Goal: Task Accomplishment & Management: Manage account settings

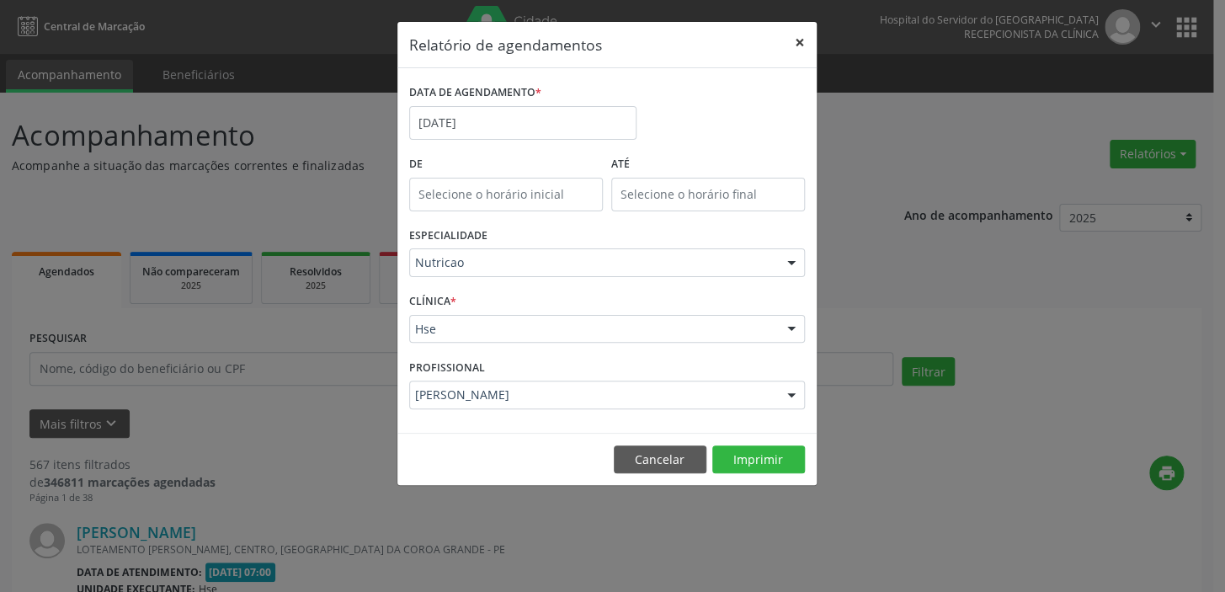
click at [802, 40] on button "×" at bounding box center [800, 42] width 34 height 41
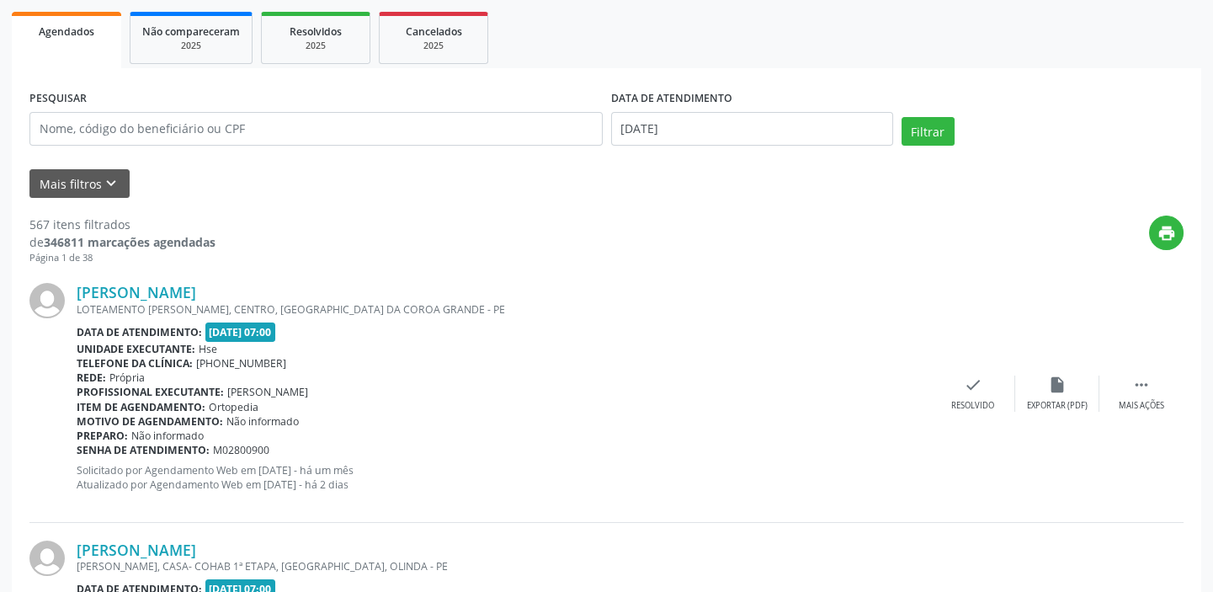
scroll to position [35, 0]
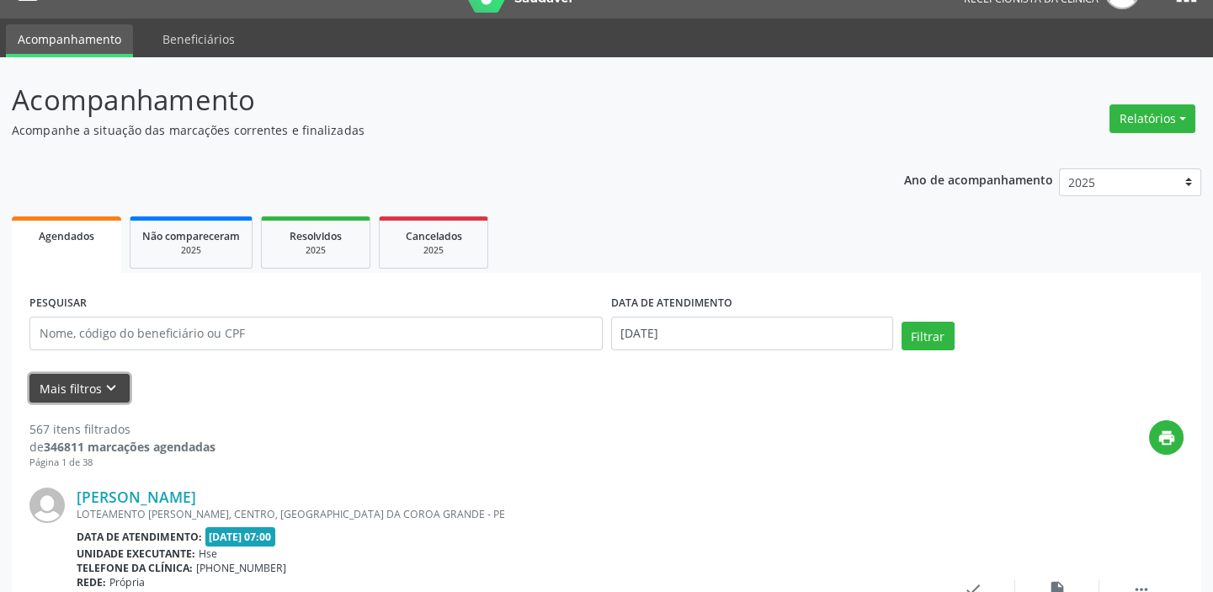
click at [109, 375] on button "Mais filtros keyboard_arrow_down" at bounding box center [79, 388] width 100 height 29
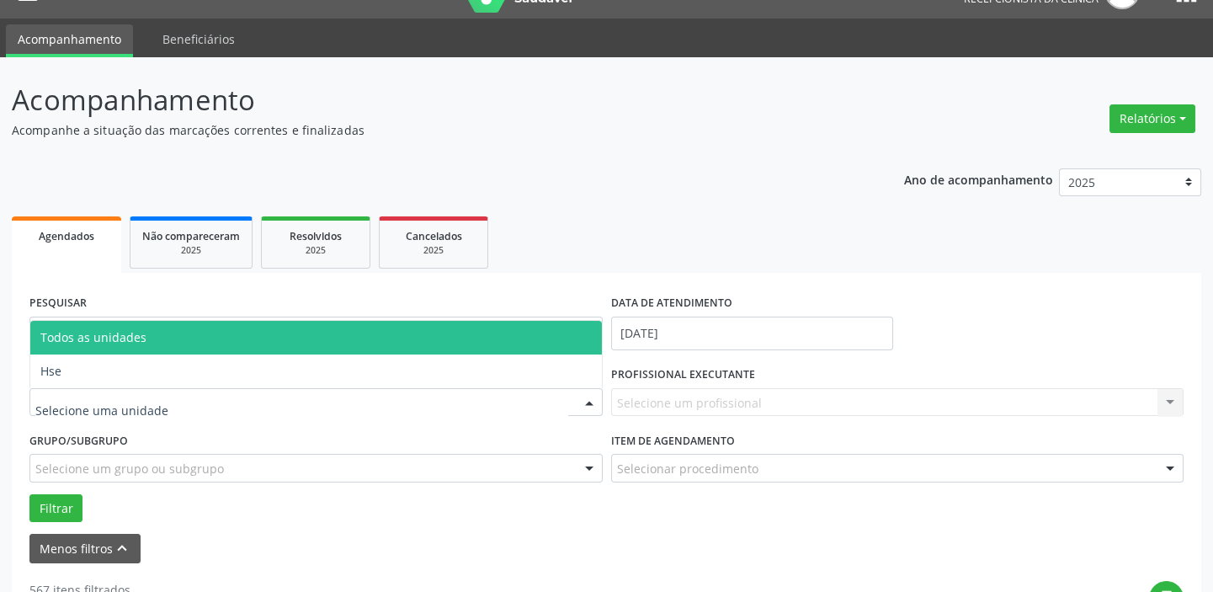
click at [588, 399] on div at bounding box center [589, 403] width 25 height 29
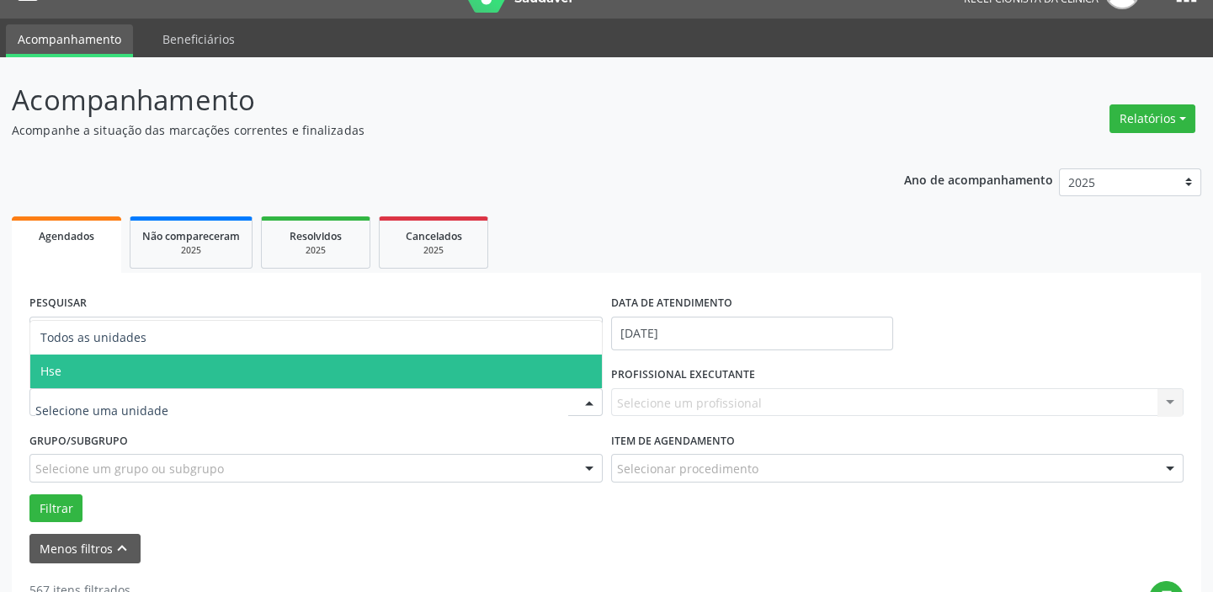
click at [588, 365] on span "Hse" at bounding box center [316, 371] width 572 height 34
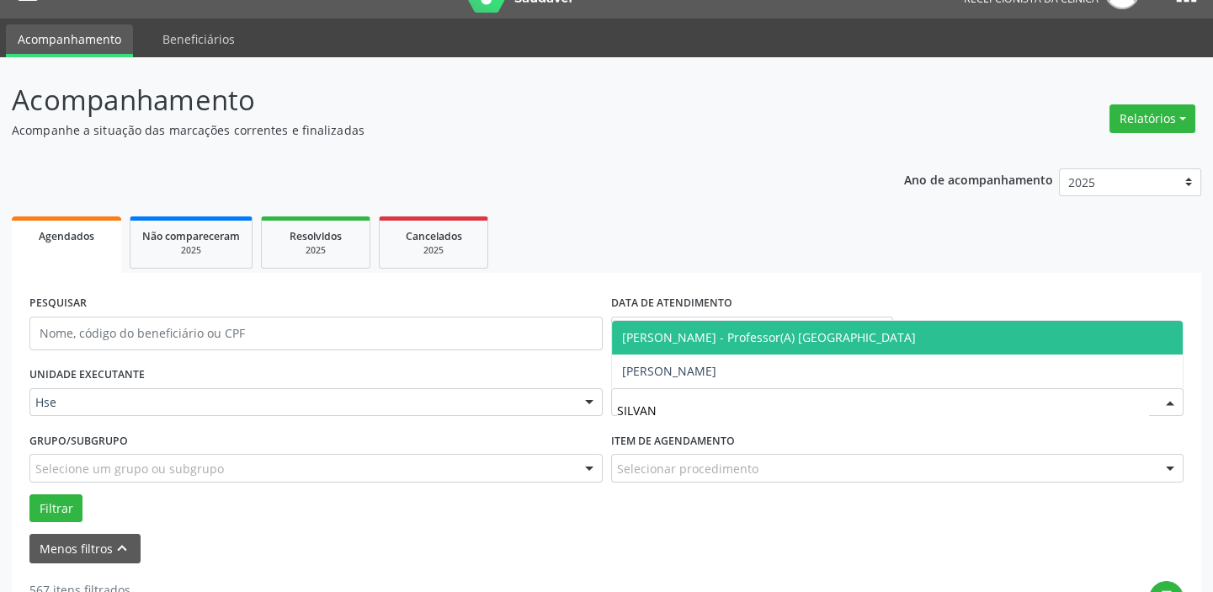
type input "SILVANA"
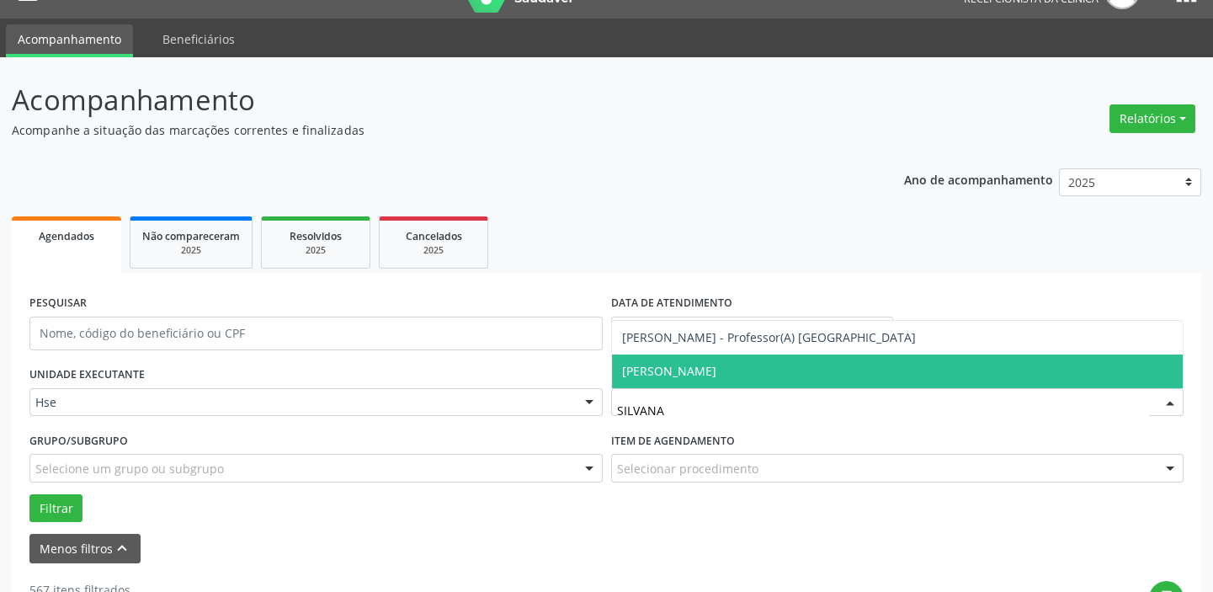
click at [685, 369] on span "[PERSON_NAME]" at bounding box center [669, 371] width 94 height 16
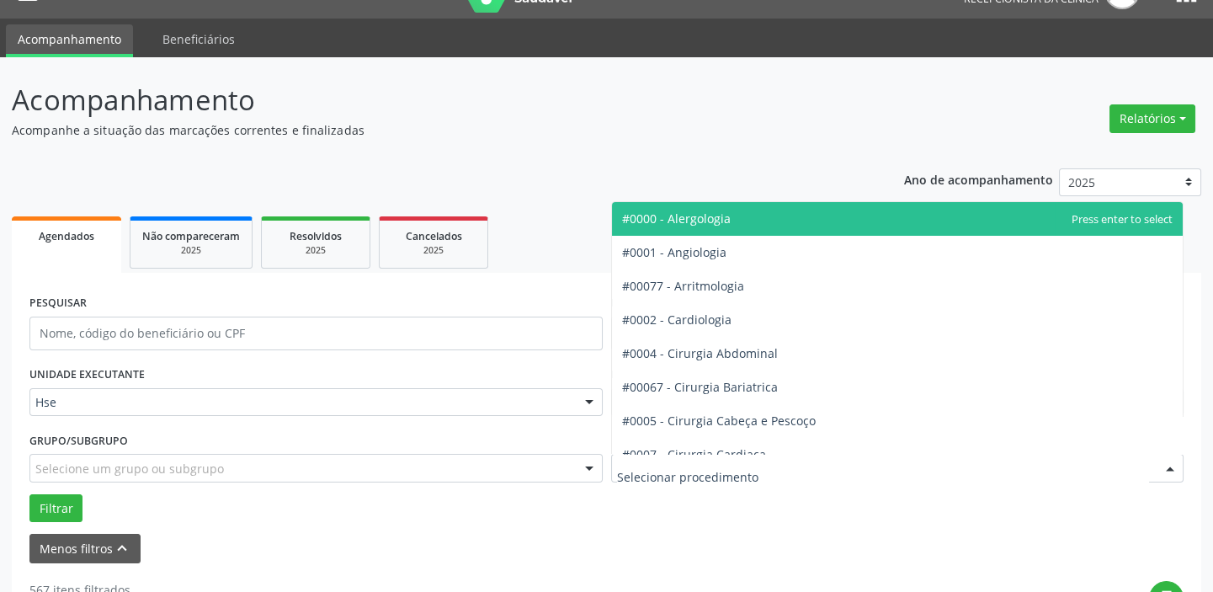
click at [1172, 463] on div at bounding box center [1170, 469] width 25 height 29
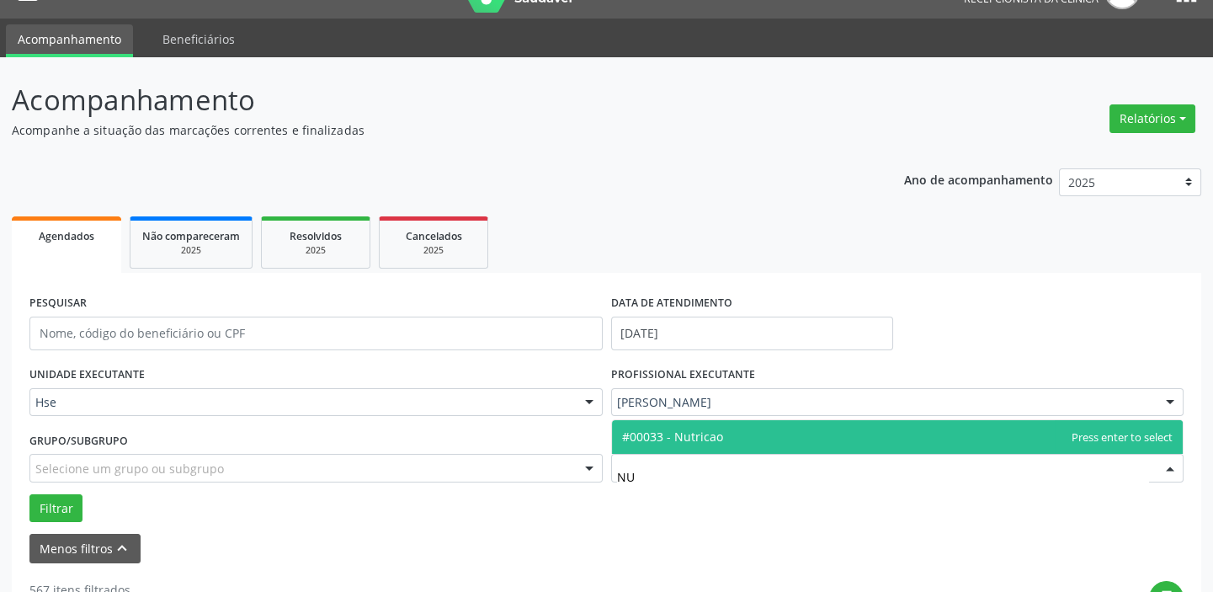
type input "NUT"
click at [702, 440] on span "#00033 - Nutricao" at bounding box center [672, 437] width 101 height 16
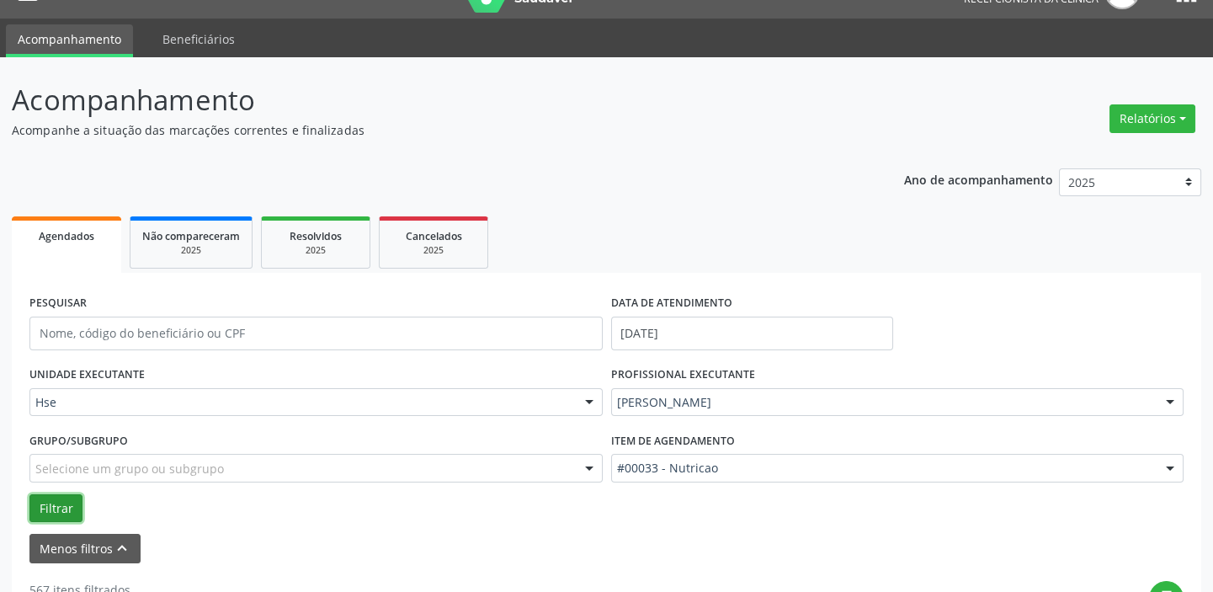
click at [64, 509] on button "Filtrar" at bounding box center [55, 508] width 53 height 29
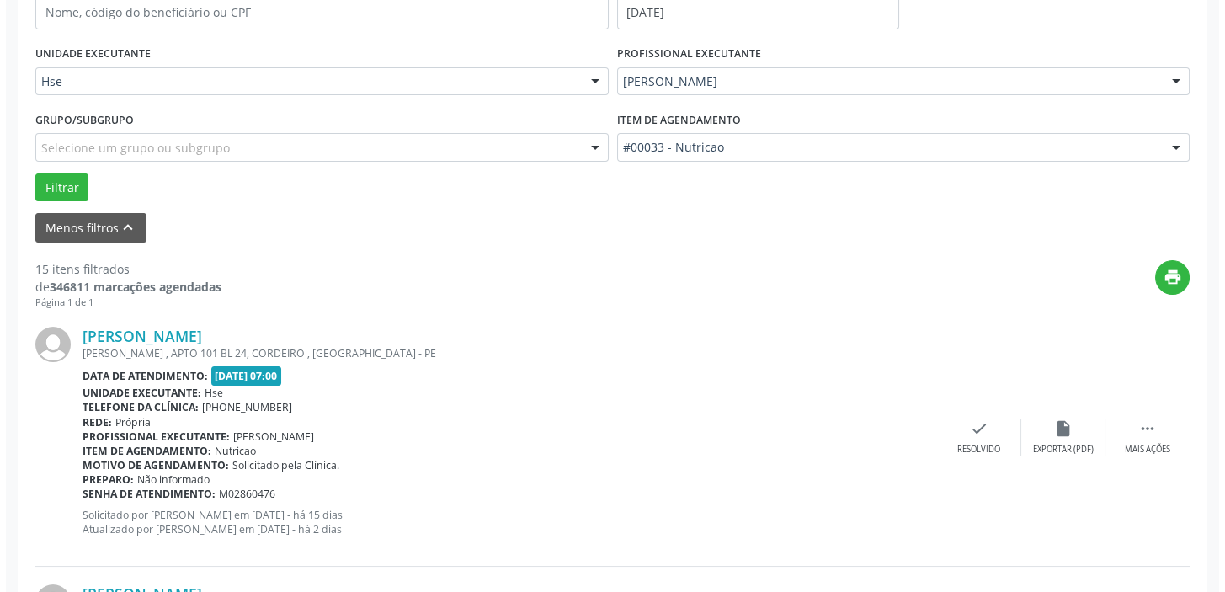
scroll to position [449, 0]
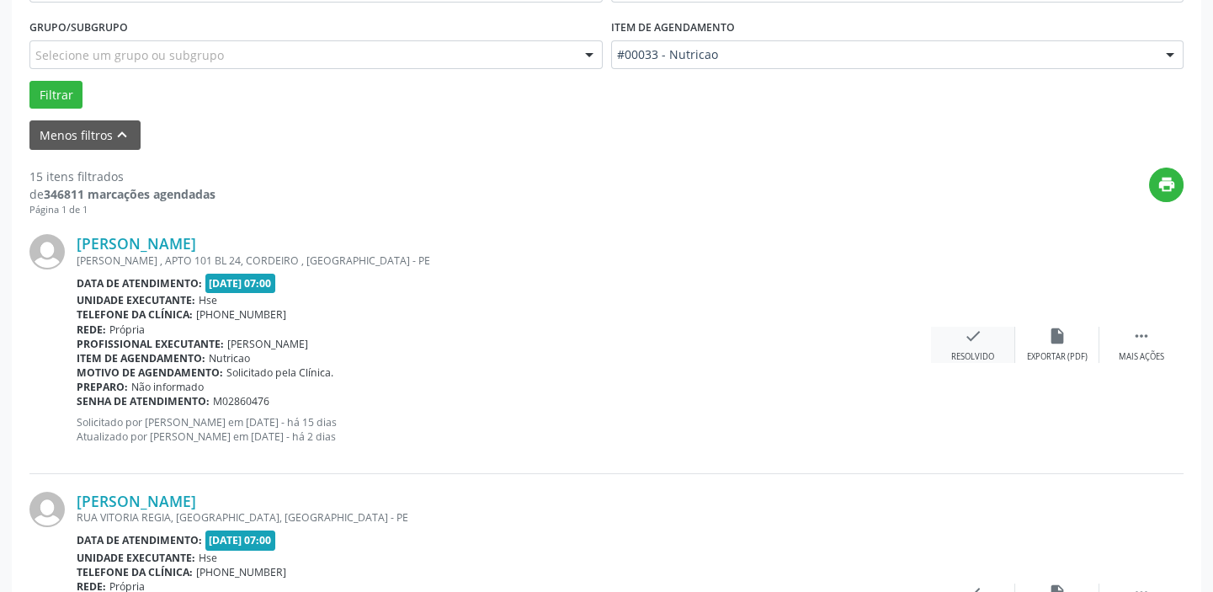
click at [994, 341] on div "check Resolvido" at bounding box center [973, 345] width 84 height 36
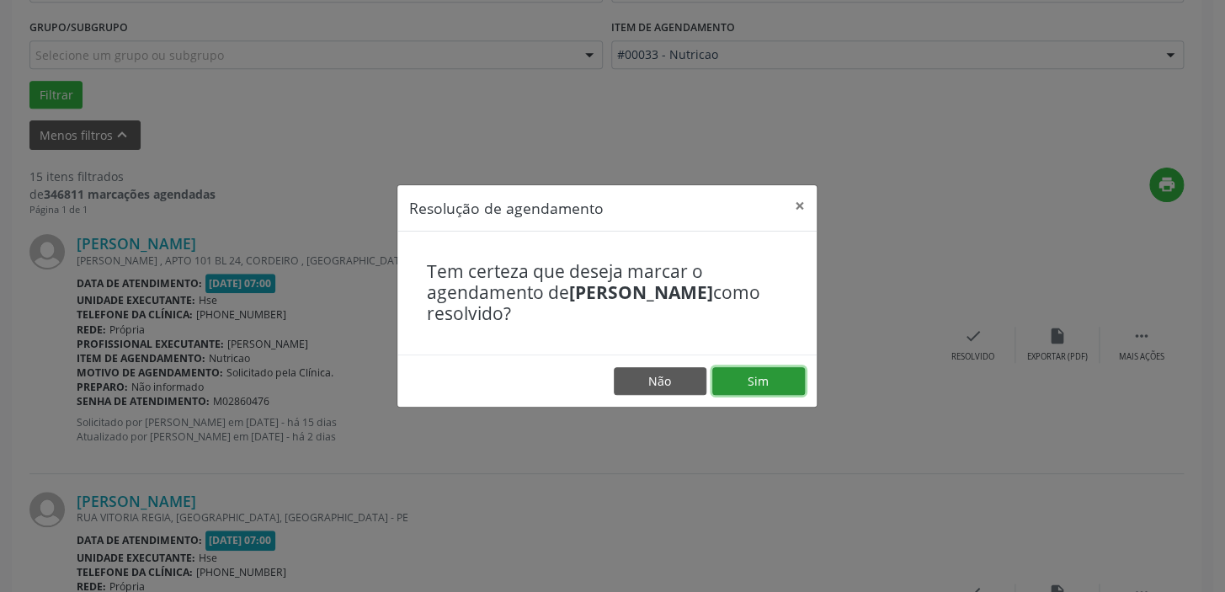
click at [764, 371] on button "Sim" at bounding box center [758, 381] width 93 height 29
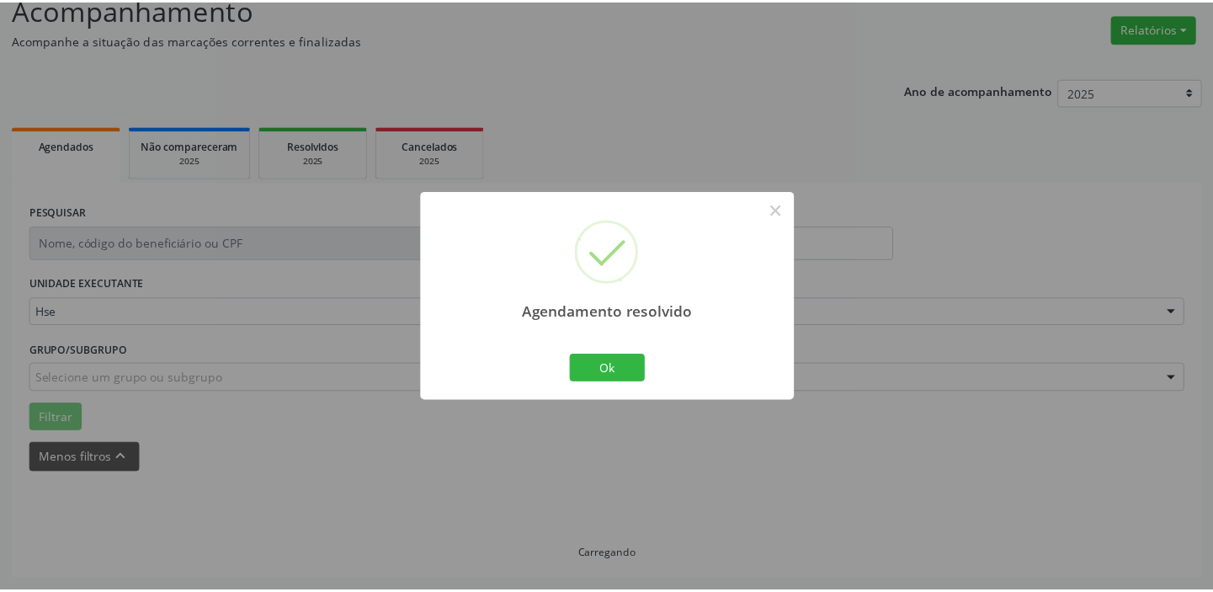
scroll to position [125, 0]
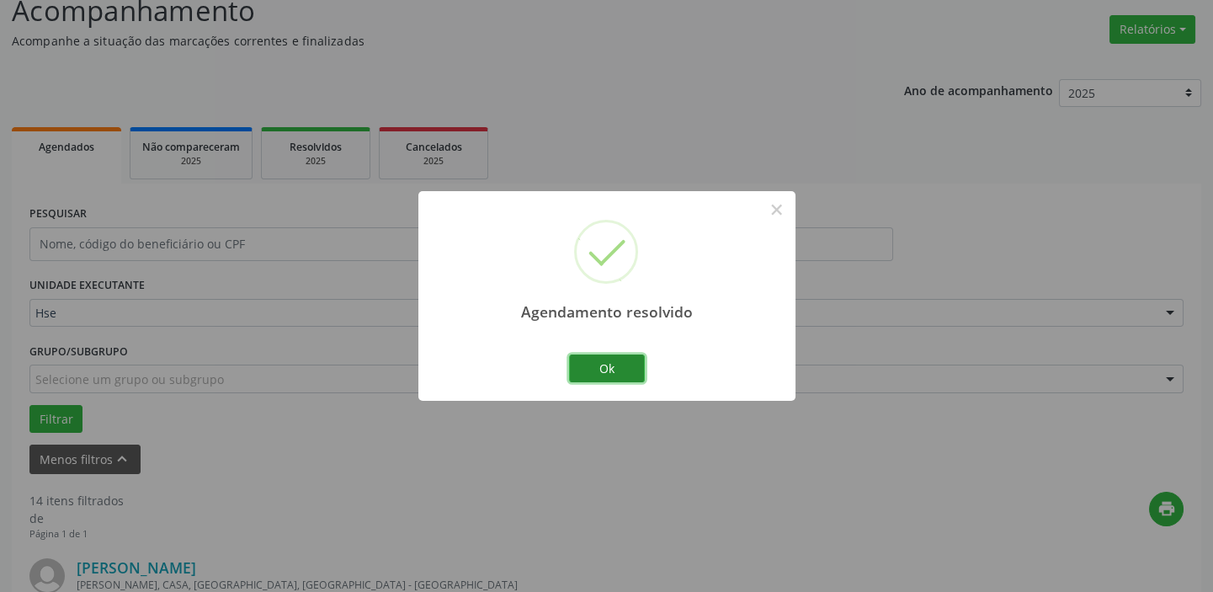
click at [630, 367] on button "Ok" at bounding box center [607, 368] width 76 height 29
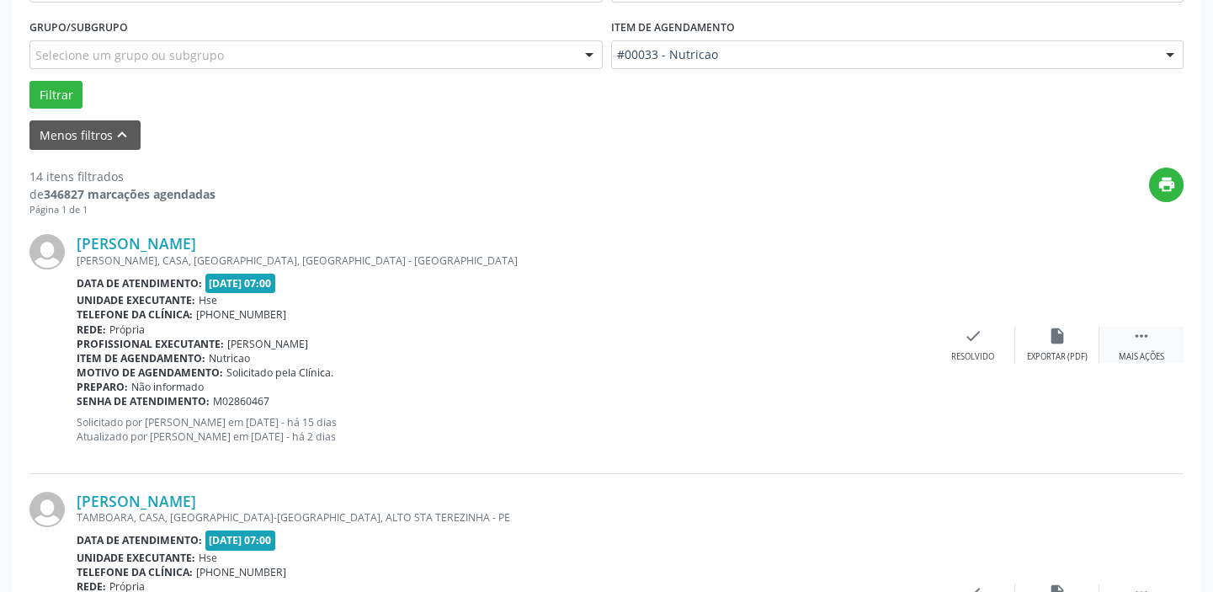
click at [1141, 337] on icon "" at bounding box center [1142, 336] width 19 height 19
click at [1050, 344] on div "alarm_off Não compareceu" at bounding box center [1057, 345] width 84 height 36
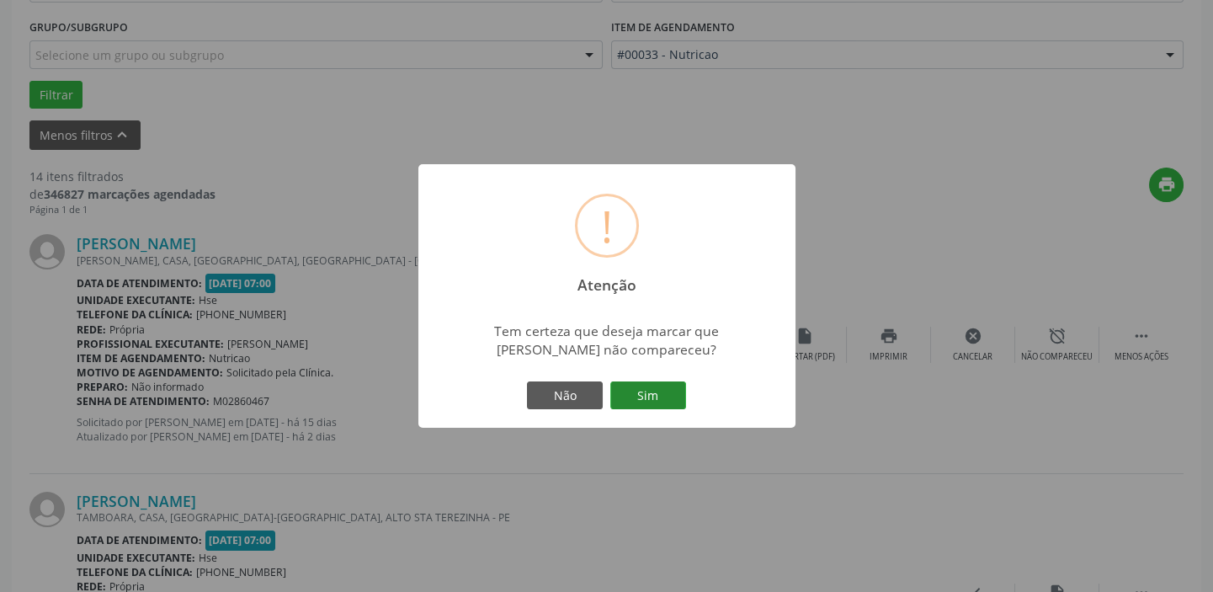
click at [647, 399] on button "Sim" at bounding box center [648, 395] width 76 height 29
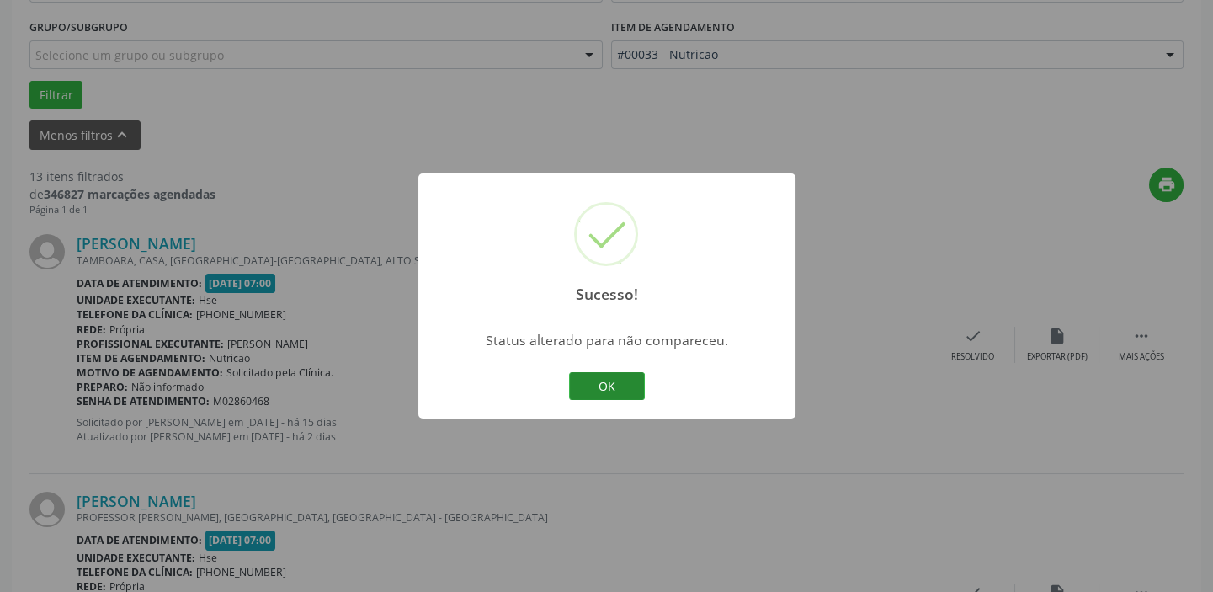
click at [629, 376] on button "OK" at bounding box center [607, 386] width 76 height 29
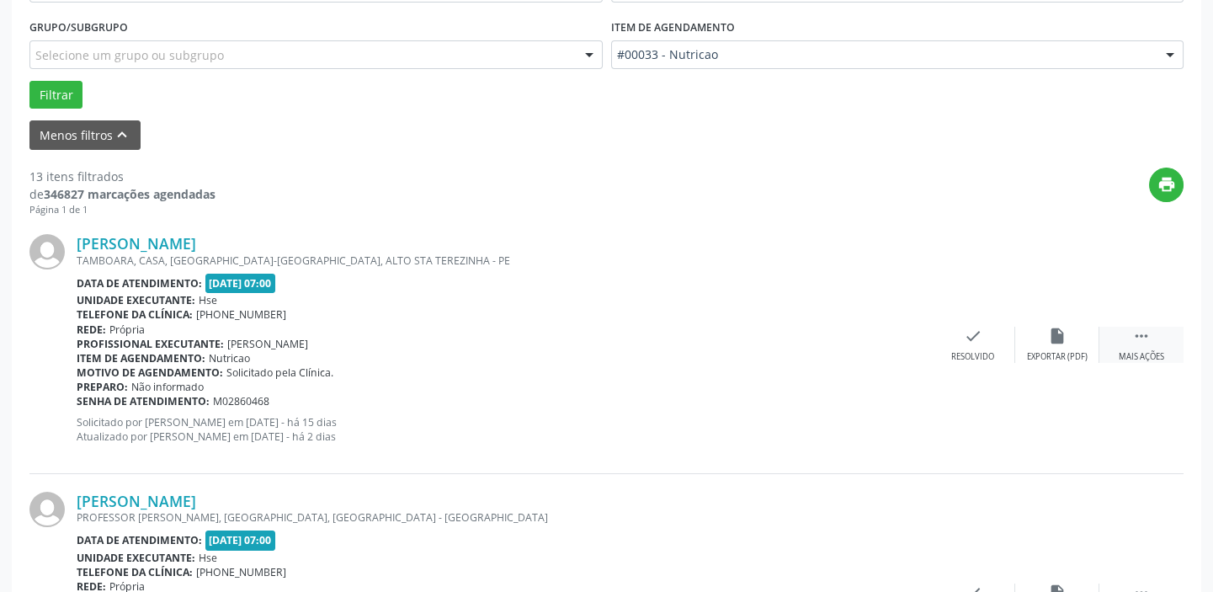
click at [1152, 344] on div " Mais ações" at bounding box center [1142, 345] width 84 height 36
click at [1061, 337] on icon "alarm_off" at bounding box center [1057, 336] width 19 height 19
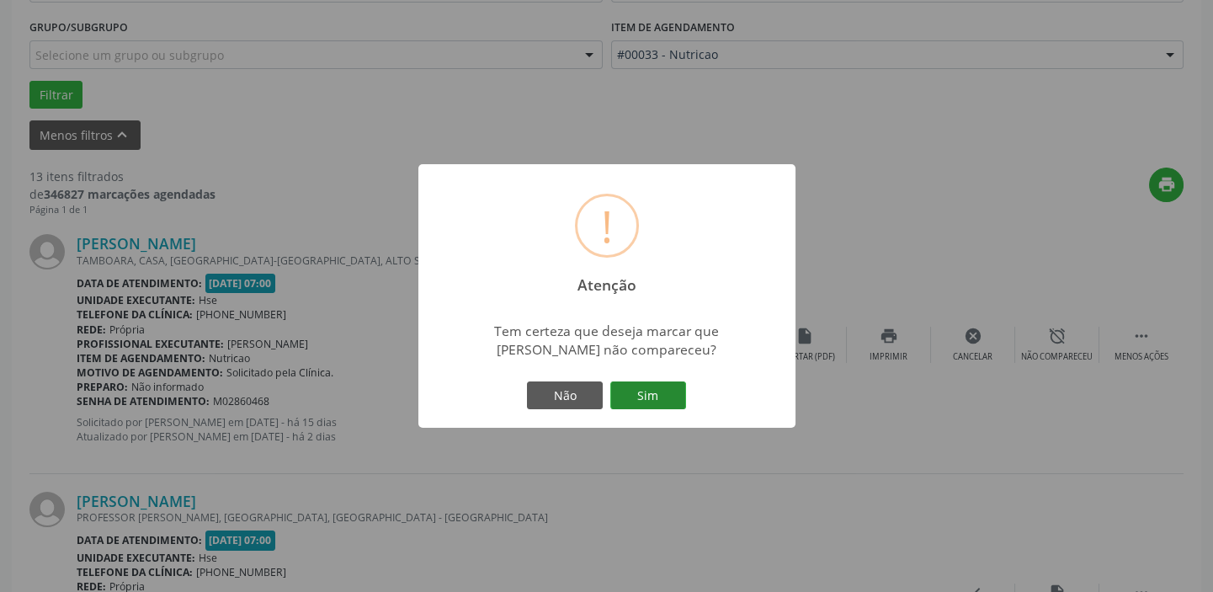
click at [652, 400] on button "Sim" at bounding box center [648, 395] width 76 height 29
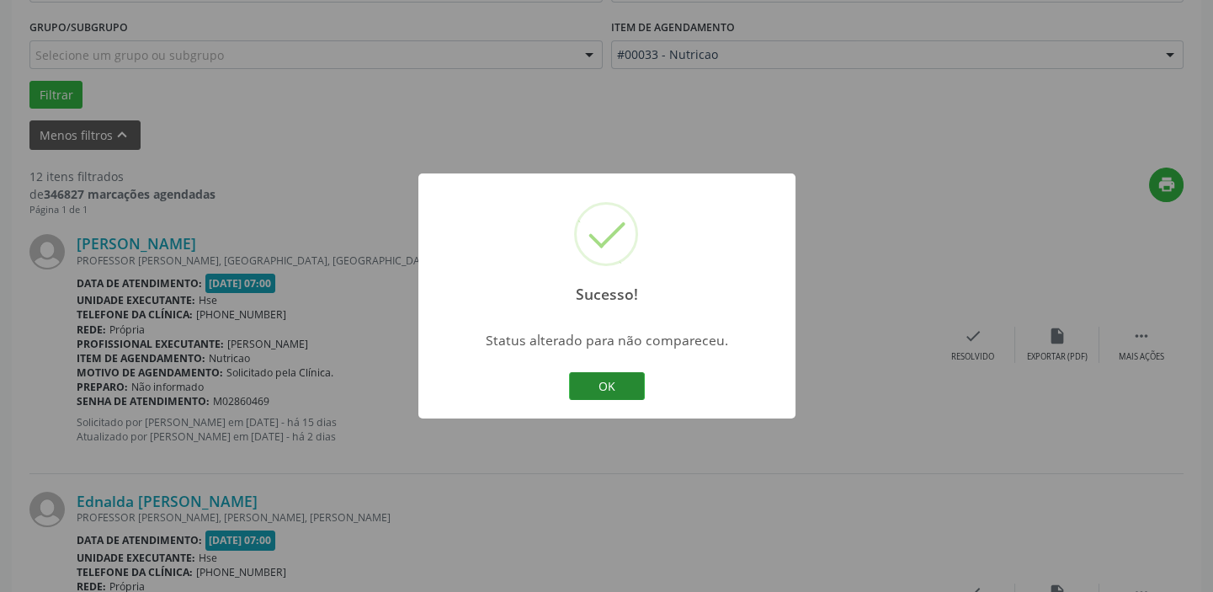
click at [609, 381] on button "OK" at bounding box center [607, 386] width 76 height 29
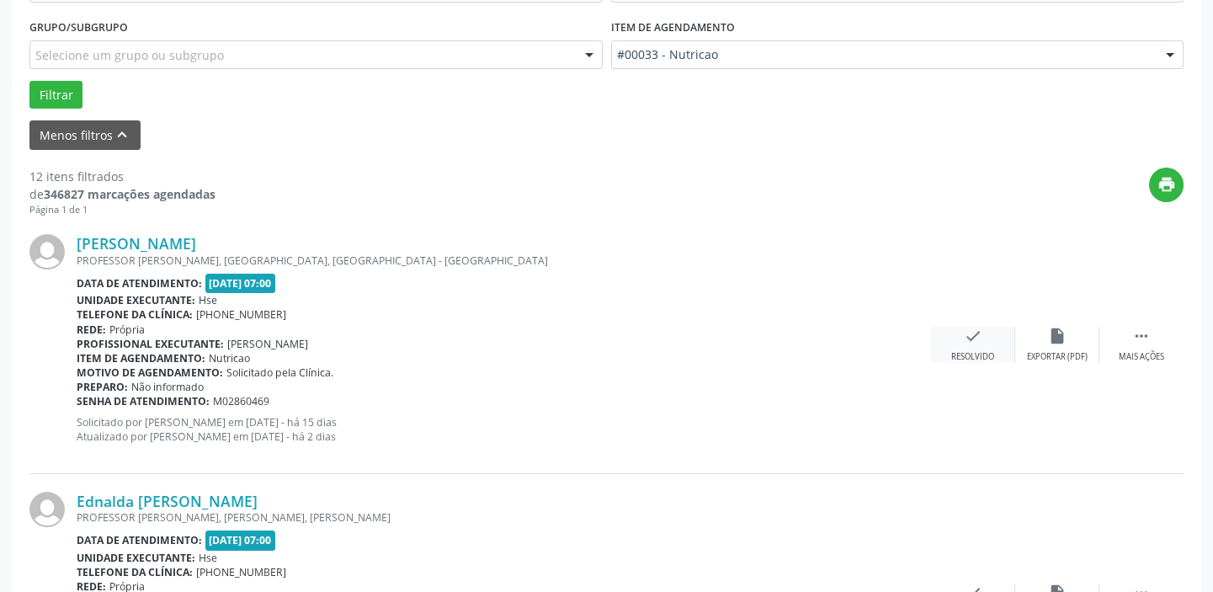
click at [980, 335] on icon "check" at bounding box center [973, 336] width 19 height 19
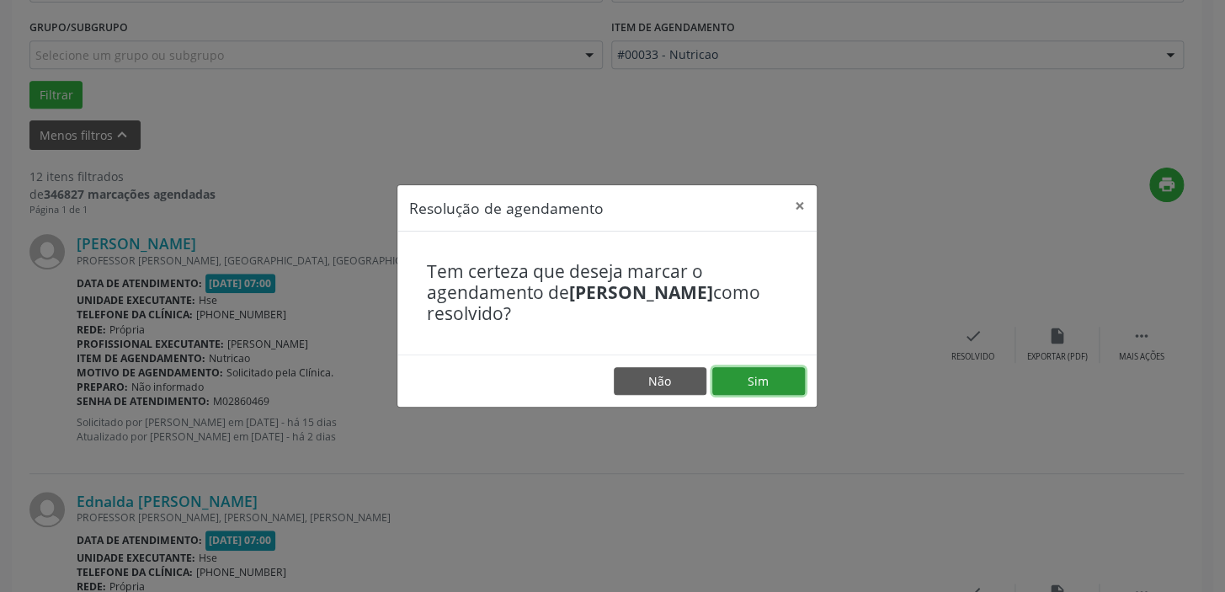
click at [775, 378] on button "Sim" at bounding box center [758, 381] width 93 height 29
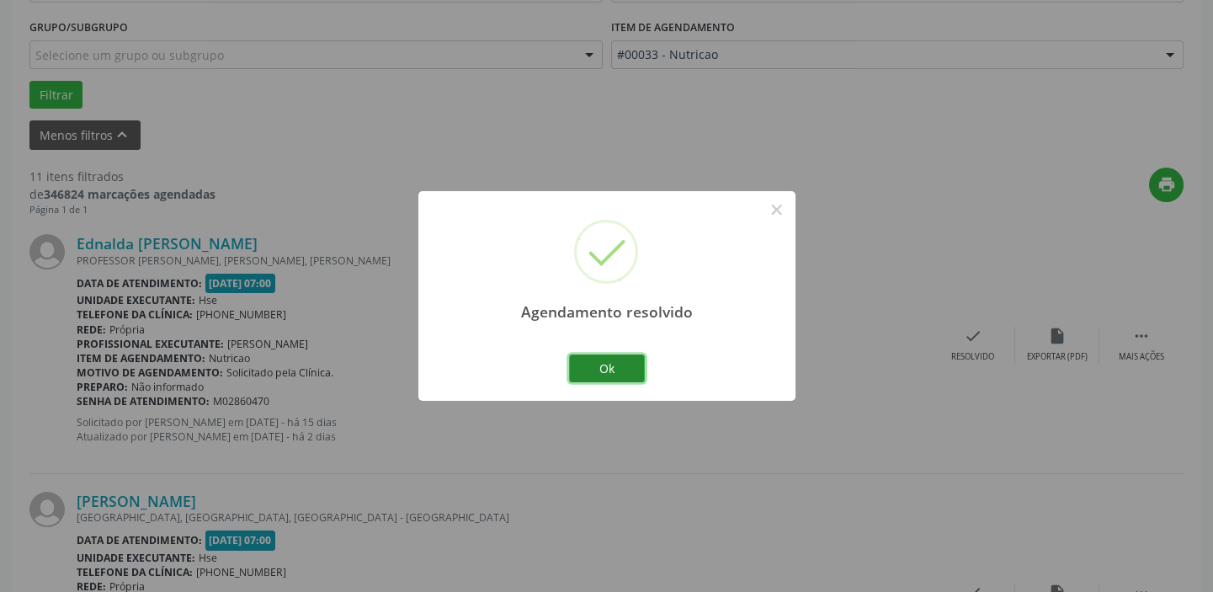
click at [610, 361] on button "Ok" at bounding box center [607, 368] width 76 height 29
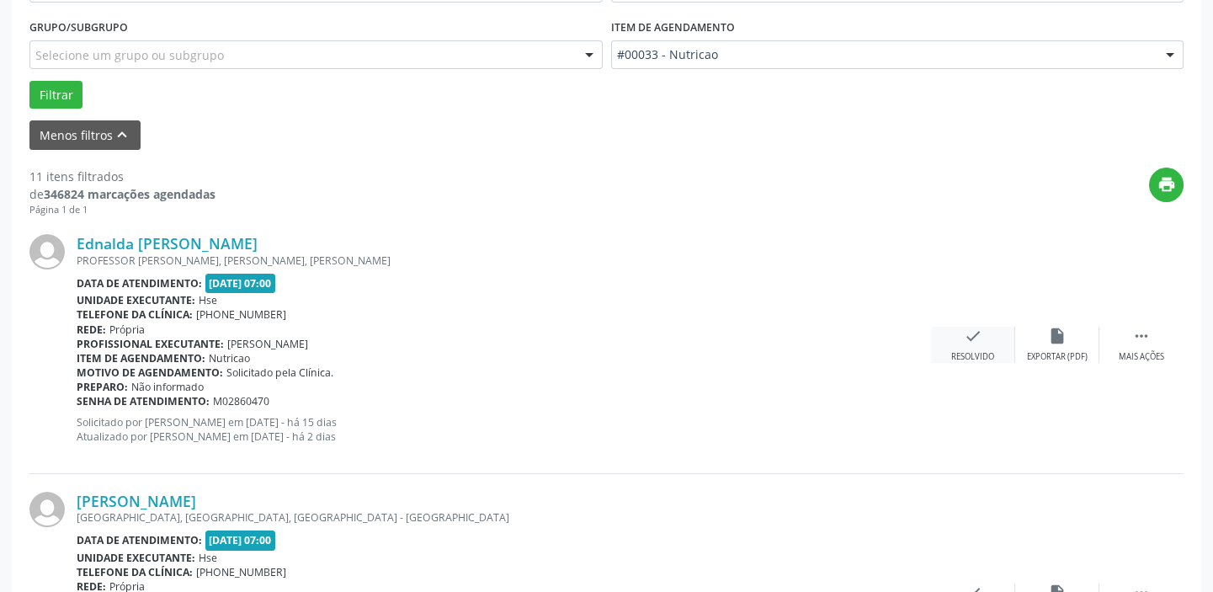
click at [968, 337] on icon "check" at bounding box center [973, 336] width 19 height 19
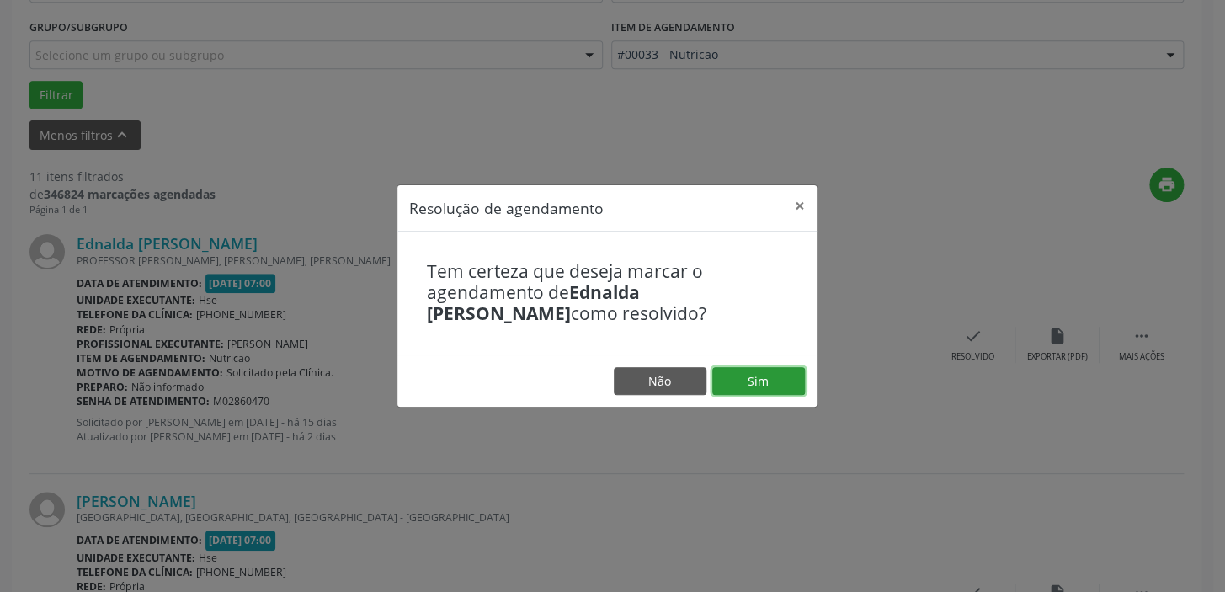
click at [763, 383] on button "Sim" at bounding box center [758, 381] width 93 height 29
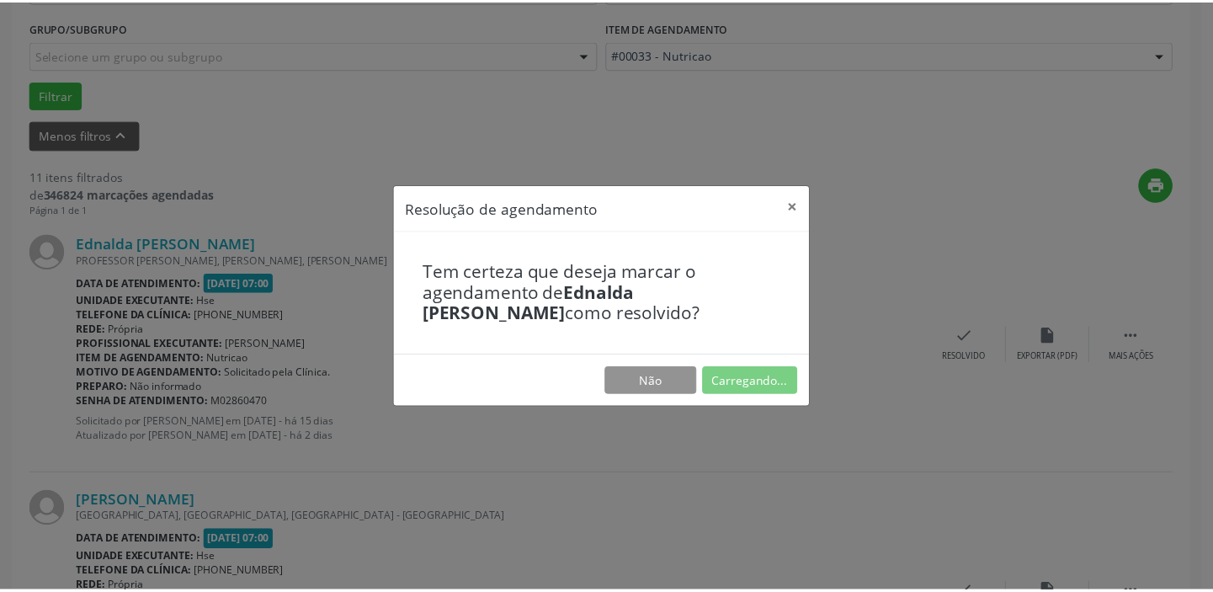
scroll to position [125, 0]
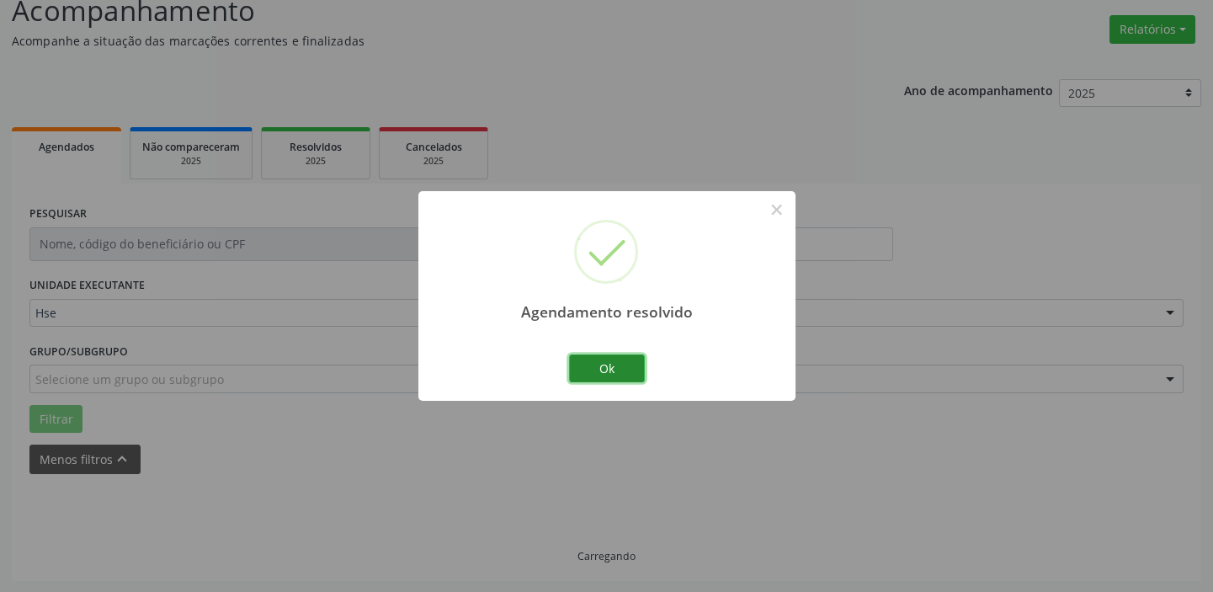
click at [635, 369] on button "Ok" at bounding box center [607, 368] width 76 height 29
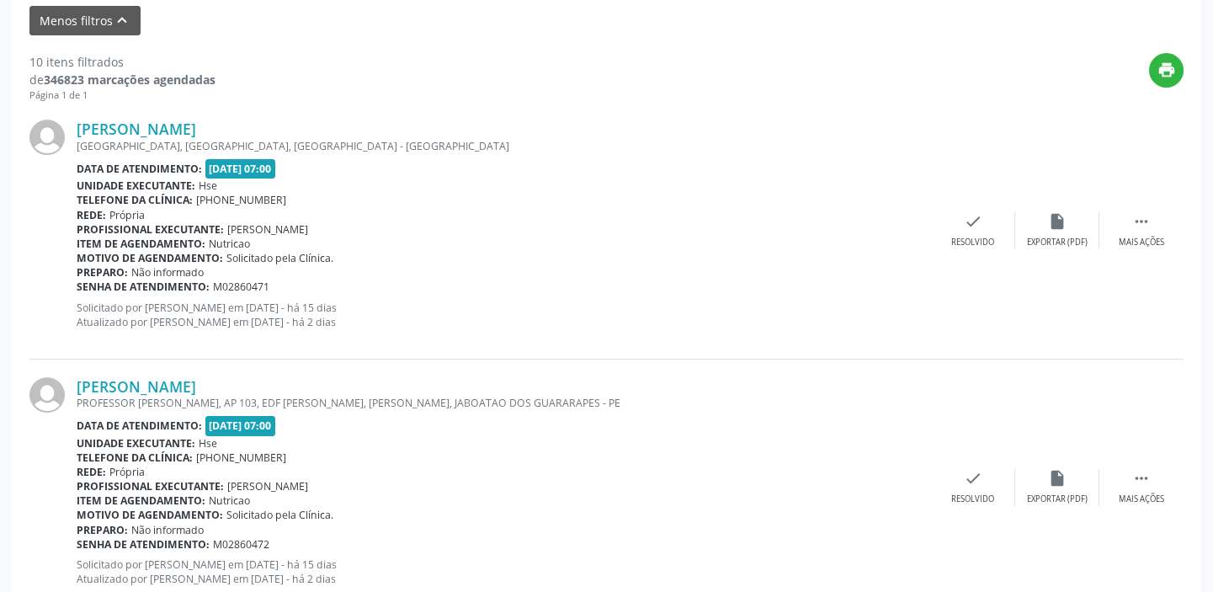
scroll to position [625, 0]
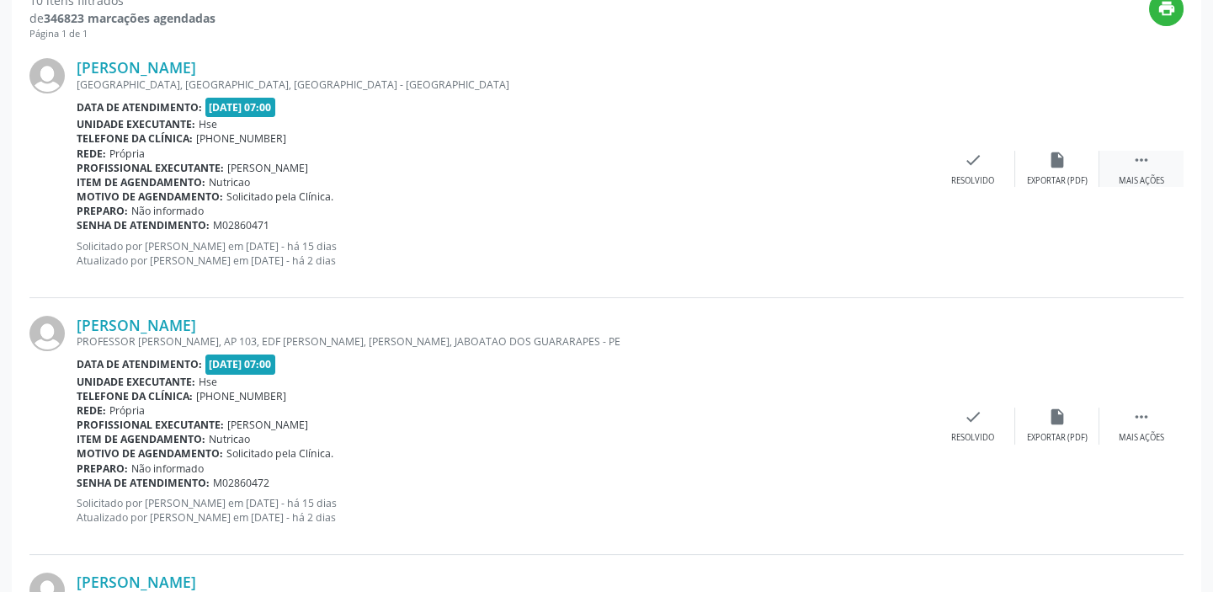
click at [1140, 161] on icon "" at bounding box center [1142, 160] width 19 height 19
click at [1053, 166] on icon "alarm_off" at bounding box center [1057, 160] width 19 height 19
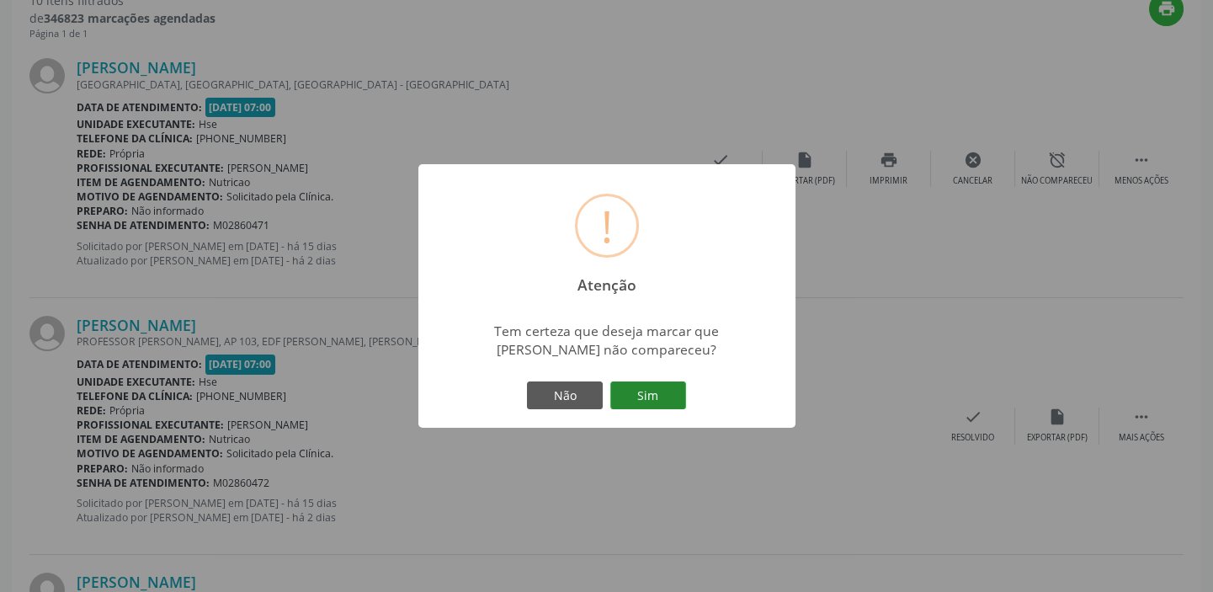
click at [642, 392] on button "Sim" at bounding box center [648, 395] width 76 height 29
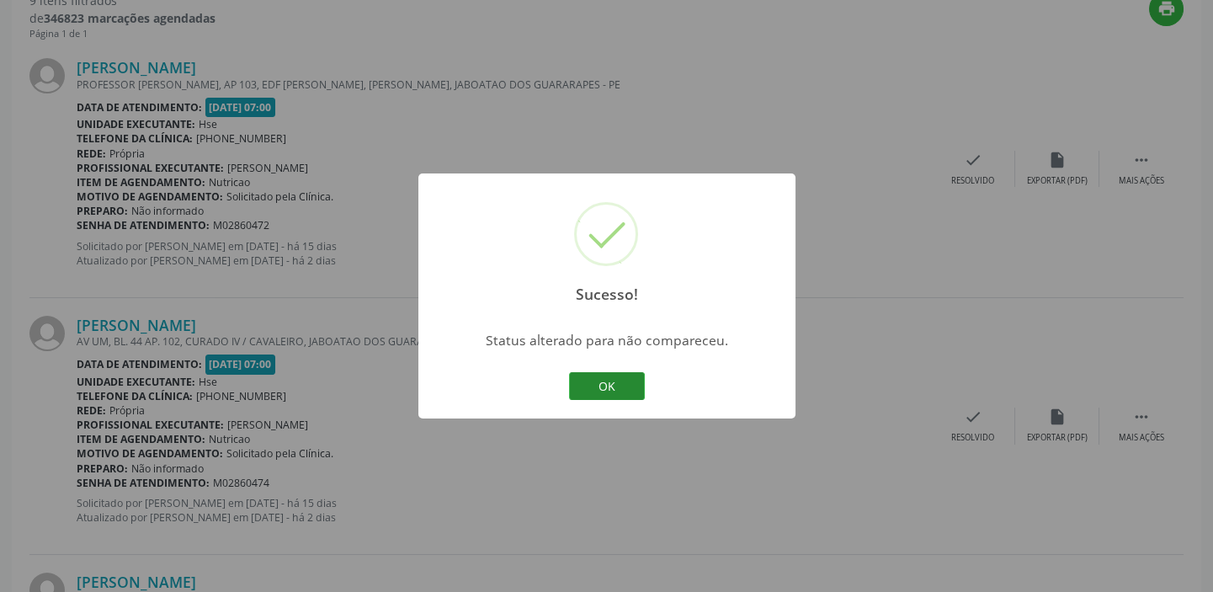
click at [630, 386] on button "OK" at bounding box center [607, 386] width 76 height 29
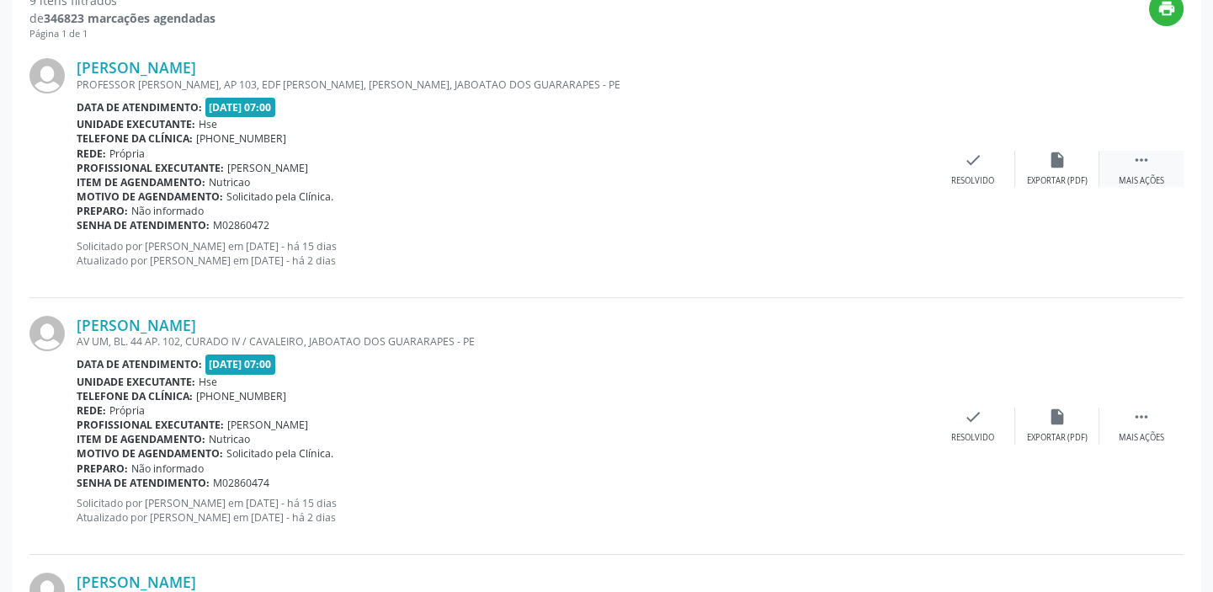
click at [1141, 170] on div " Mais ações" at bounding box center [1142, 169] width 84 height 36
click at [1062, 164] on icon "alarm_off" at bounding box center [1057, 160] width 19 height 19
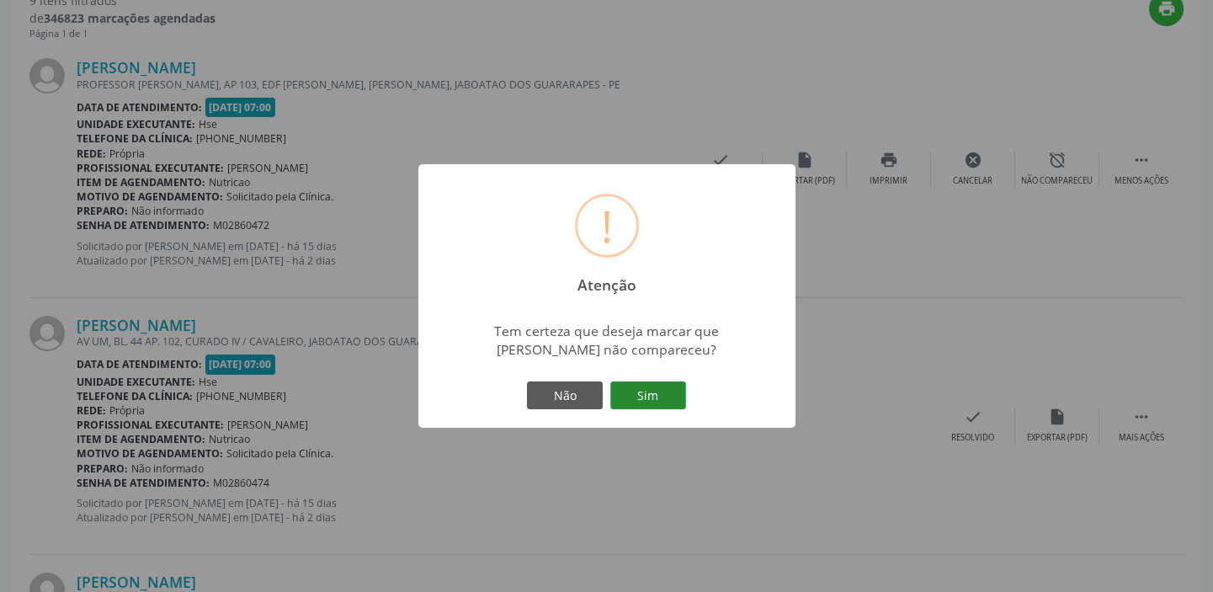
click at [645, 397] on button "Sim" at bounding box center [648, 395] width 76 height 29
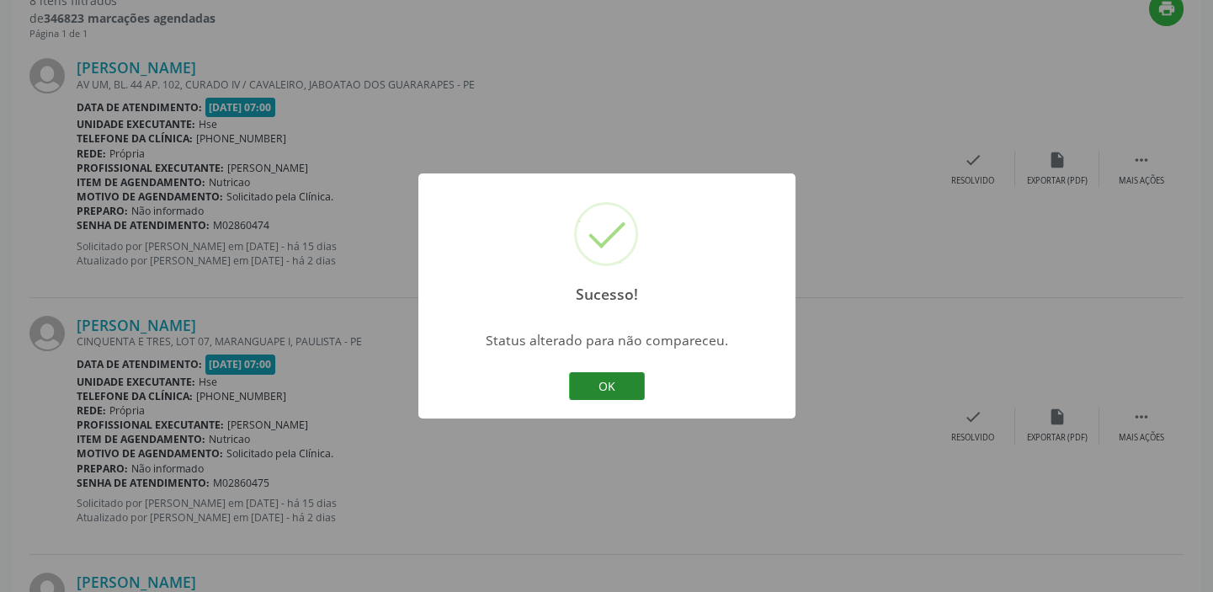
click at [632, 383] on button "OK" at bounding box center [607, 386] width 76 height 29
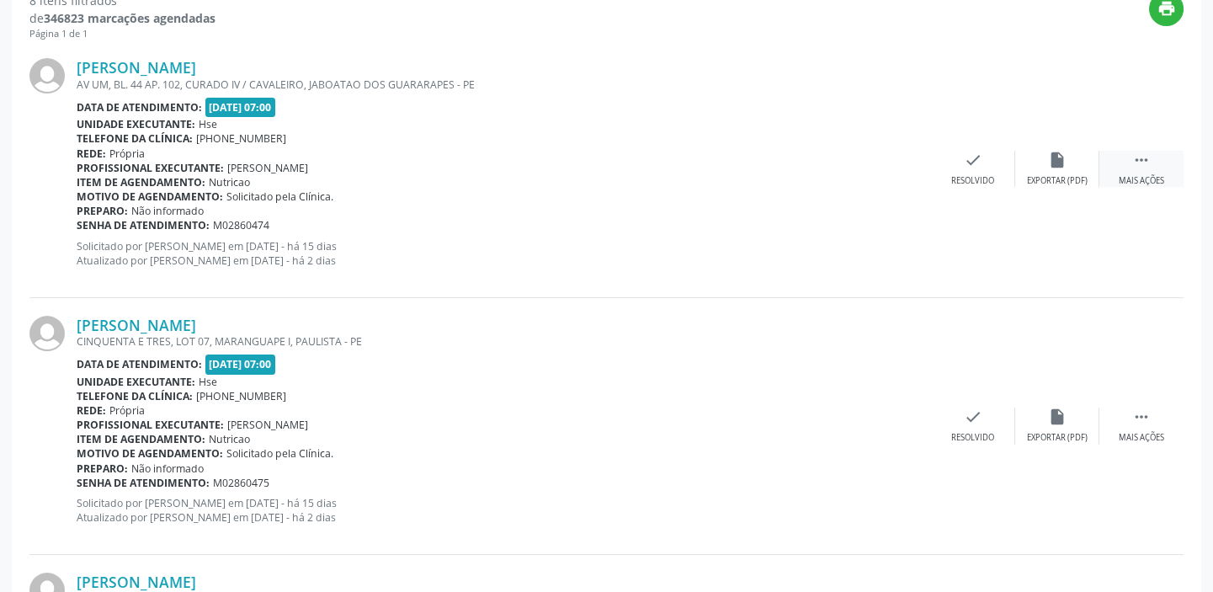
click at [1159, 157] on div " Mais ações" at bounding box center [1142, 169] width 84 height 36
click at [1081, 166] on div "alarm_off Não compareceu" at bounding box center [1057, 169] width 84 height 36
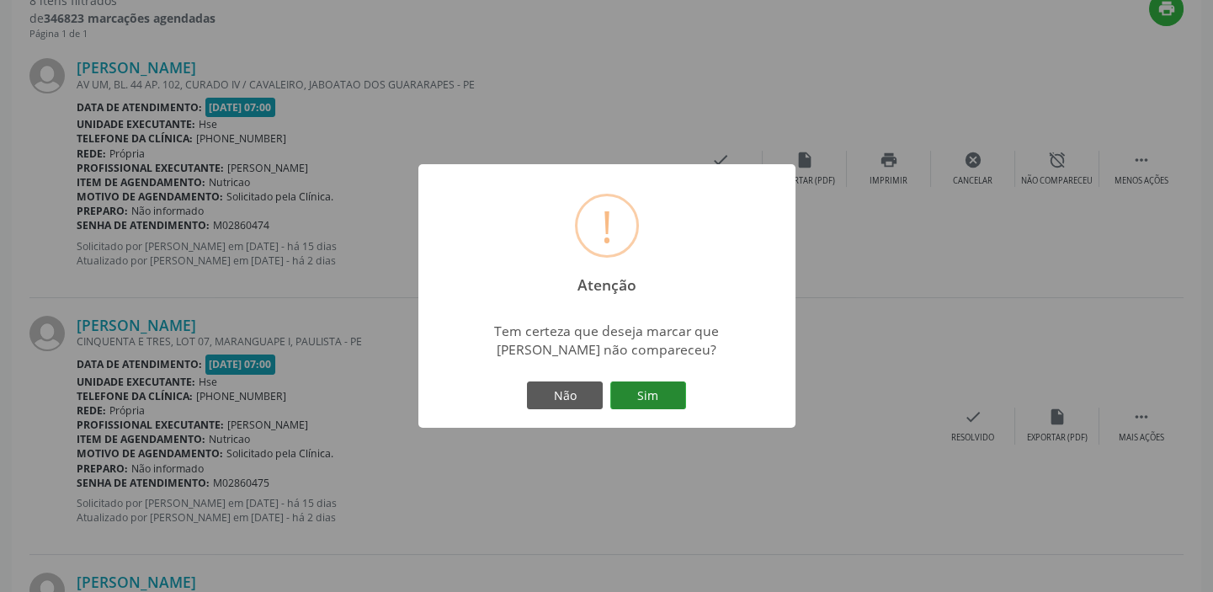
click at [667, 386] on button "Sim" at bounding box center [648, 395] width 76 height 29
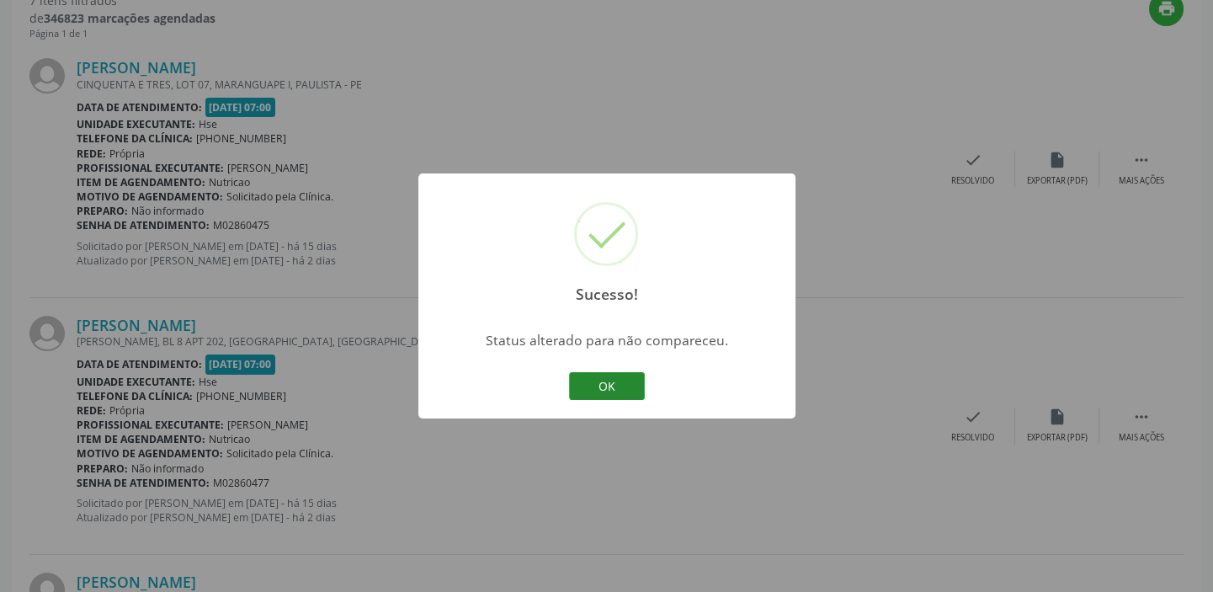
click at [616, 376] on button "OK" at bounding box center [607, 386] width 76 height 29
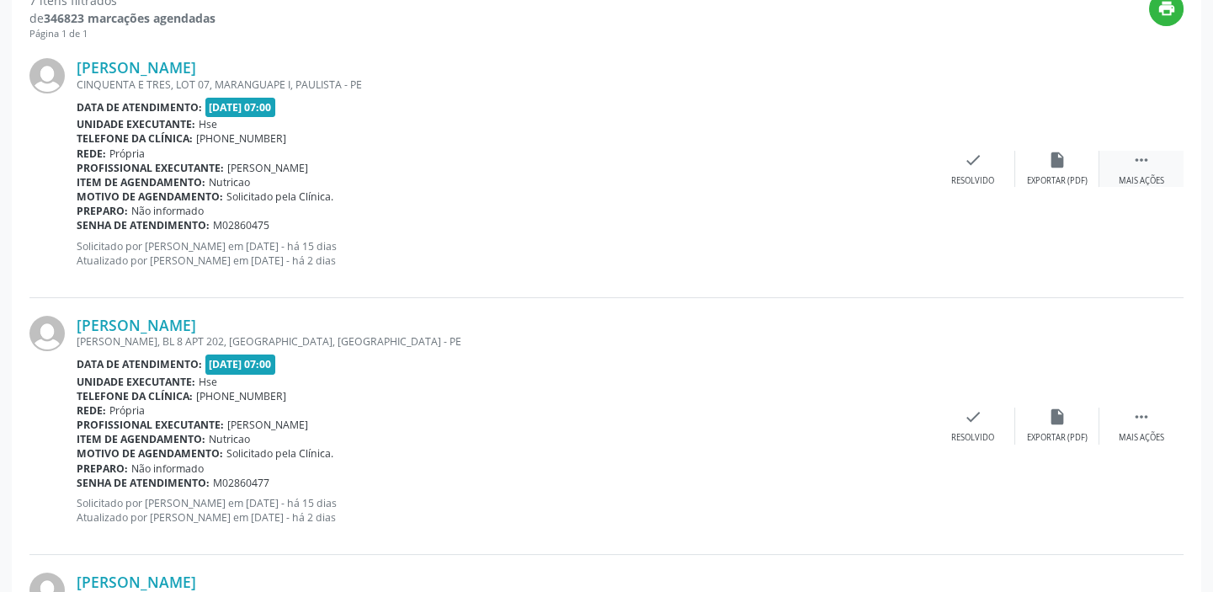
click at [1148, 160] on icon "" at bounding box center [1142, 160] width 19 height 19
click at [1063, 165] on icon "alarm_off" at bounding box center [1057, 160] width 19 height 19
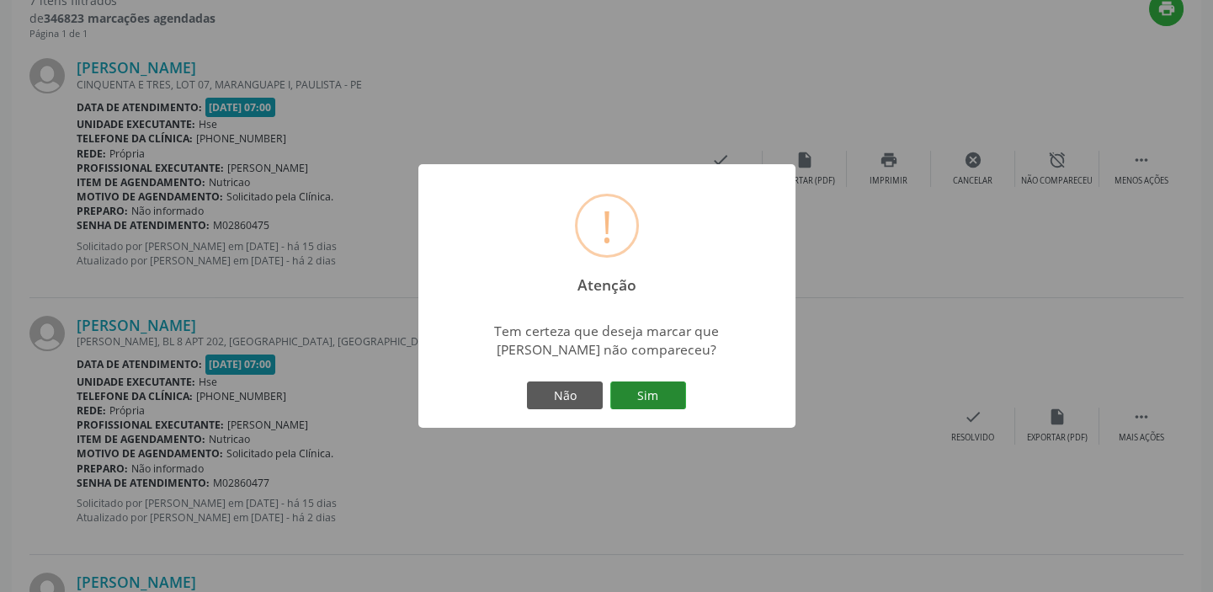
click at [637, 395] on button "Sim" at bounding box center [648, 395] width 76 height 29
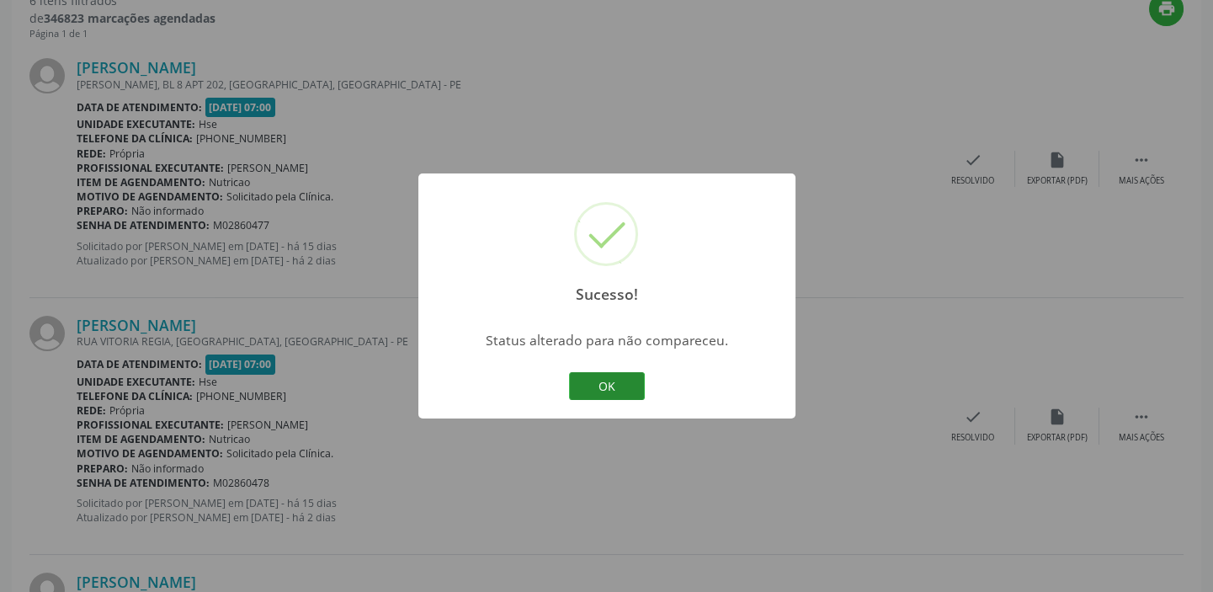
click at [629, 385] on button "OK" at bounding box center [607, 386] width 76 height 29
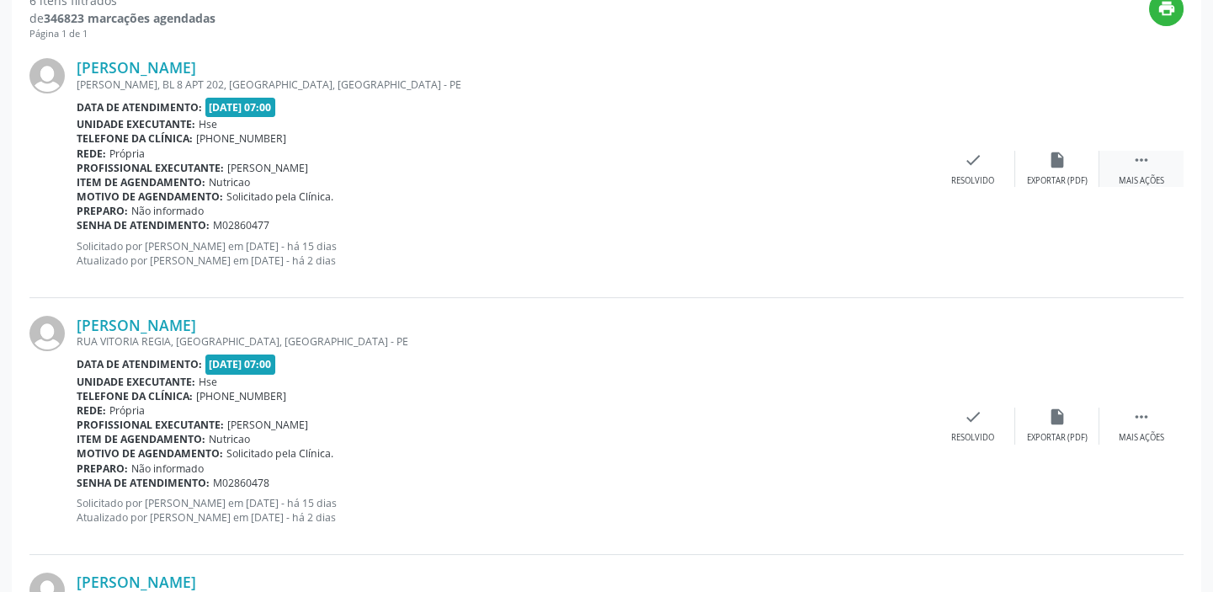
click at [1137, 157] on icon "" at bounding box center [1142, 160] width 19 height 19
click at [1061, 170] on div "alarm_off Não compareceu" at bounding box center [1057, 169] width 84 height 36
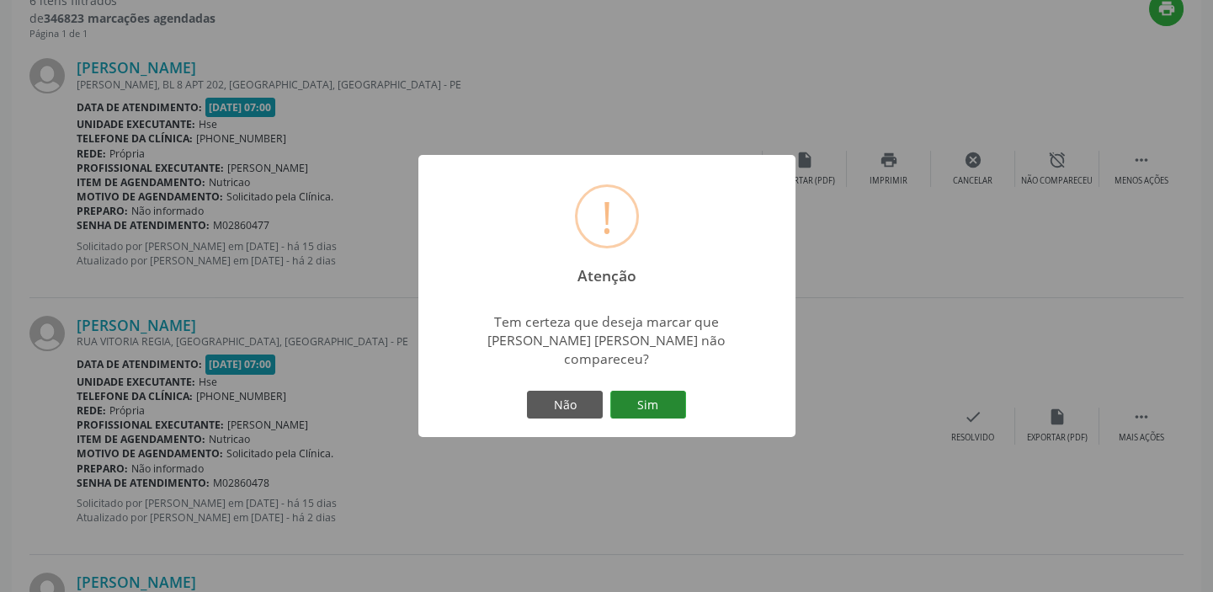
click at [655, 397] on button "Sim" at bounding box center [648, 405] width 76 height 29
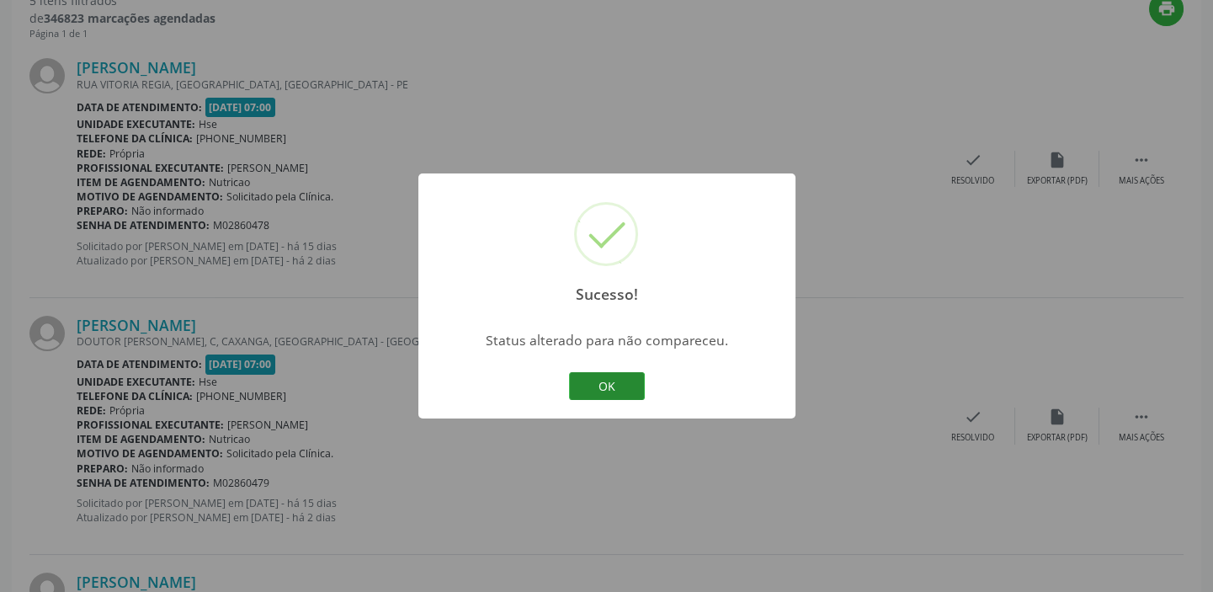
click at [610, 383] on button "OK" at bounding box center [607, 386] width 76 height 29
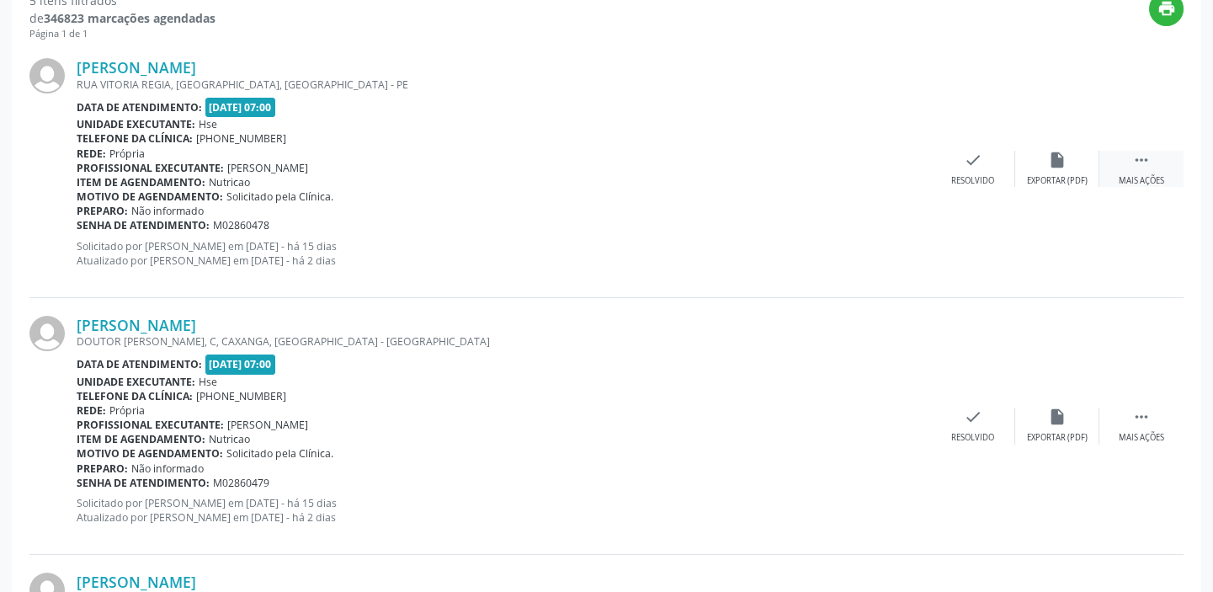
click at [1150, 156] on icon "" at bounding box center [1142, 160] width 19 height 19
click at [1051, 171] on div "alarm_off Não compareceu" at bounding box center [1057, 169] width 84 height 36
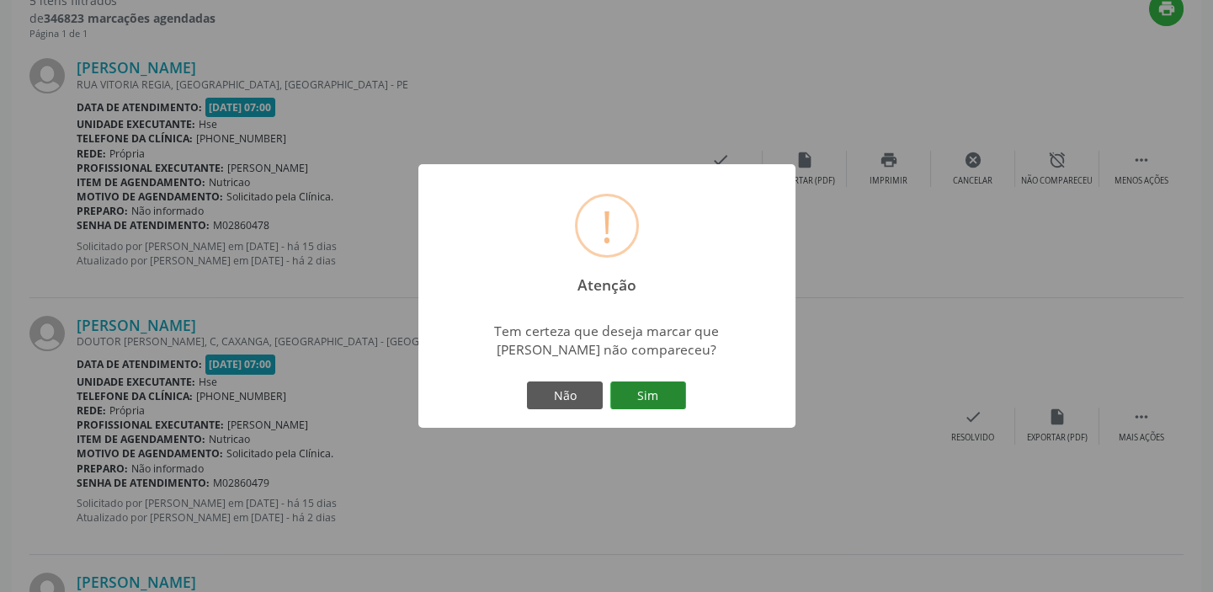
click at [659, 386] on button "Sim" at bounding box center [648, 395] width 76 height 29
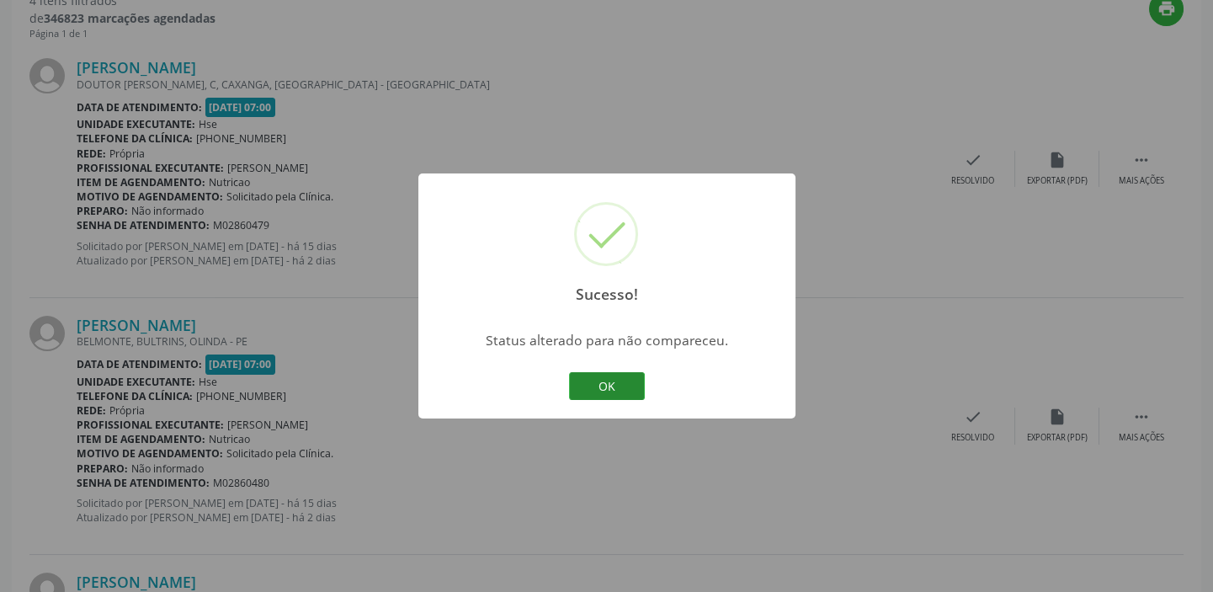
click at [633, 388] on button "OK" at bounding box center [607, 386] width 76 height 29
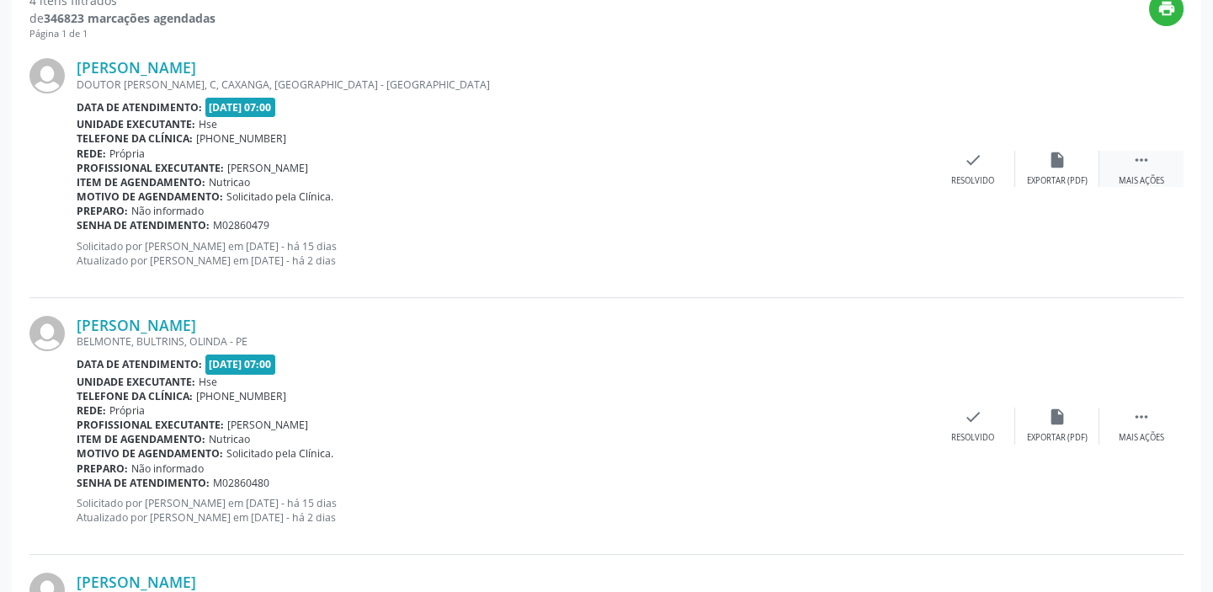
click at [1133, 152] on icon "" at bounding box center [1142, 160] width 19 height 19
click at [1050, 172] on div "alarm_off Não compareceu" at bounding box center [1057, 169] width 84 height 36
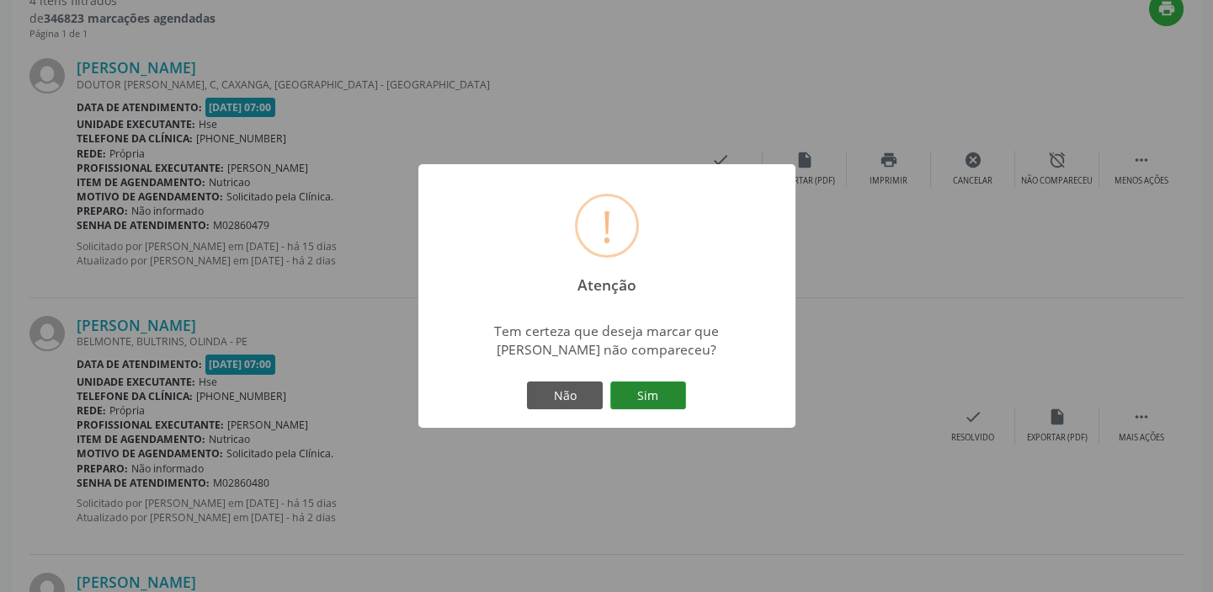
click at [657, 392] on button "Sim" at bounding box center [648, 395] width 76 height 29
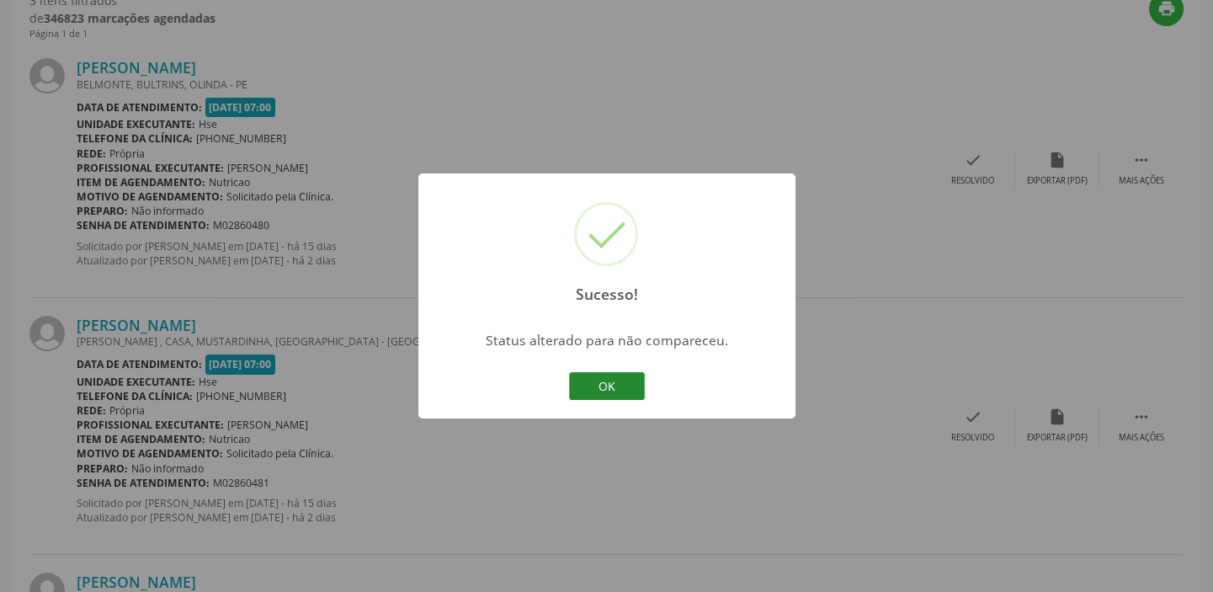
click at [634, 380] on button "OK" at bounding box center [607, 386] width 76 height 29
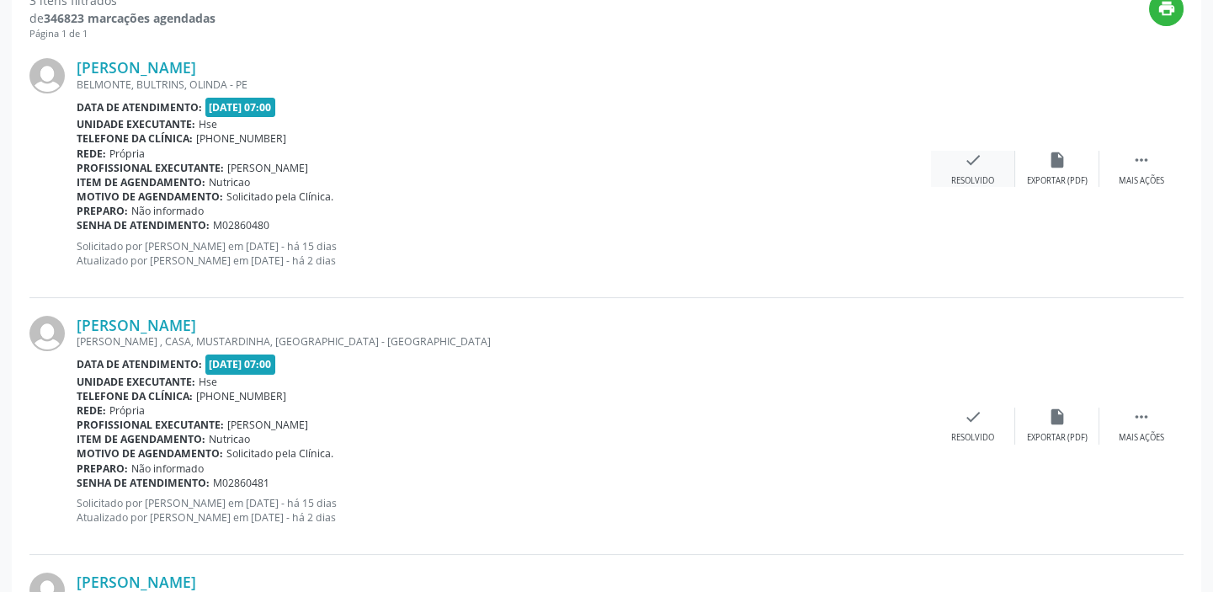
click at [974, 177] on div "Resolvido" at bounding box center [972, 181] width 43 height 12
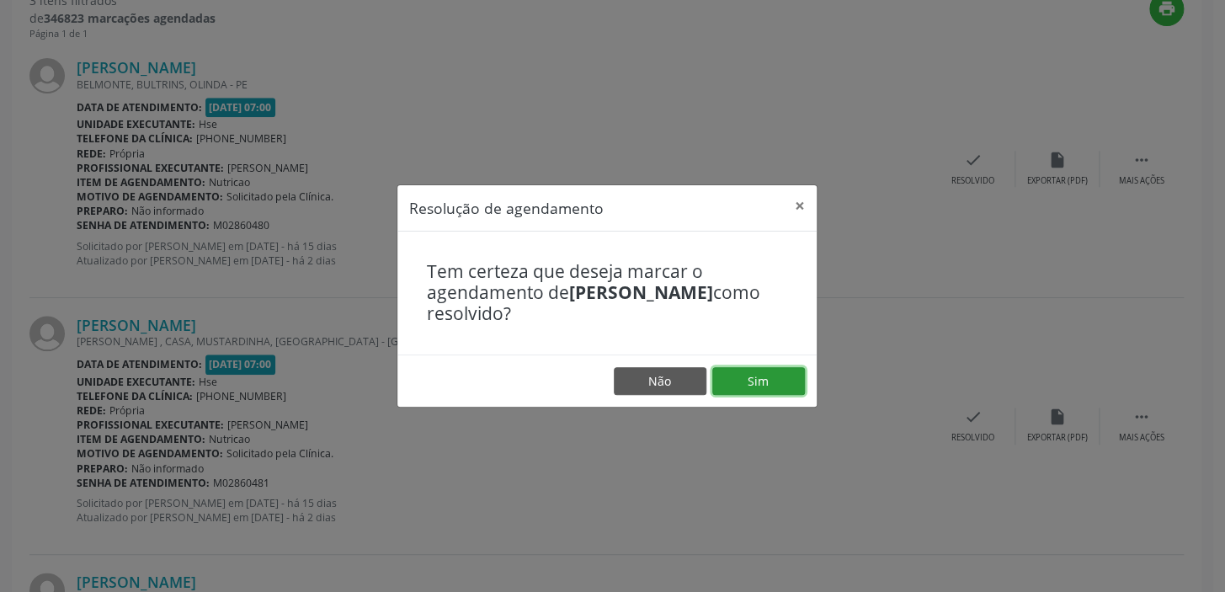
click at [756, 381] on button "Sim" at bounding box center [758, 381] width 93 height 29
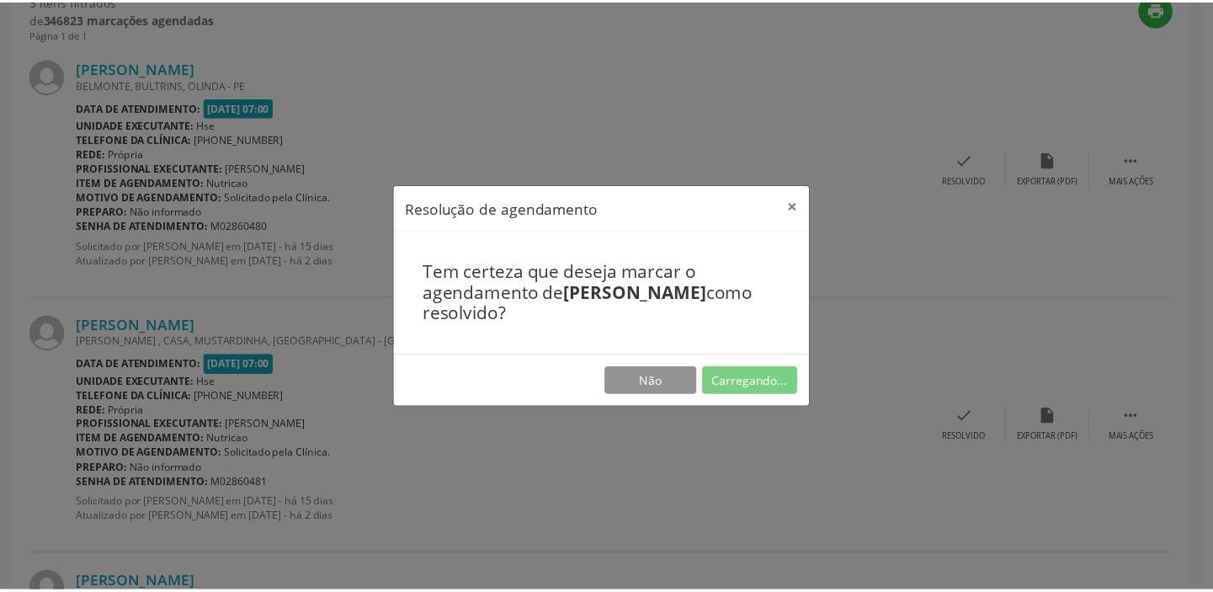
scroll to position [125, 0]
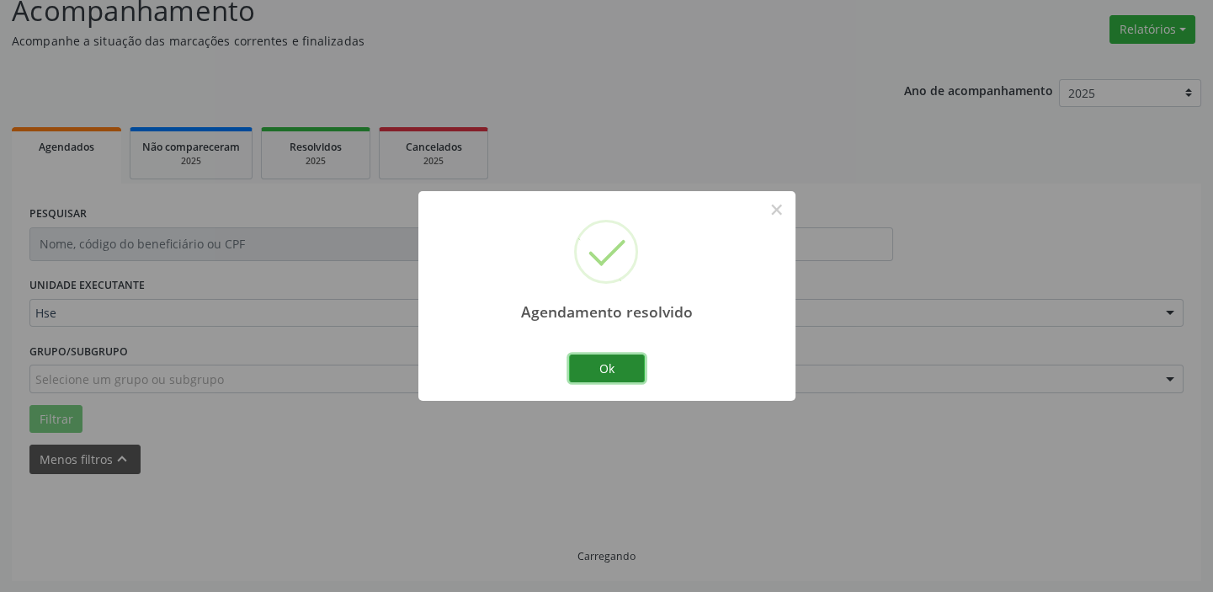
click at [618, 366] on button "Ok" at bounding box center [607, 368] width 76 height 29
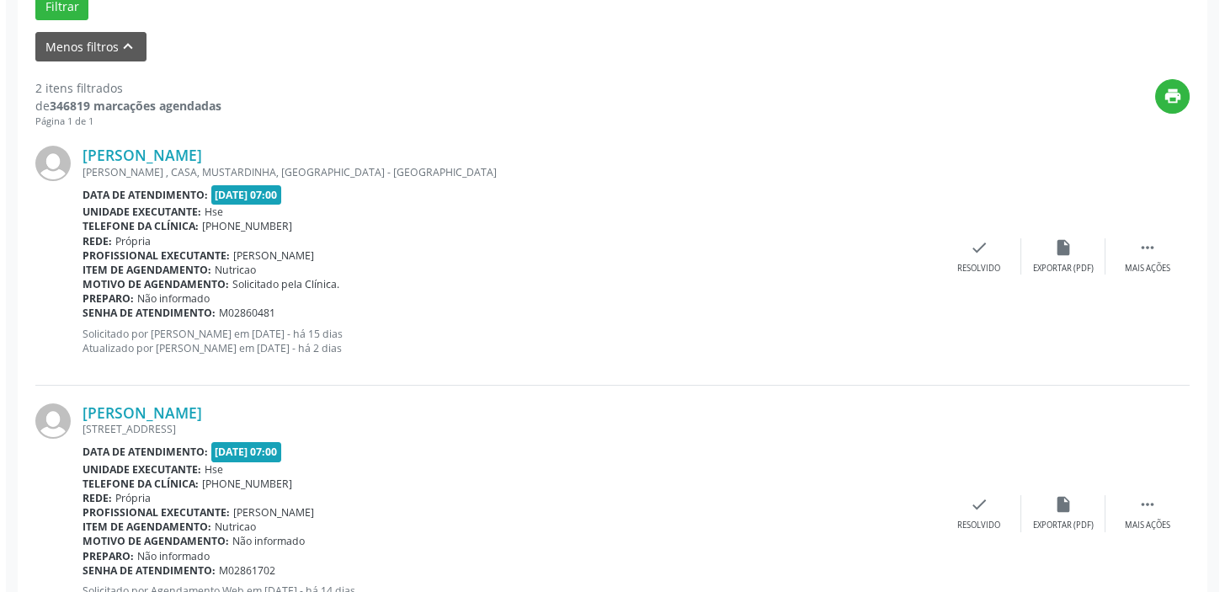
scroll to position [563, 0]
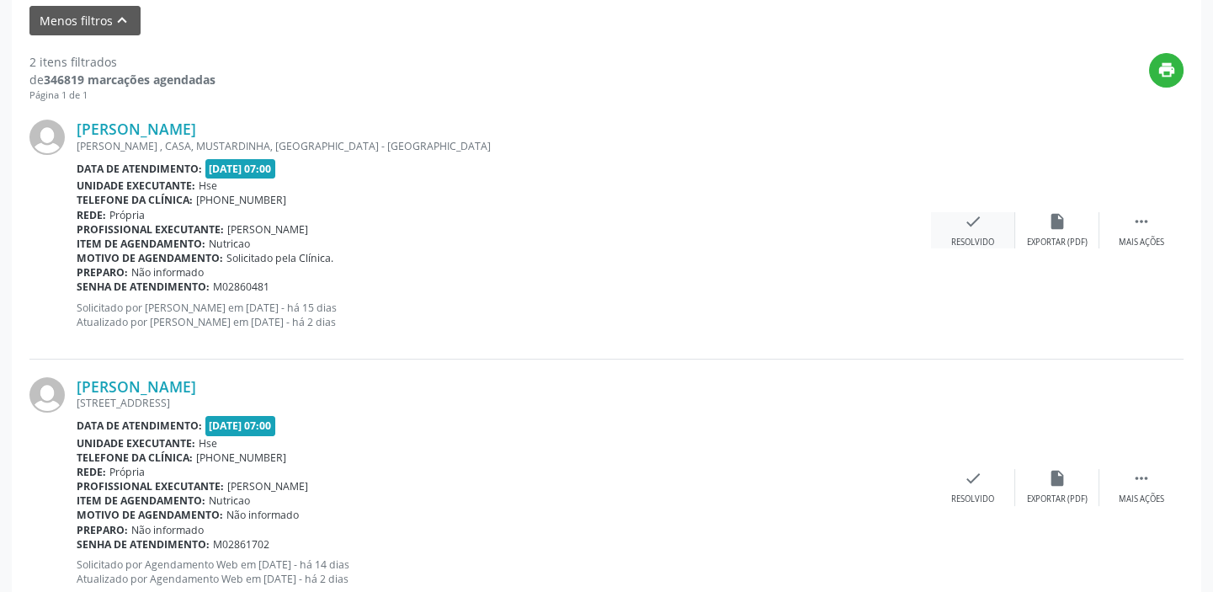
click at [991, 229] on div "check Resolvido" at bounding box center [973, 230] width 84 height 36
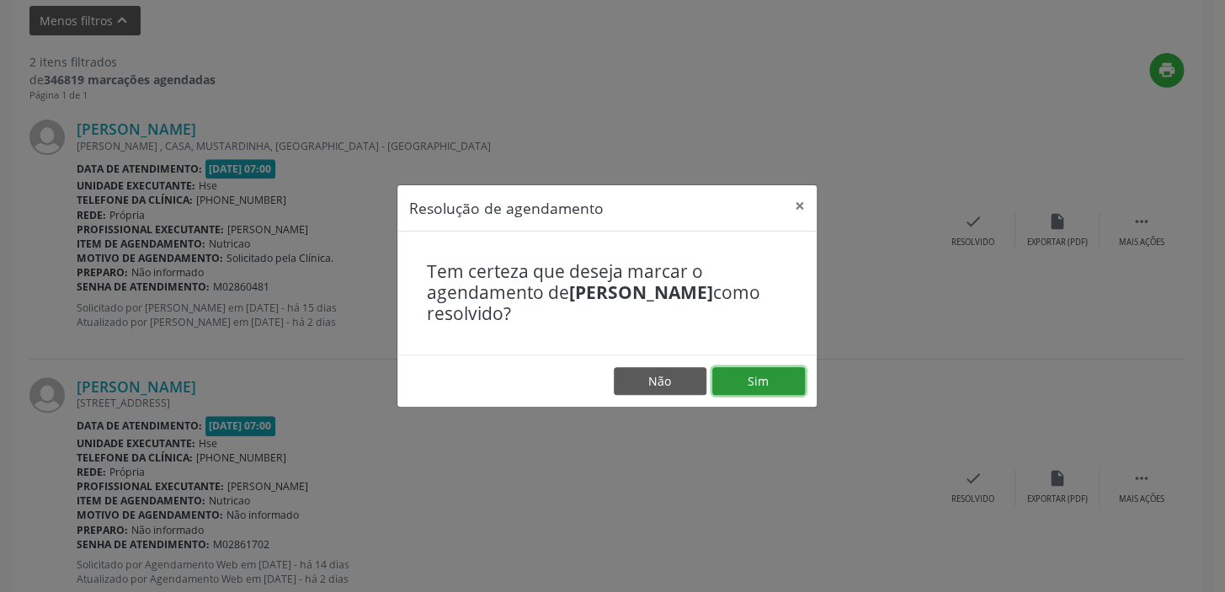
click at [773, 371] on button "Sim" at bounding box center [758, 381] width 93 height 29
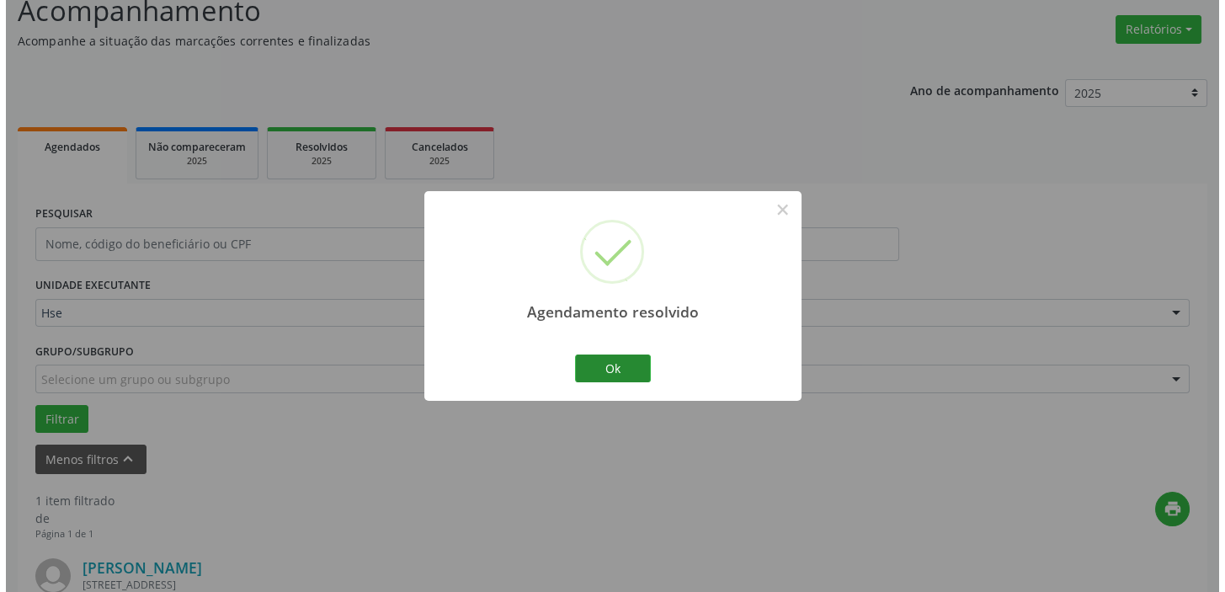
scroll to position [359, 0]
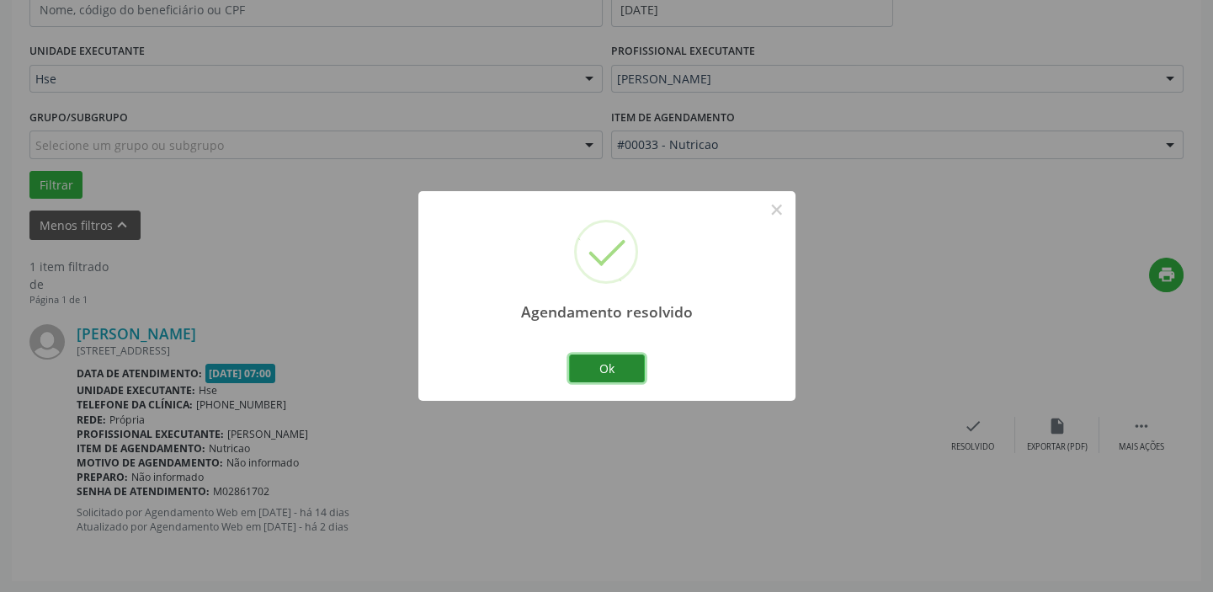
click at [602, 360] on button "Ok" at bounding box center [607, 368] width 76 height 29
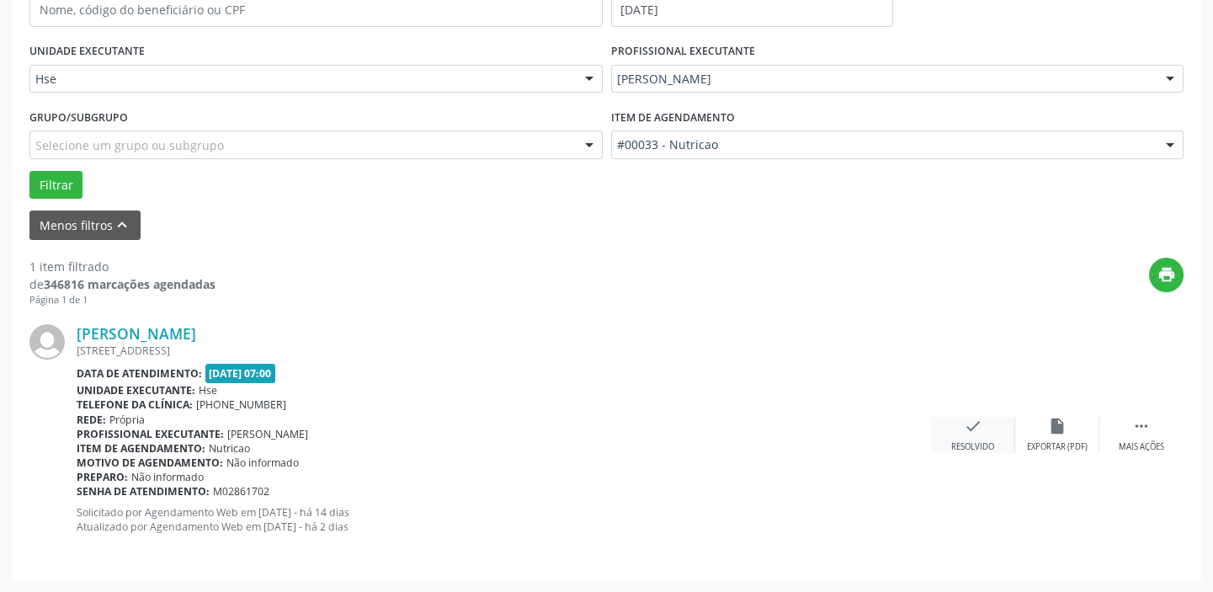
click at [986, 437] on div "check Resolvido" at bounding box center [973, 435] width 84 height 36
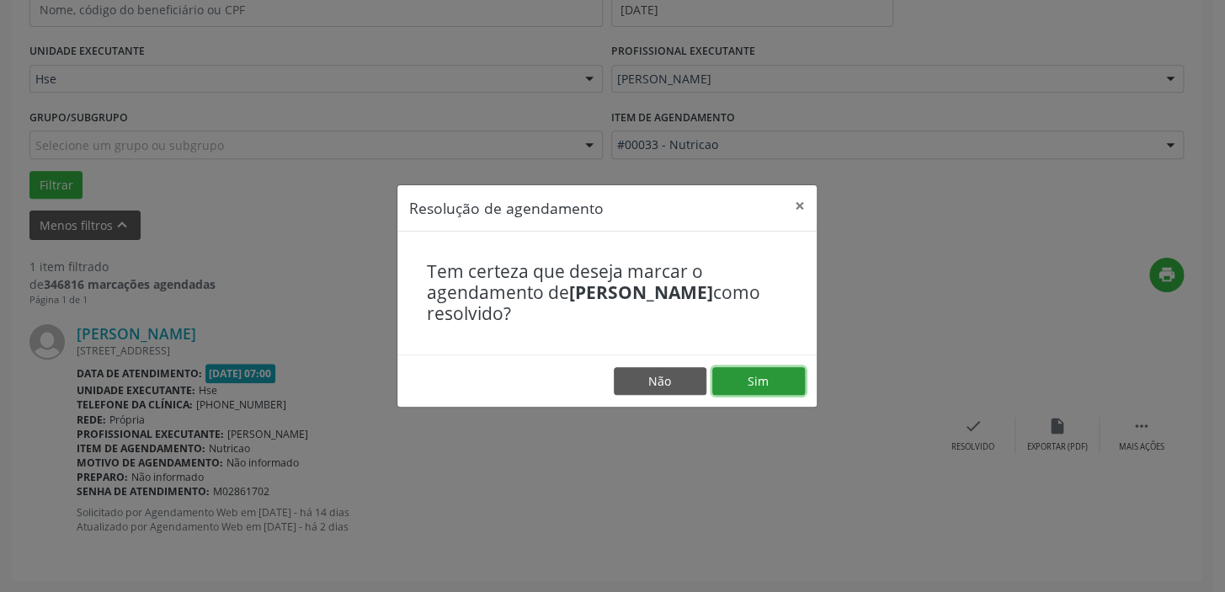
click at [757, 370] on button "Sim" at bounding box center [758, 381] width 93 height 29
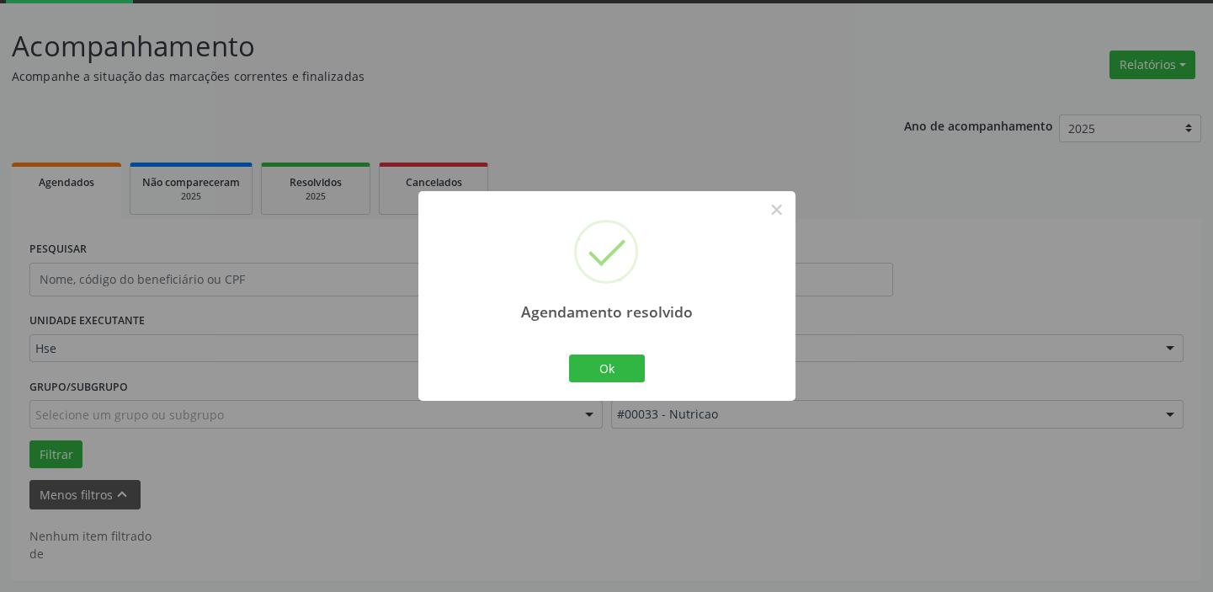
scroll to position [88, 0]
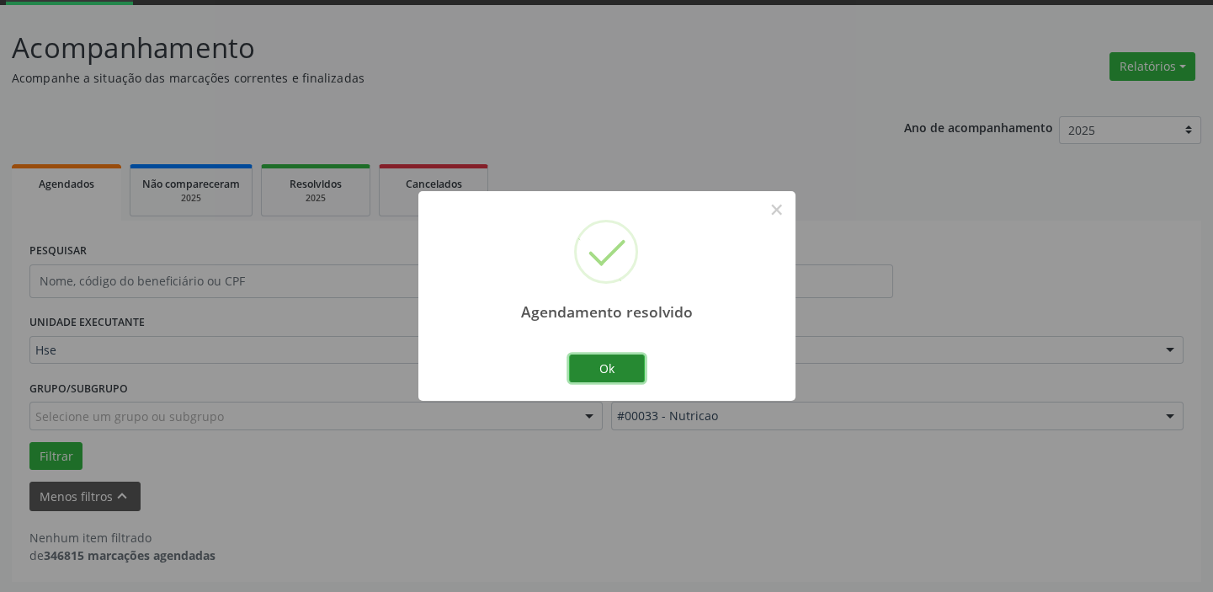
click at [623, 367] on button "Ok" at bounding box center [607, 368] width 76 height 29
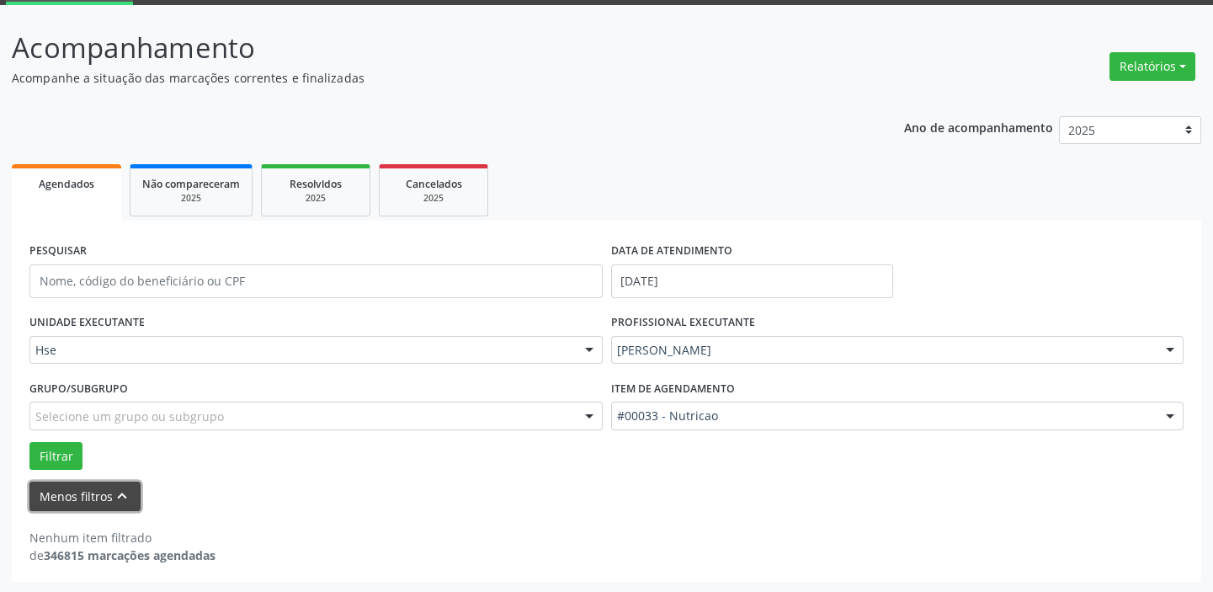
click at [61, 489] on button "Menos filtros keyboard_arrow_up" at bounding box center [84, 496] width 111 height 29
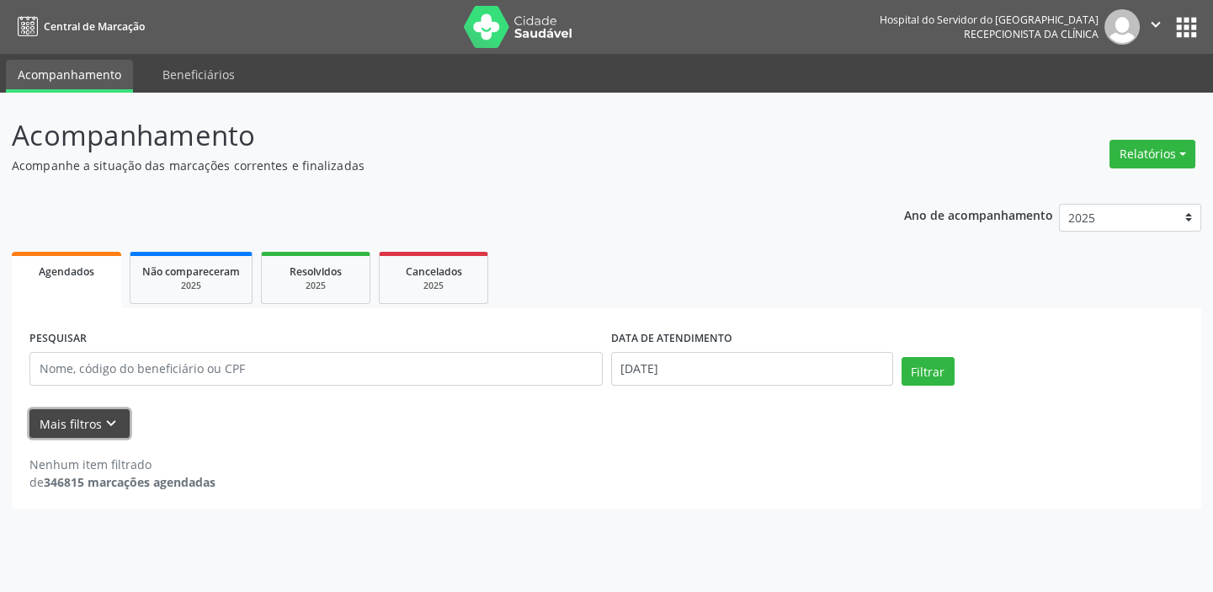
scroll to position [0, 0]
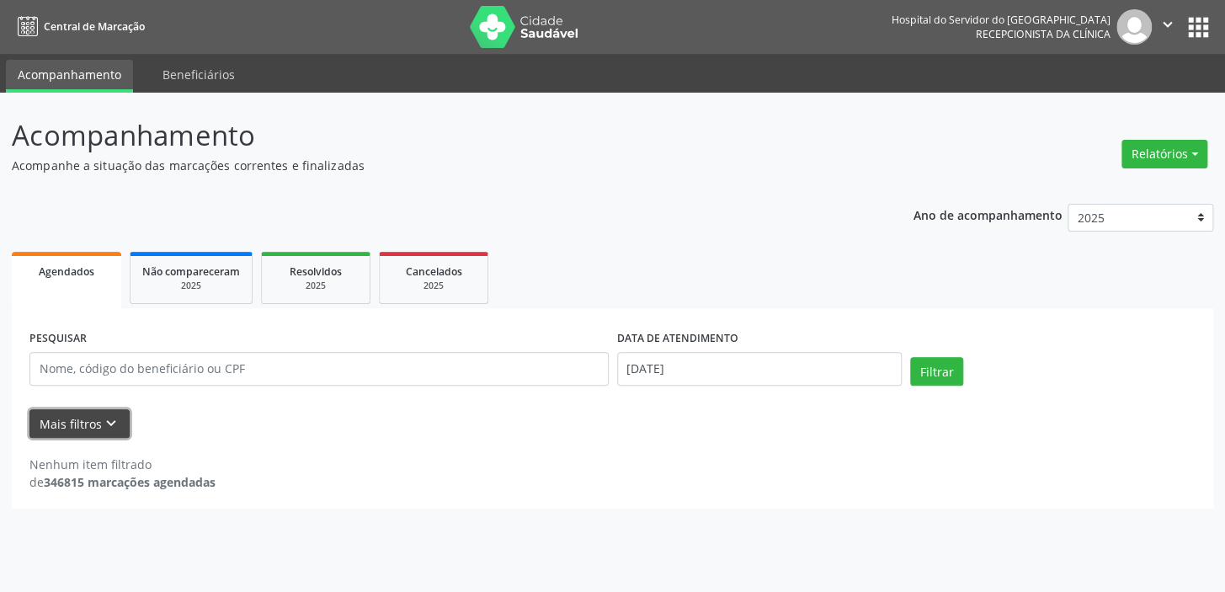
click at [103, 422] on icon "keyboard_arrow_down" at bounding box center [111, 423] width 19 height 19
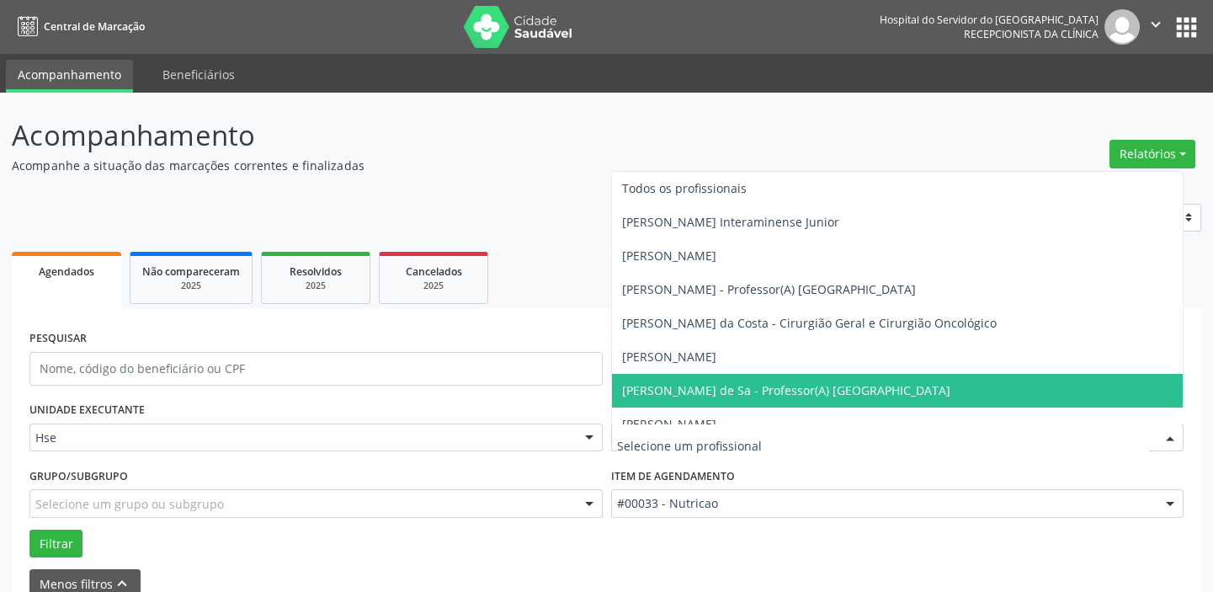
click at [1168, 437] on div at bounding box center [1170, 438] width 25 height 29
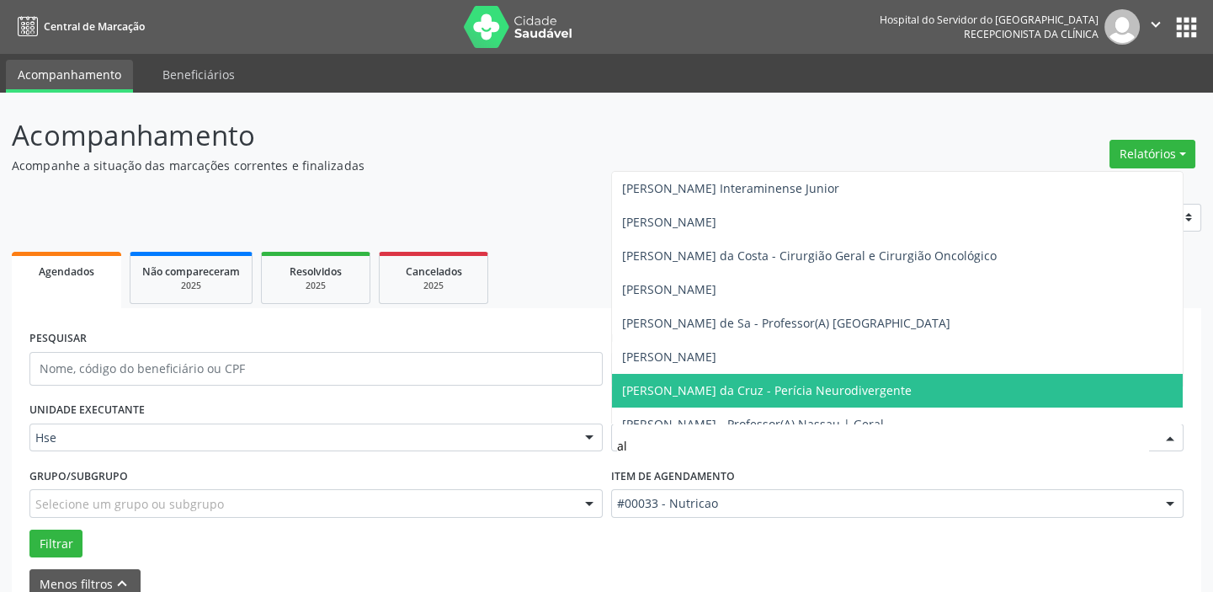
type input "aly"
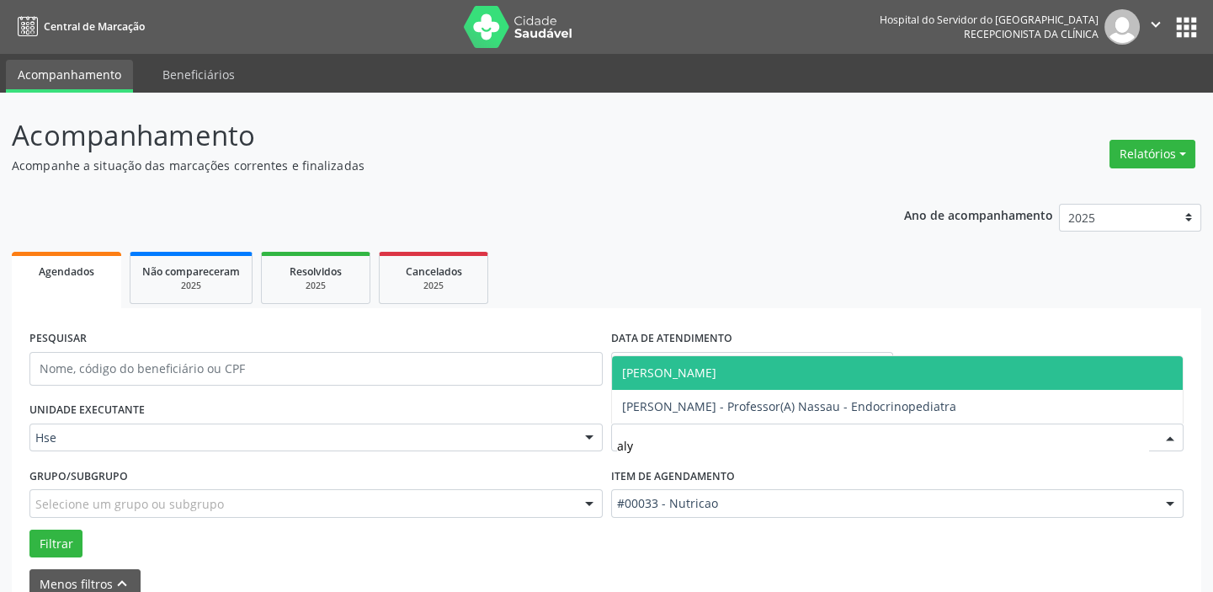
click at [717, 365] on span "[PERSON_NAME]" at bounding box center [669, 373] width 94 height 16
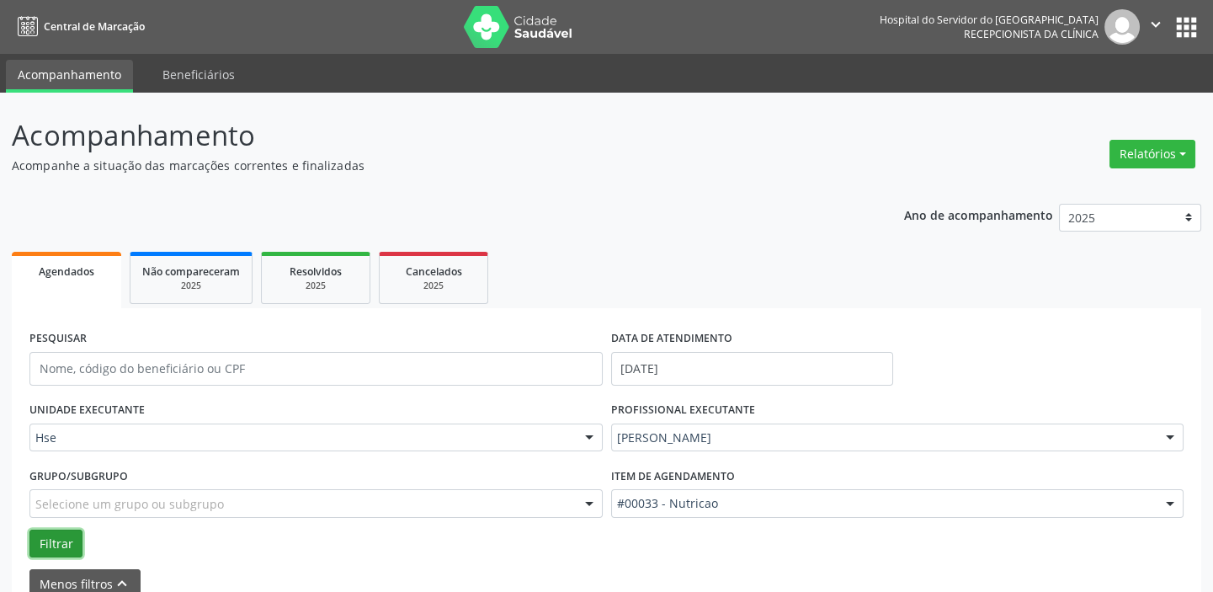
click at [46, 543] on button "Filtrar" at bounding box center [55, 544] width 53 height 29
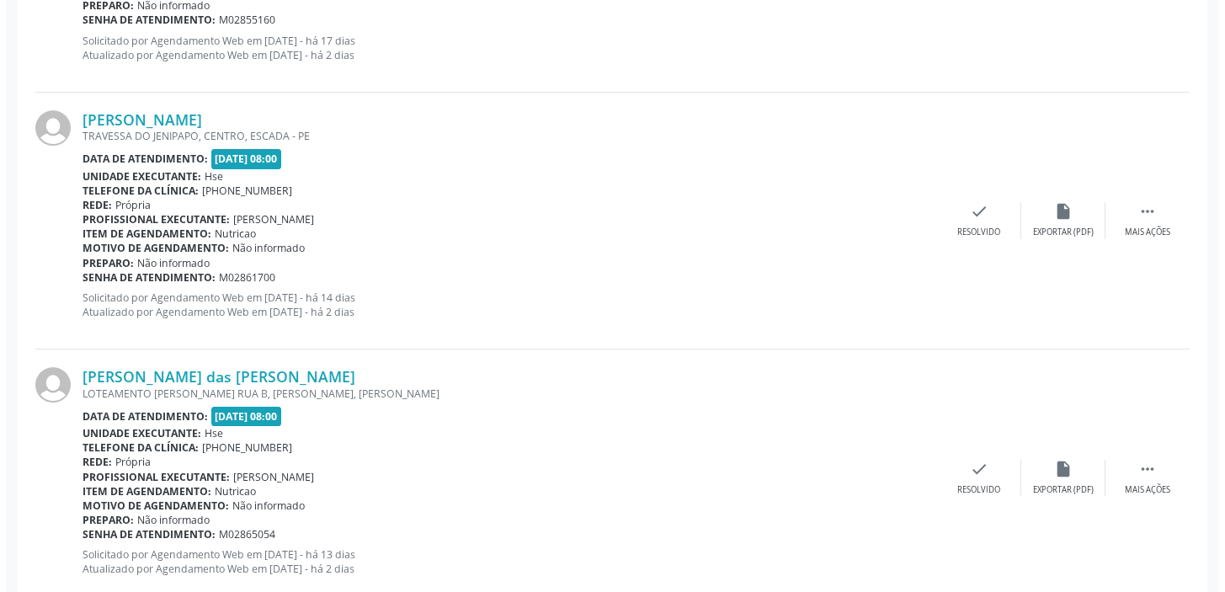
scroll to position [826, 0]
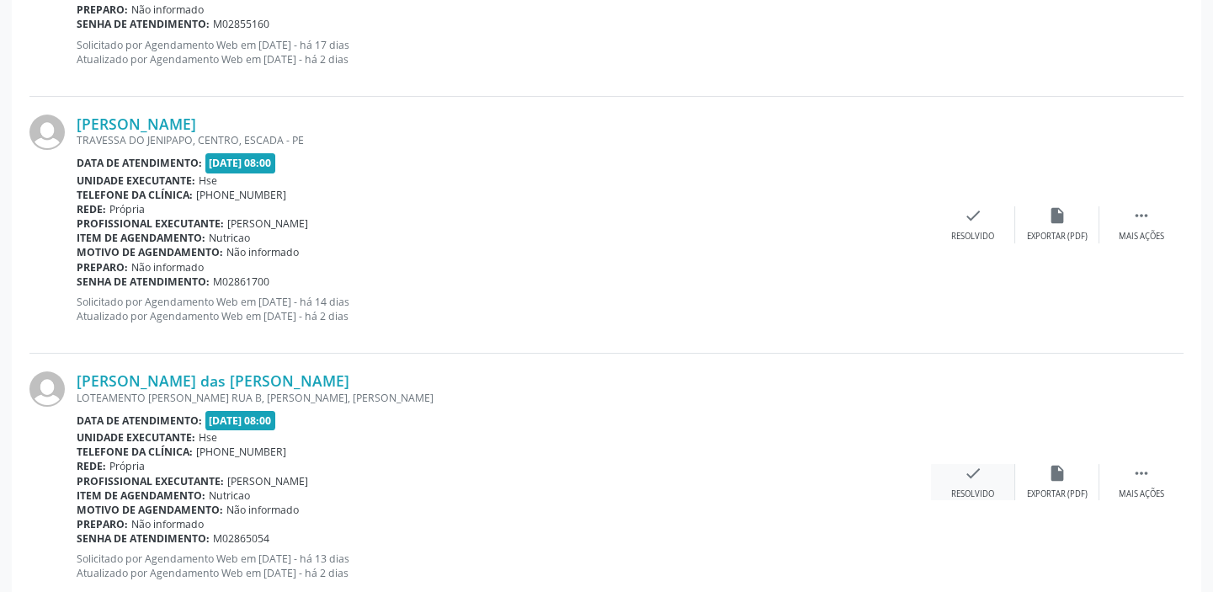
click at [978, 473] on icon "check" at bounding box center [973, 473] width 19 height 19
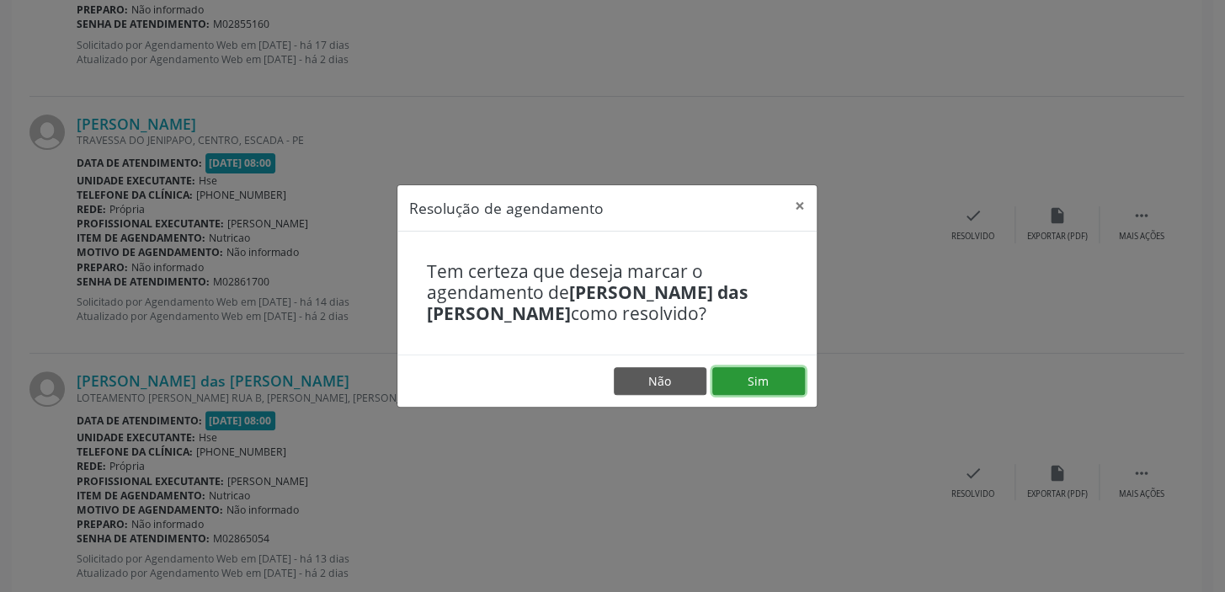
click at [751, 379] on button "Sim" at bounding box center [758, 381] width 93 height 29
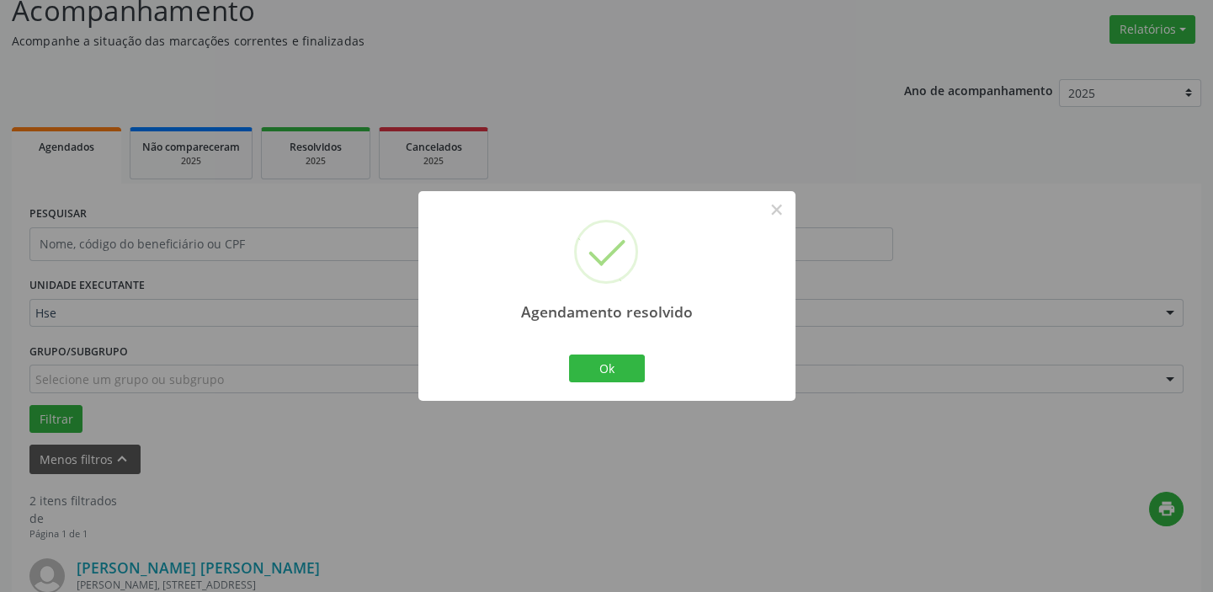
scroll to position [615, 0]
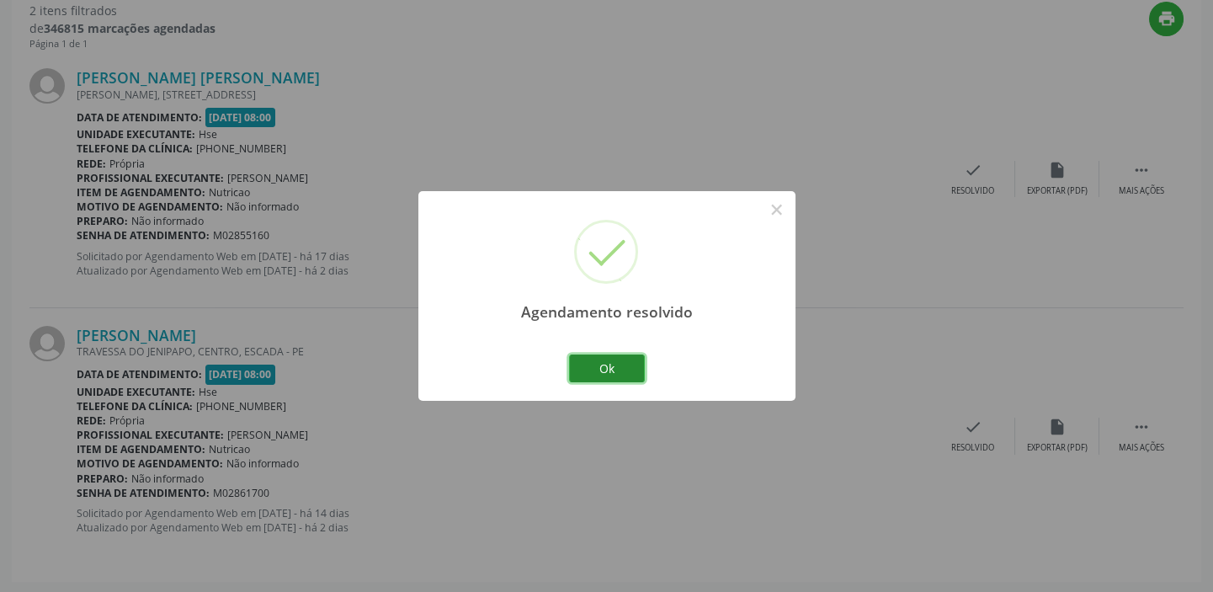
click at [606, 371] on button "Ok" at bounding box center [607, 368] width 76 height 29
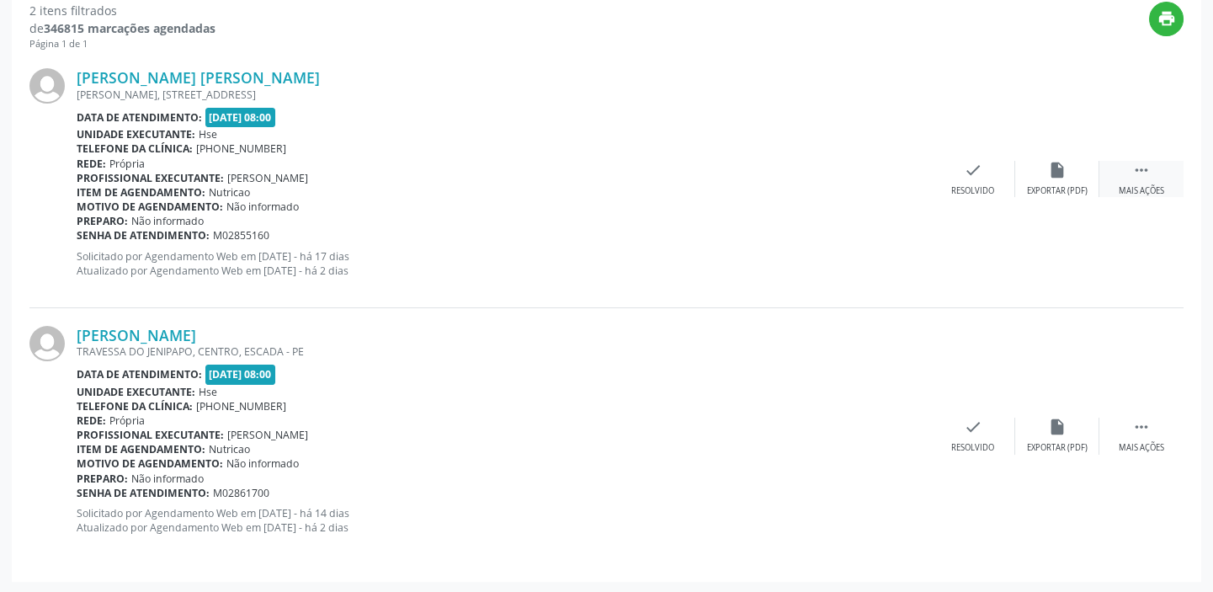
click at [1130, 174] on div " Mais ações" at bounding box center [1142, 179] width 84 height 36
click at [1044, 173] on div "alarm_off Não compareceu" at bounding box center [1057, 179] width 84 height 36
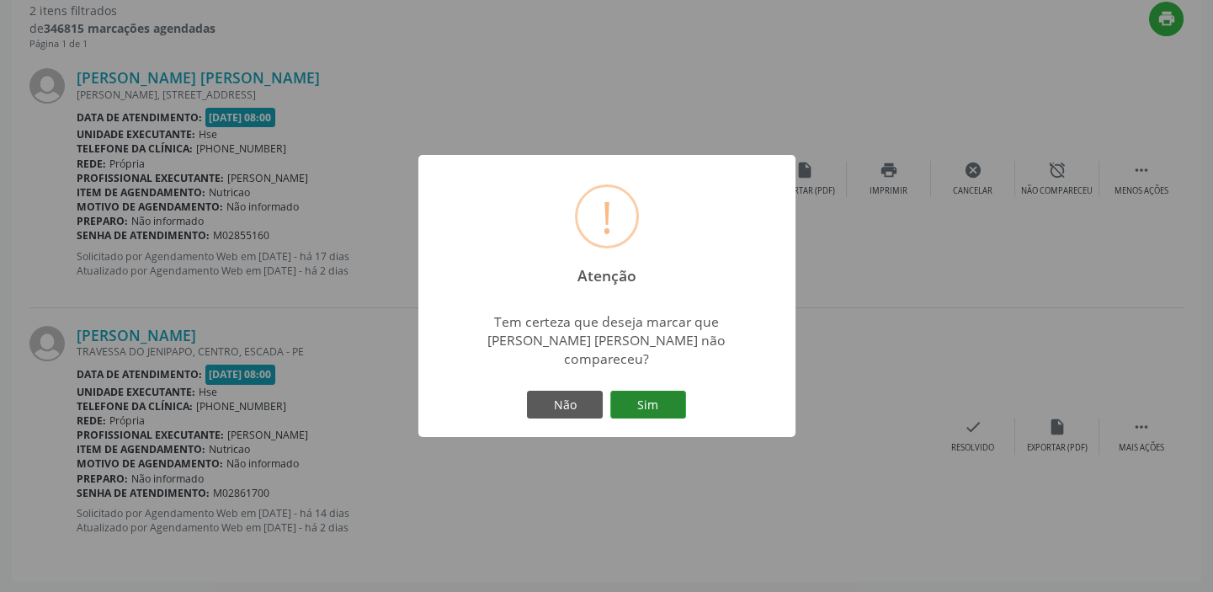
click at [666, 395] on button "Sim" at bounding box center [648, 405] width 76 height 29
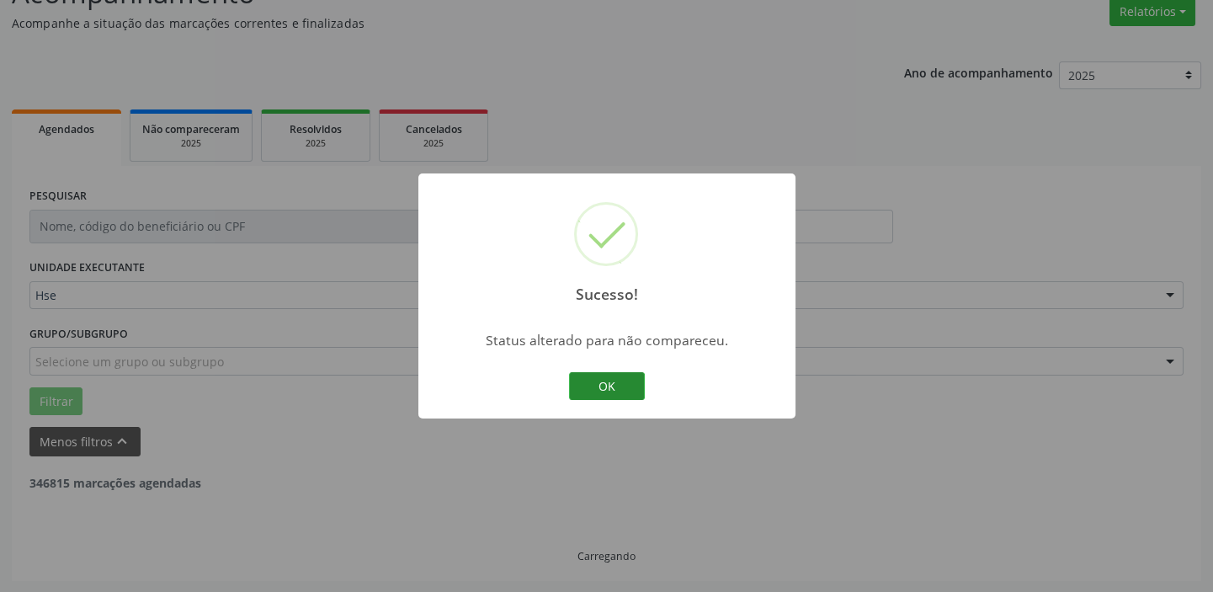
scroll to position [359, 0]
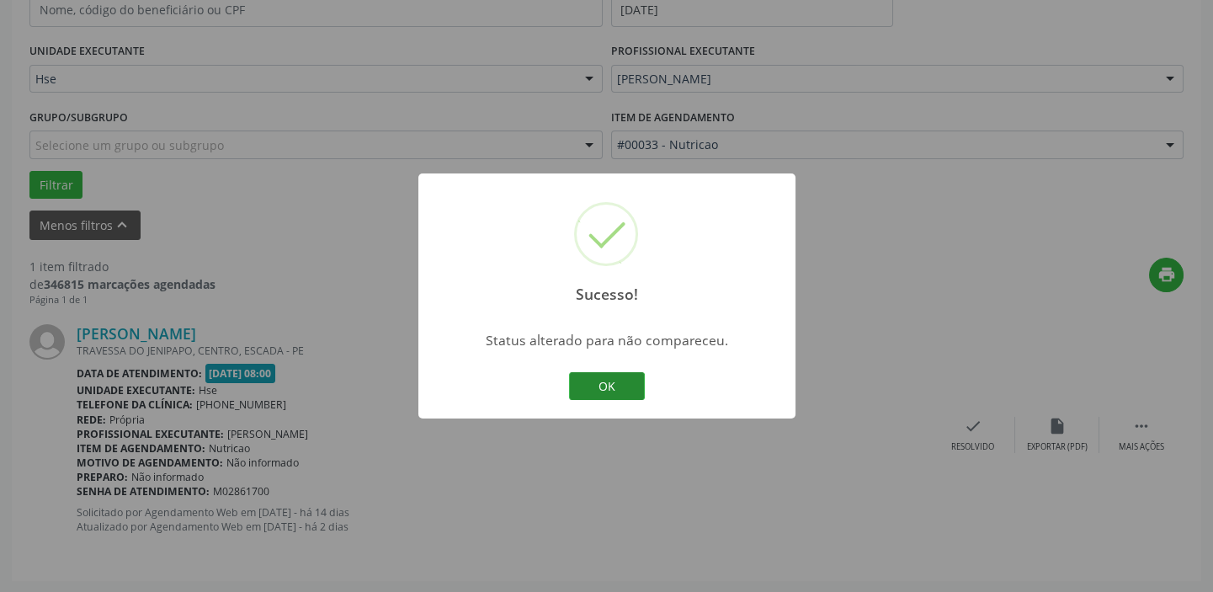
click at [611, 378] on button "OK" at bounding box center [607, 386] width 76 height 29
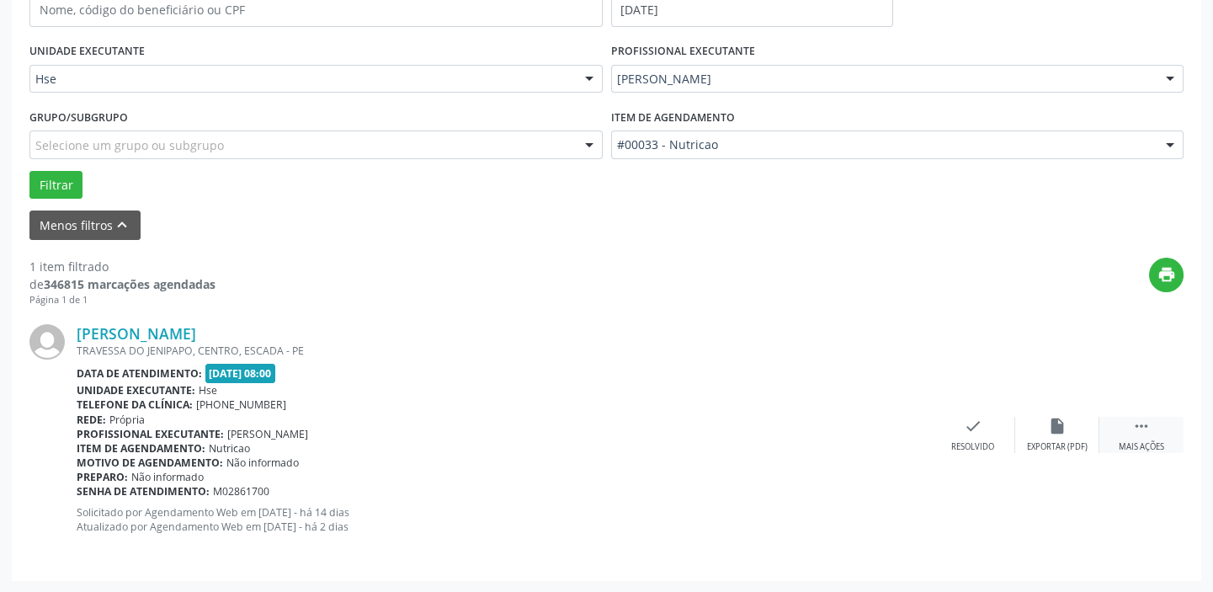
click at [1143, 429] on icon "" at bounding box center [1142, 426] width 19 height 19
click at [1061, 436] on div "alarm_off Não compareceu" at bounding box center [1057, 435] width 84 height 36
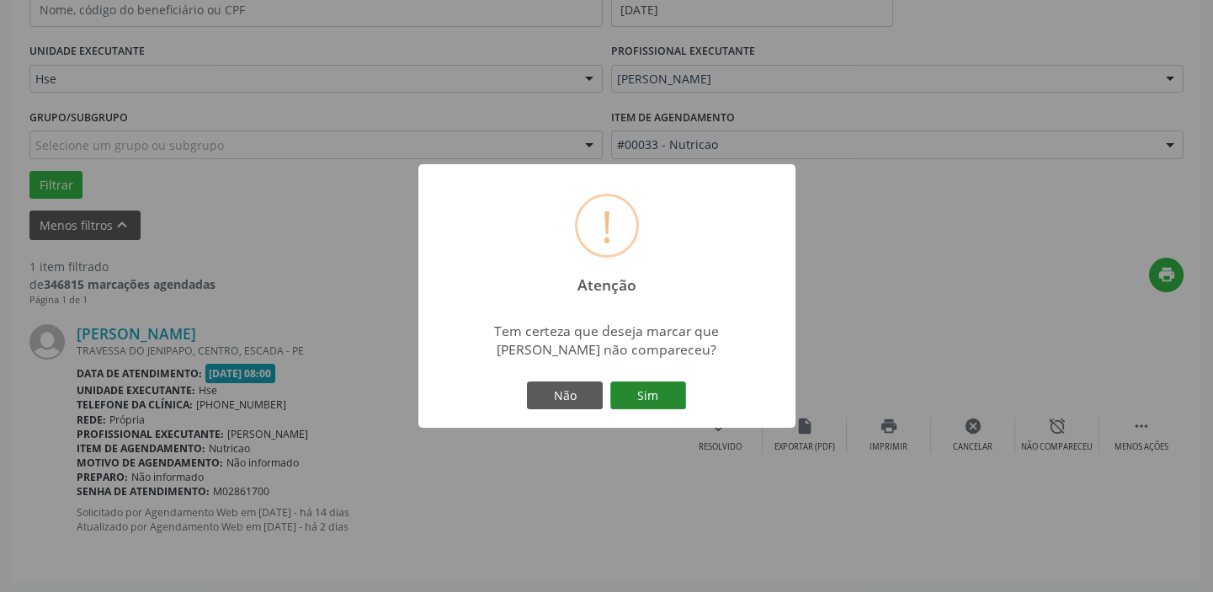
click at [674, 387] on button "Sim" at bounding box center [648, 395] width 76 height 29
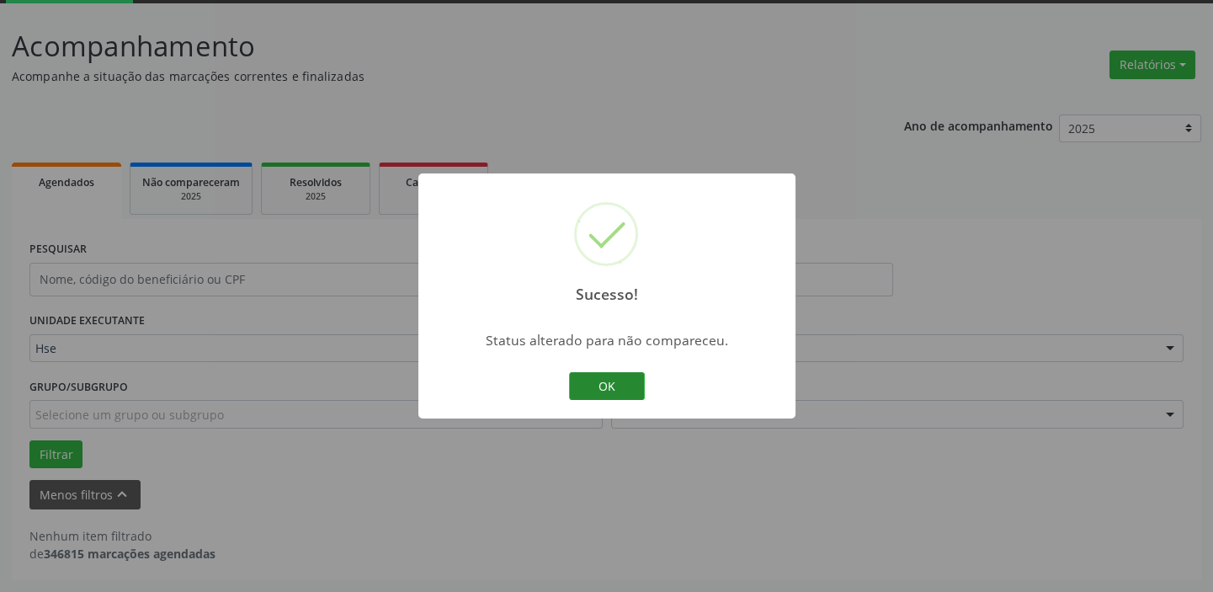
scroll to position [88, 0]
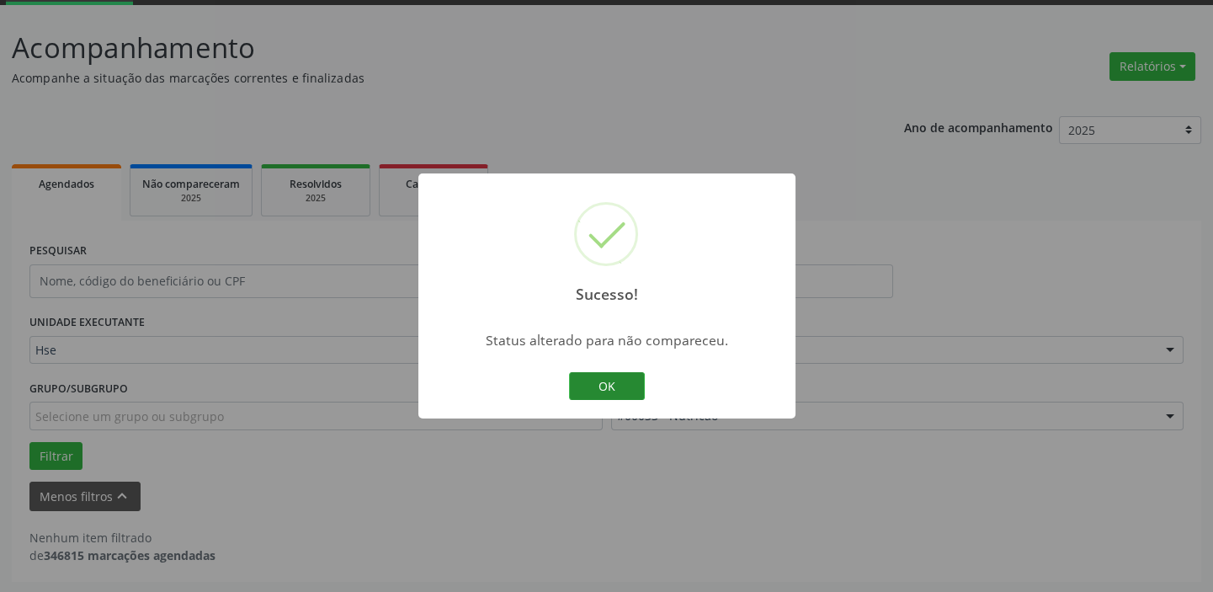
click at [610, 381] on button "OK" at bounding box center [607, 386] width 76 height 29
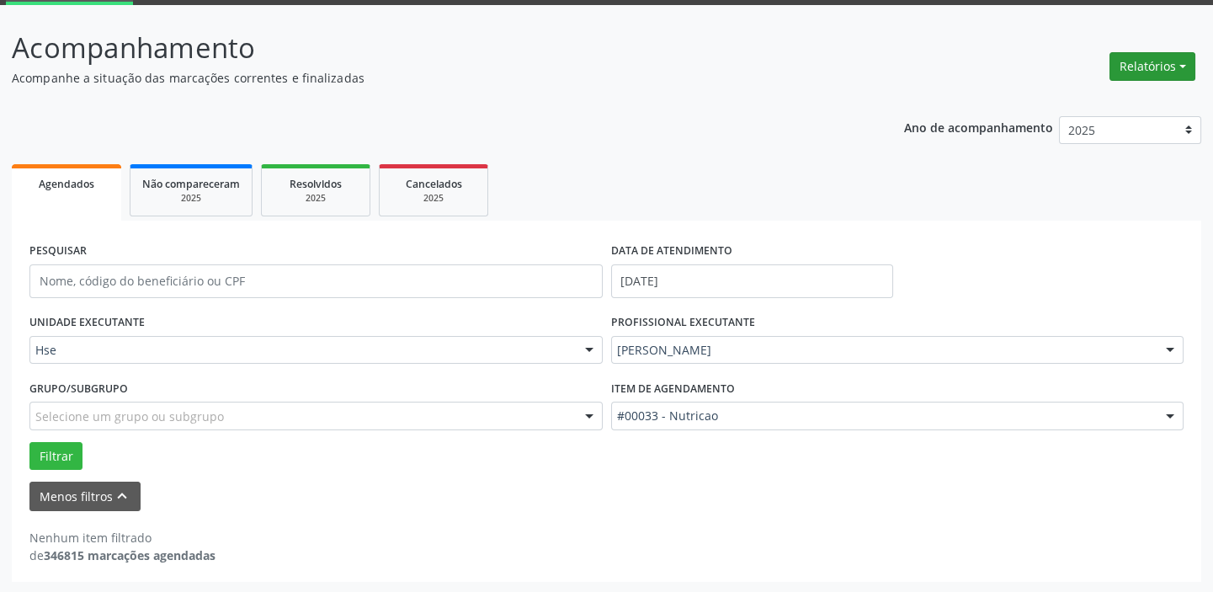
click at [1139, 55] on button "Relatórios" at bounding box center [1153, 66] width 86 height 29
click at [1083, 114] on link "Procedimentos realizados" at bounding box center [1105, 126] width 181 height 24
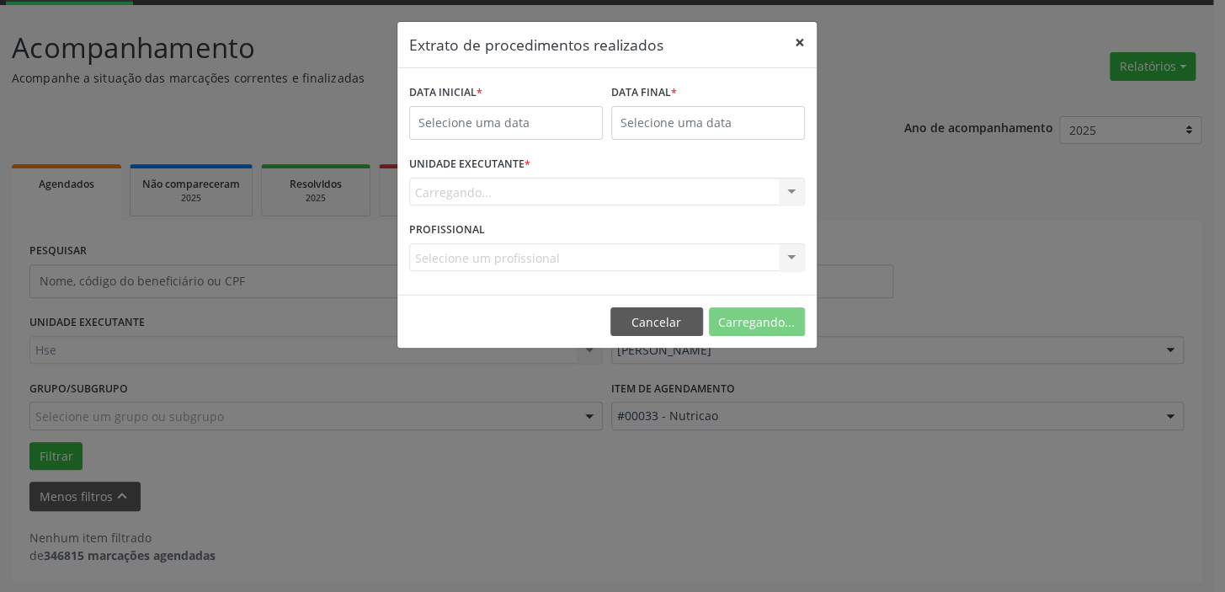
click at [802, 41] on button "×" at bounding box center [800, 42] width 34 height 41
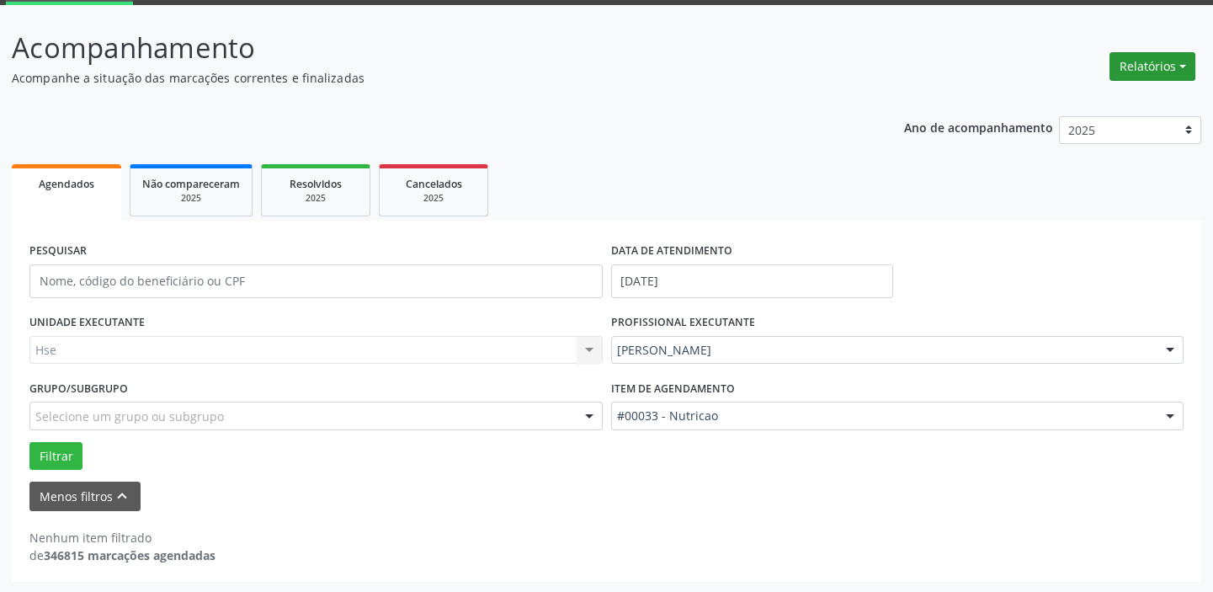
click at [1133, 67] on button "Relatórios" at bounding box center [1153, 66] width 86 height 29
click at [1091, 105] on link "Agendamentos" at bounding box center [1105, 102] width 181 height 24
select select "7"
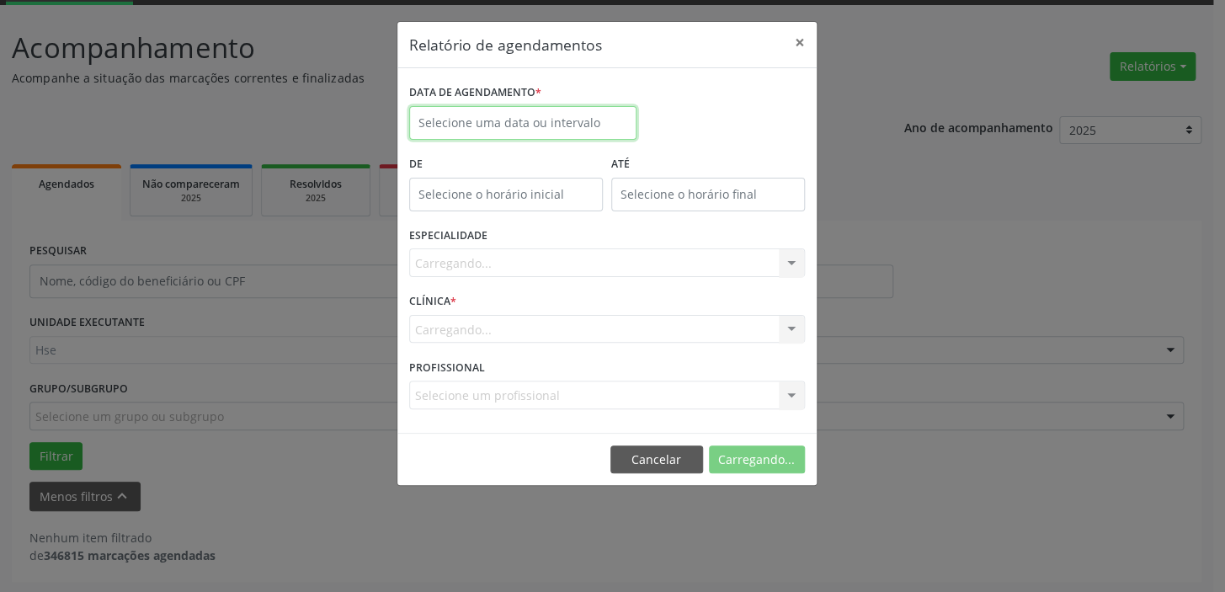
drag, startPoint x: 480, startPoint y: 133, endPoint x: 493, endPoint y: 115, distance: 22.4
click at [480, 135] on body "Central de Marcação Hospital do Servidor do [GEOGRAPHIC_DATA] Recepcionista da …" at bounding box center [612, 208] width 1225 height 592
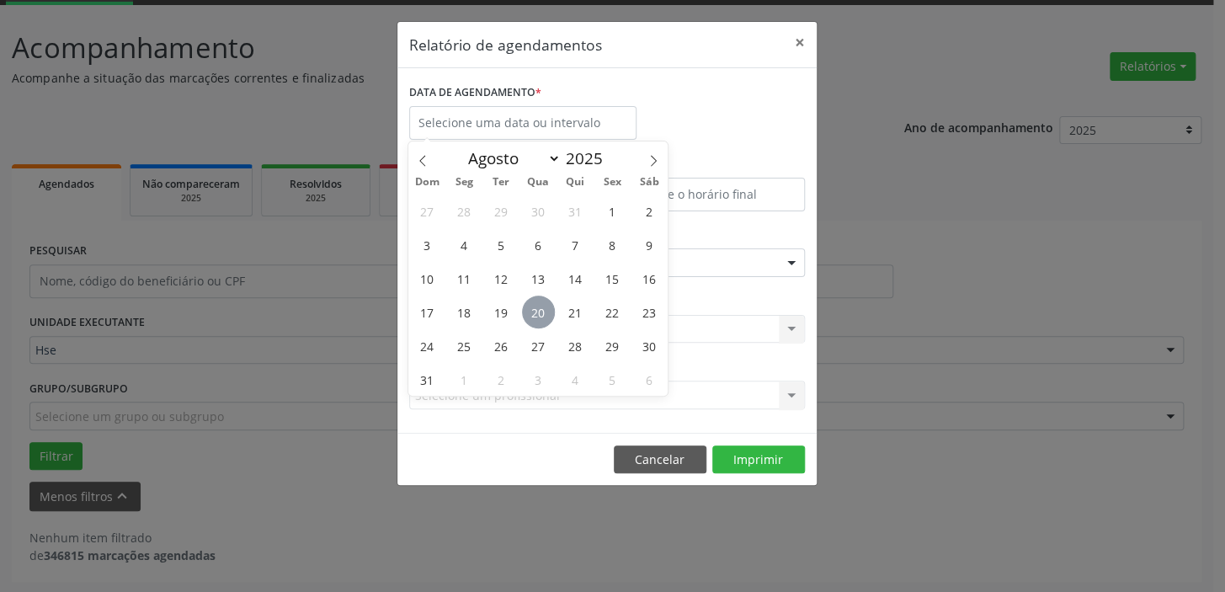
click at [530, 317] on span "20" at bounding box center [538, 312] width 33 height 33
type input "[DATE]"
click at [539, 322] on span "20" at bounding box center [538, 312] width 33 height 33
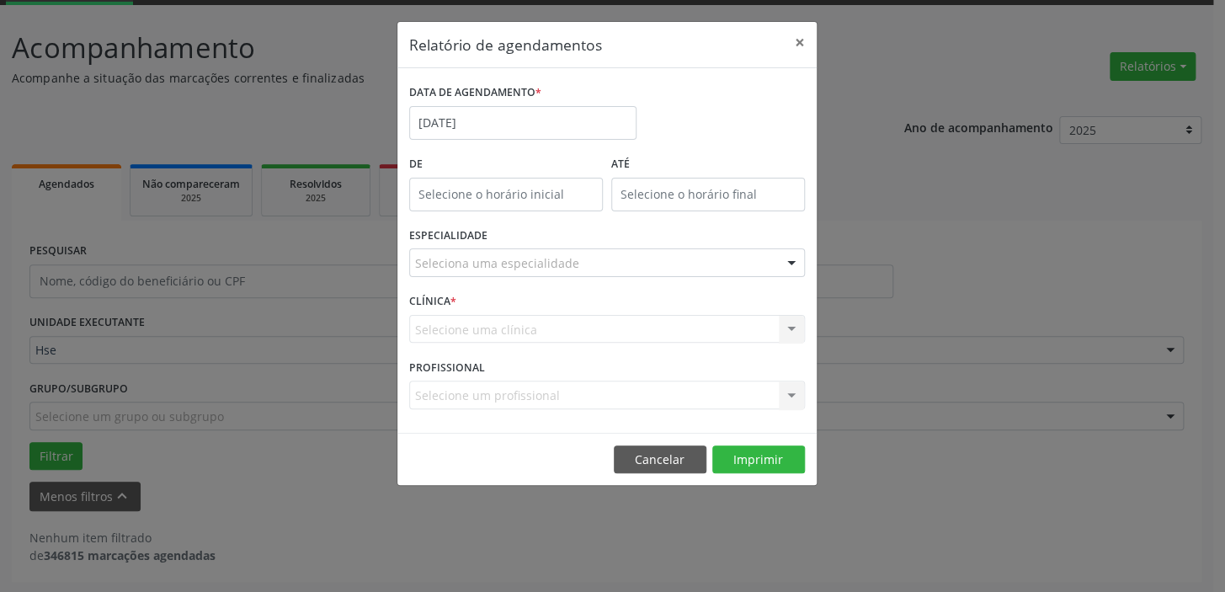
click at [587, 289] on div "CLÍNICA * Selecione uma clínica Hse Nenhum resultado encontrado para: " " Não h…" at bounding box center [607, 322] width 404 height 66
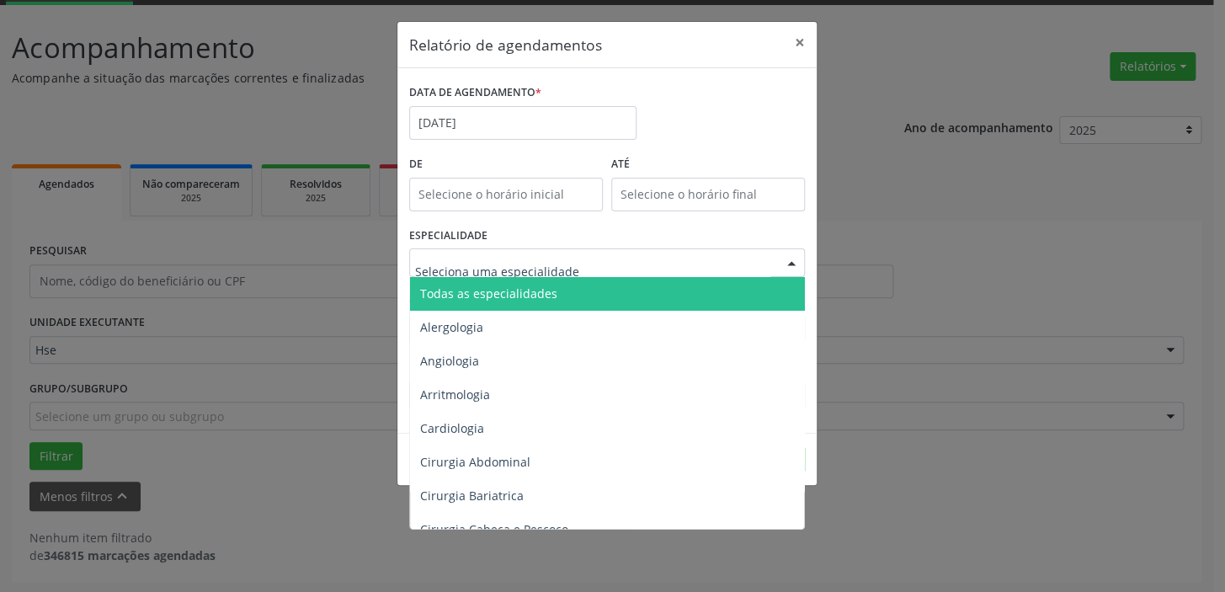
click at [579, 269] on div at bounding box center [607, 262] width 396 height 29
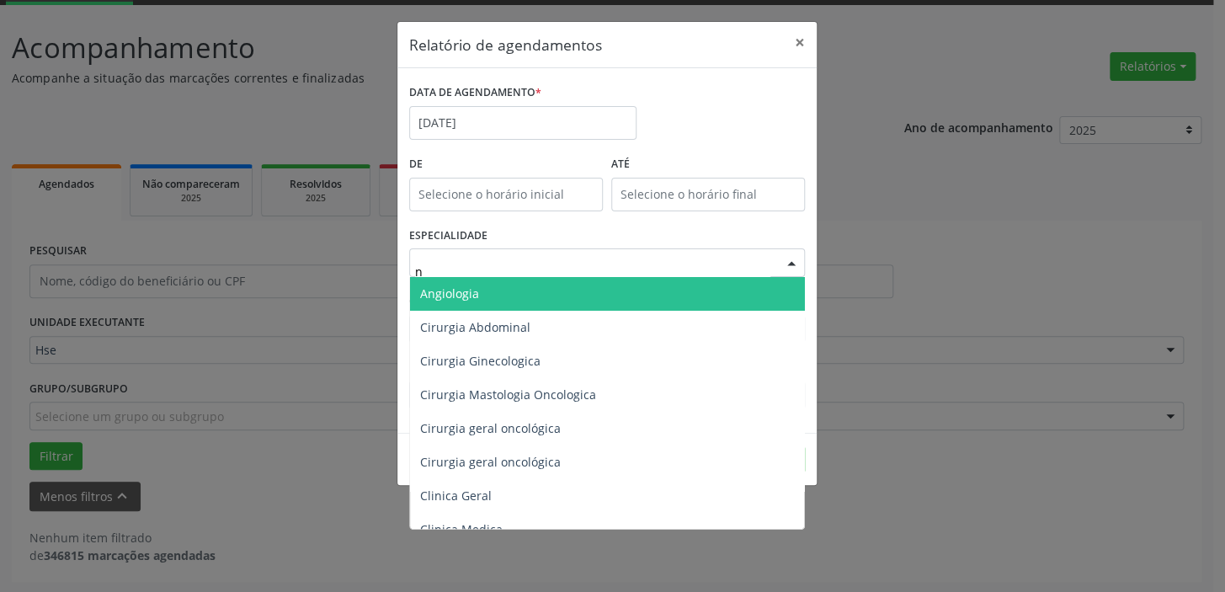
type input "nu"
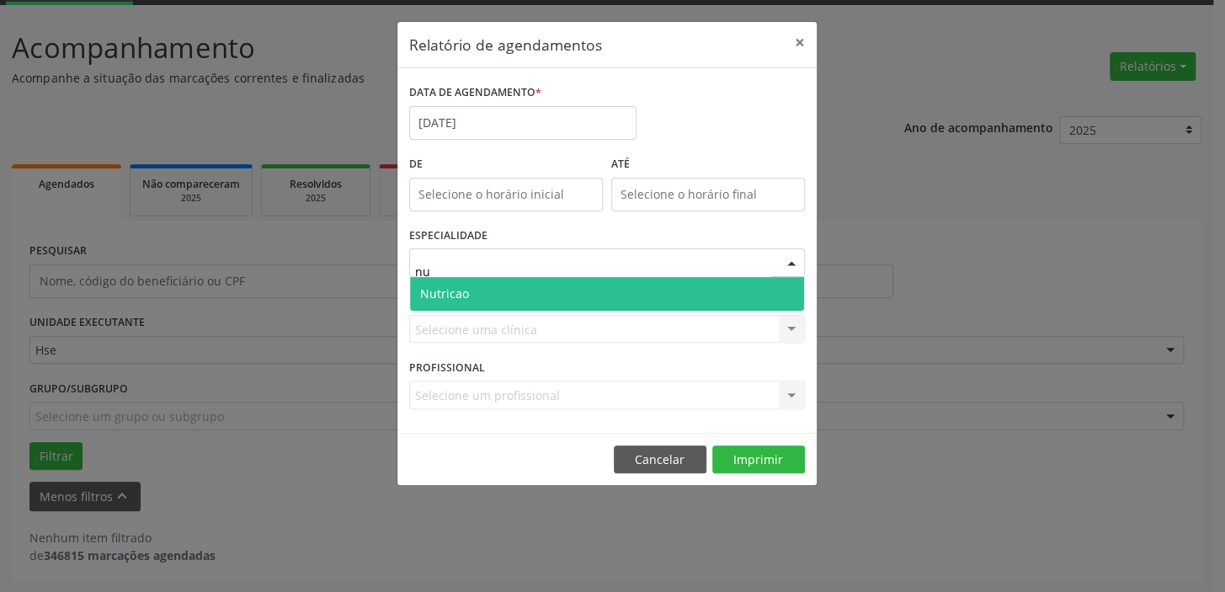
click at [543, 274] on input "nu" at bounding box center [592, 271] width 355 height 34
click at [535, 296] on span "Nutricao" at bounding box center [607, 294] width 394 height 34
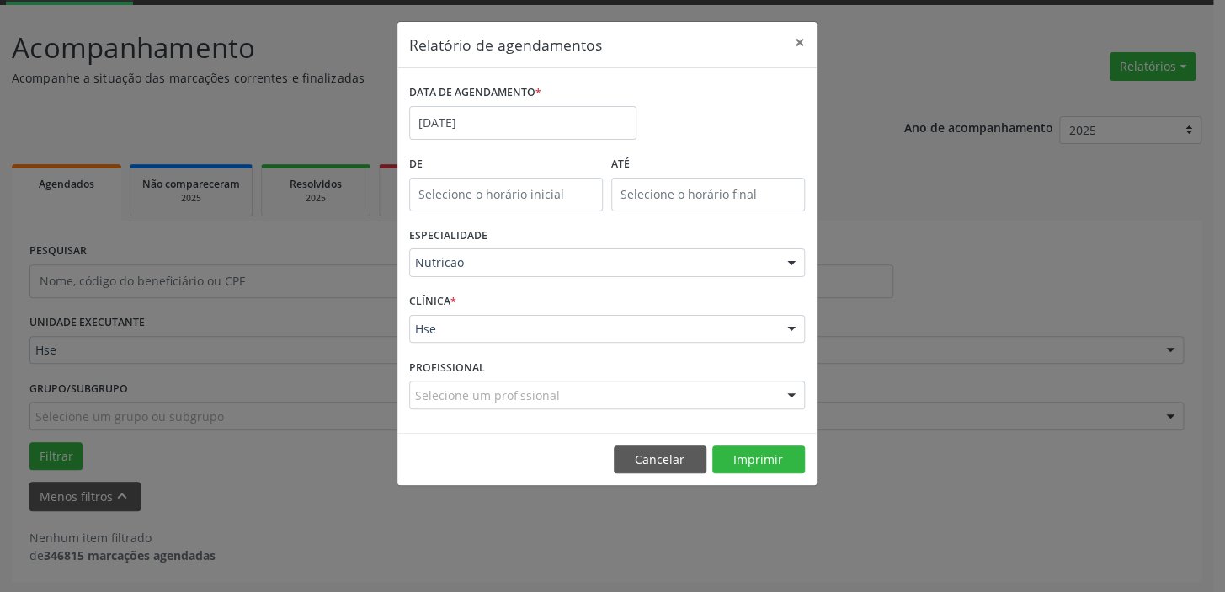
click at [564, 402] on div "Selecione um profissional" at bounding box center [607, 395] width 396 height 29
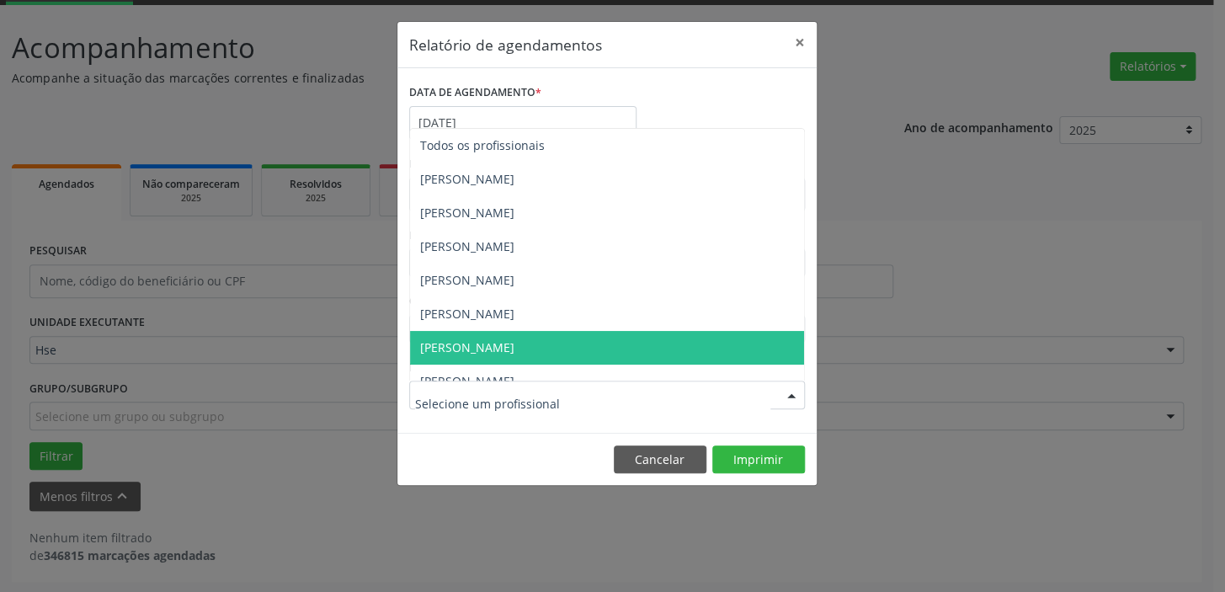
click at [744, 474] on footer "Cancelar Imprimir" at bounding box center [606, 459] width 419 height 53
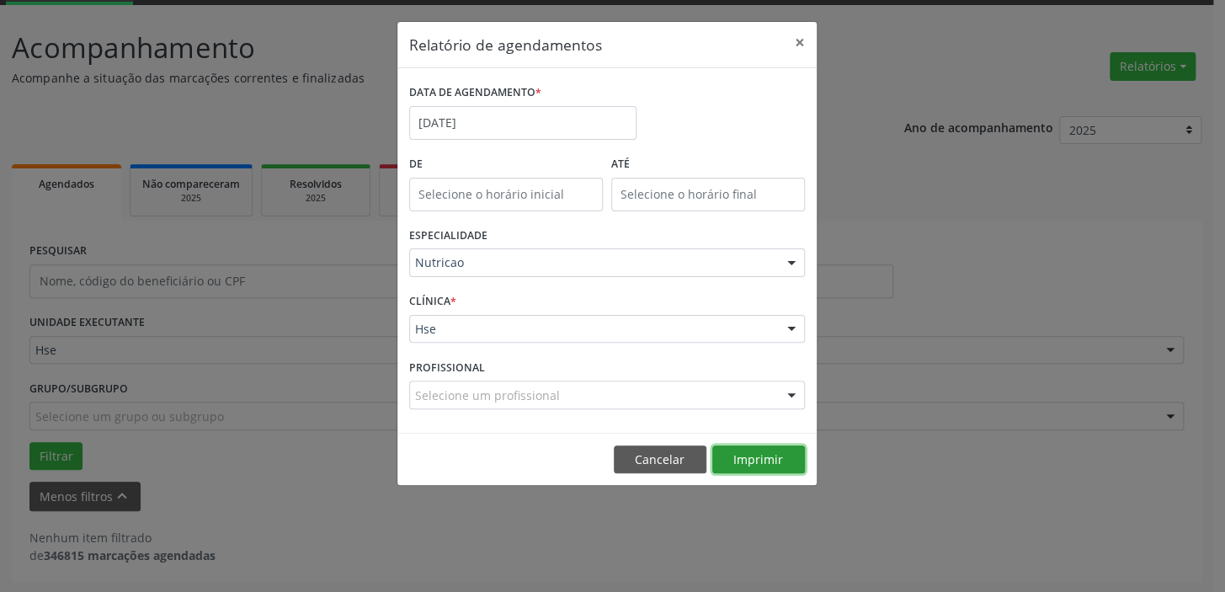
click at [751, 459] on button "Imprimir" at bounding box center [758, 459] width 93 height 29
